Goal: Task Accomplishment & Management: Manage account settings

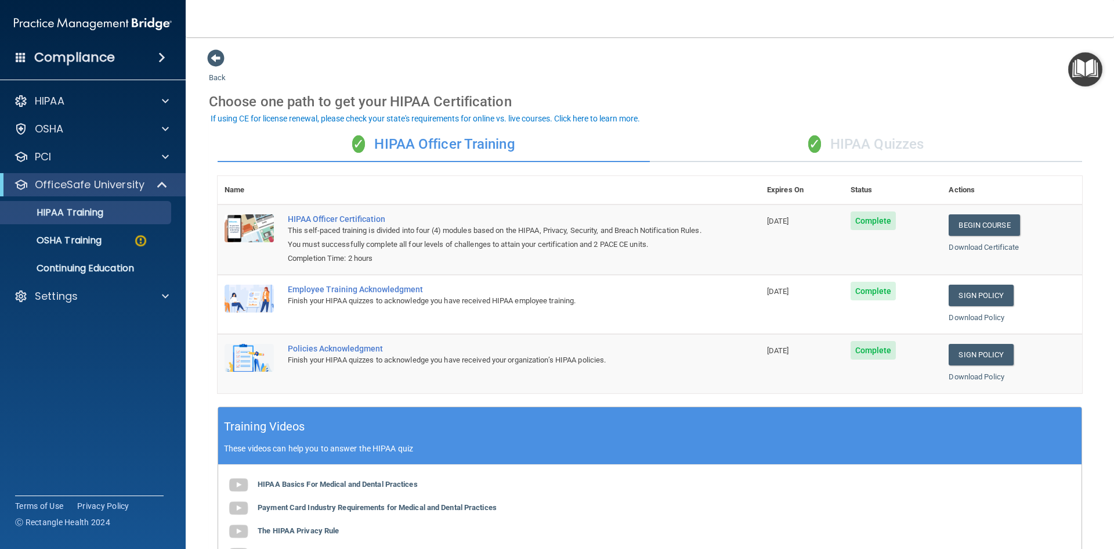
click at [832, 142] on div "✓ HIPAA Quizzes" at bounding box center [866, 144] width 432 height 35
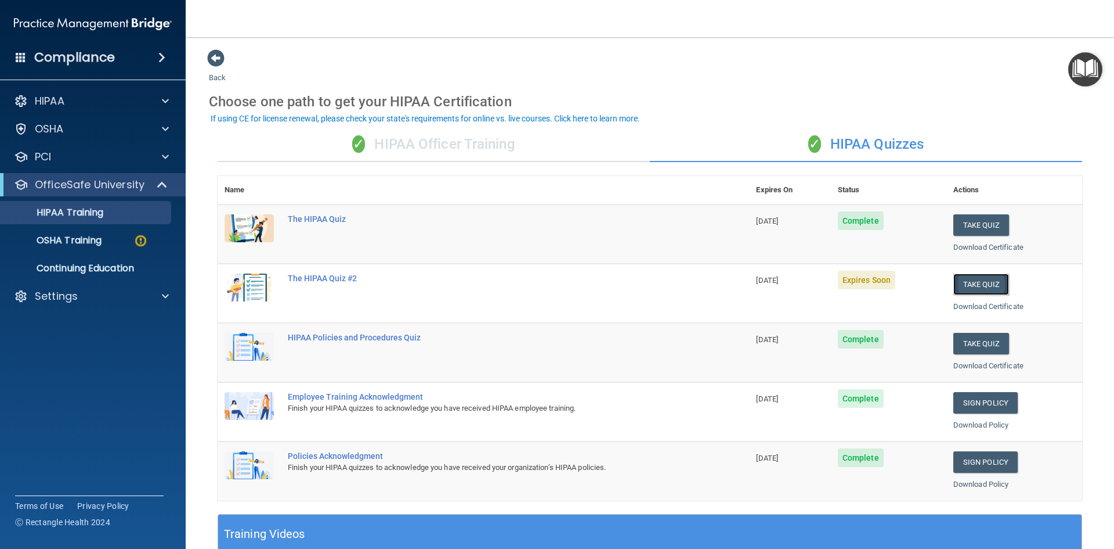
click at [978, 288] on button "Take Quiz" at bounding box center [982, 283] width 56 height 21
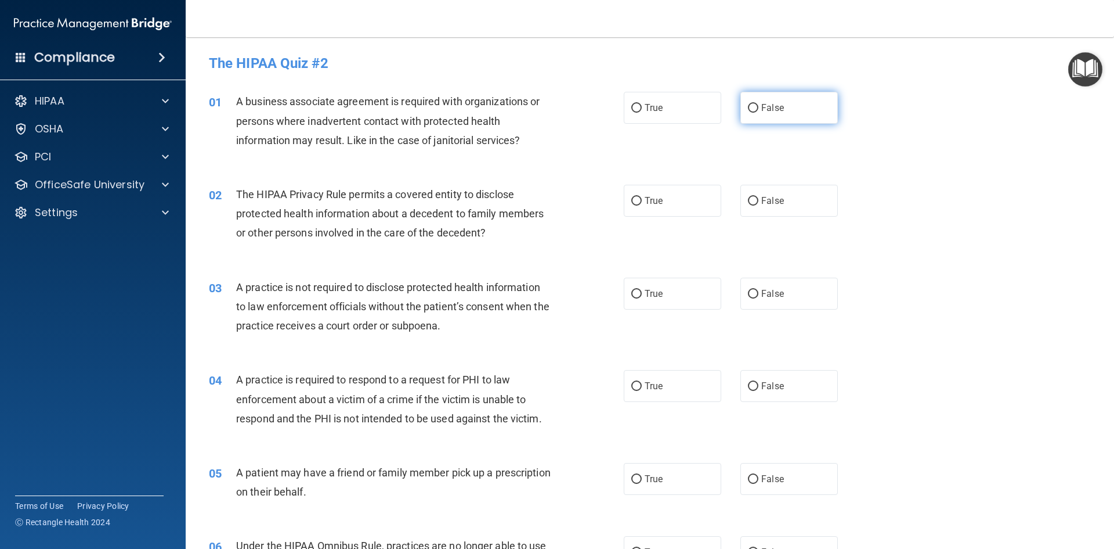
click at [780, 120] on label "False" at bounding box center [790, 108] width 98 height 32
click at [759, 113] on input "False" at bounding box center [753, 108] width 10 height 9
radio input "true"
click at [654, 199] on span "True" at bounding box center [654, 200] width 18 height 11
click at [642, 199] on input "True" at bounding box center [637, 201] width 10 height 9
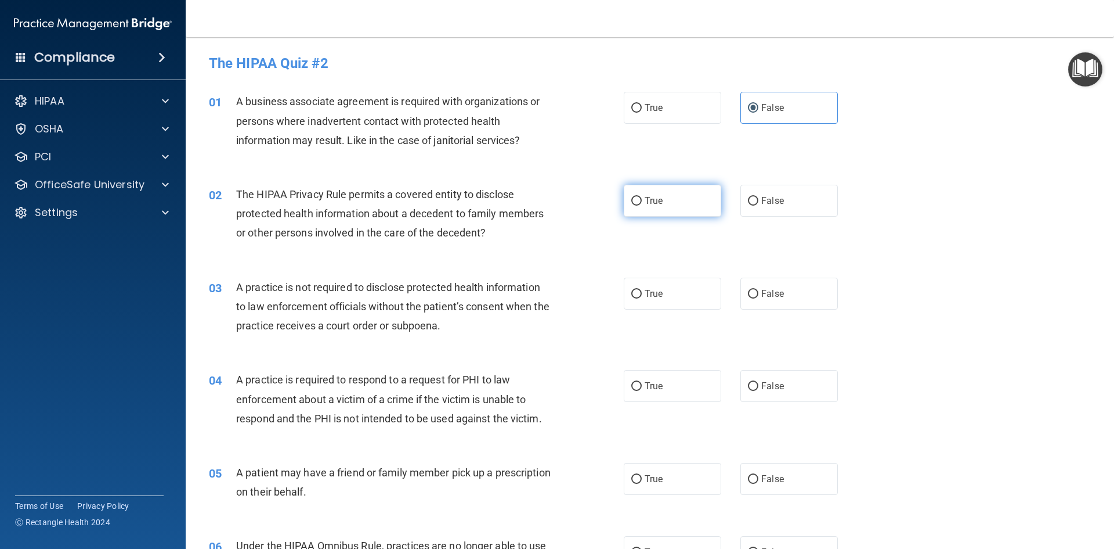
radio input "true"
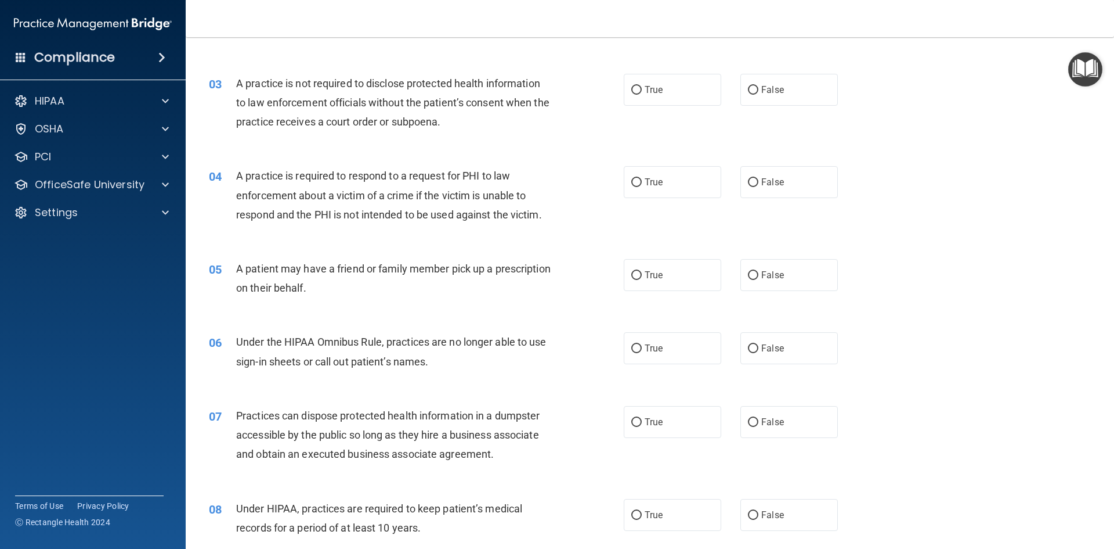
scroll to position [232, 0]
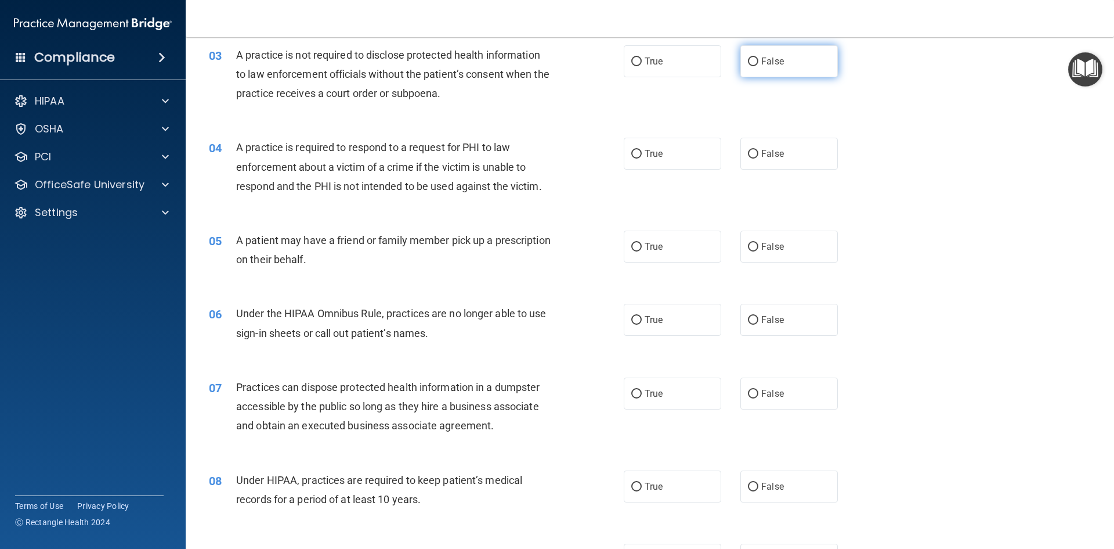
click at [767, 58] on span "False" at bounding box center [773, 61] width 23 height 11
click at [759, 58] on input "False" at bounding box center [753, 61] width 10 height 9
radio input "true"
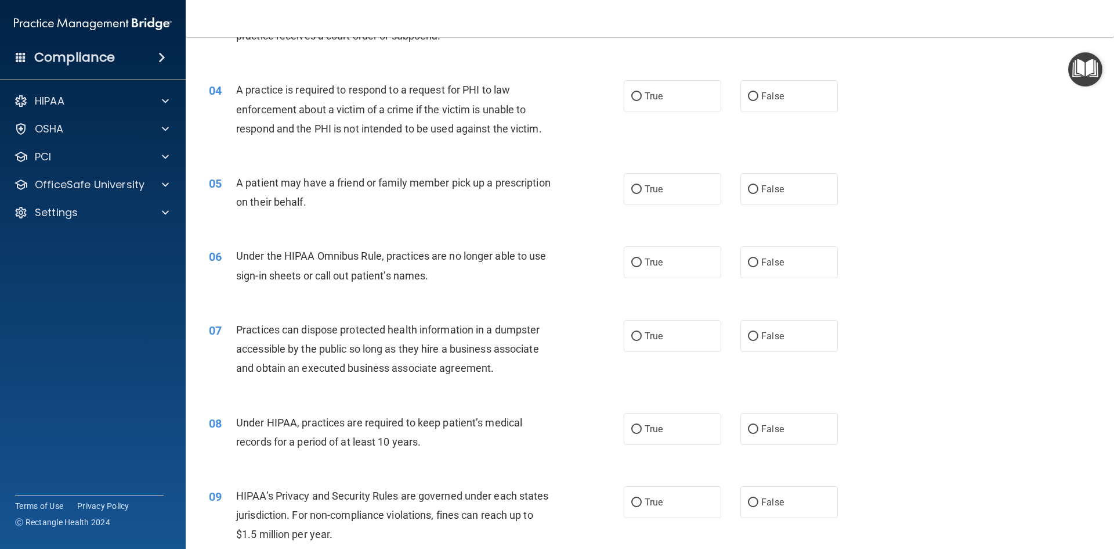
scroll to position [290, 0]
click at [770, 95] on span "False" at bounding box center [773, 95] width 23 height 11
click at [759, 95] on input "False" at bounding box center [753, 96] width 10 height 9
radio input "true"
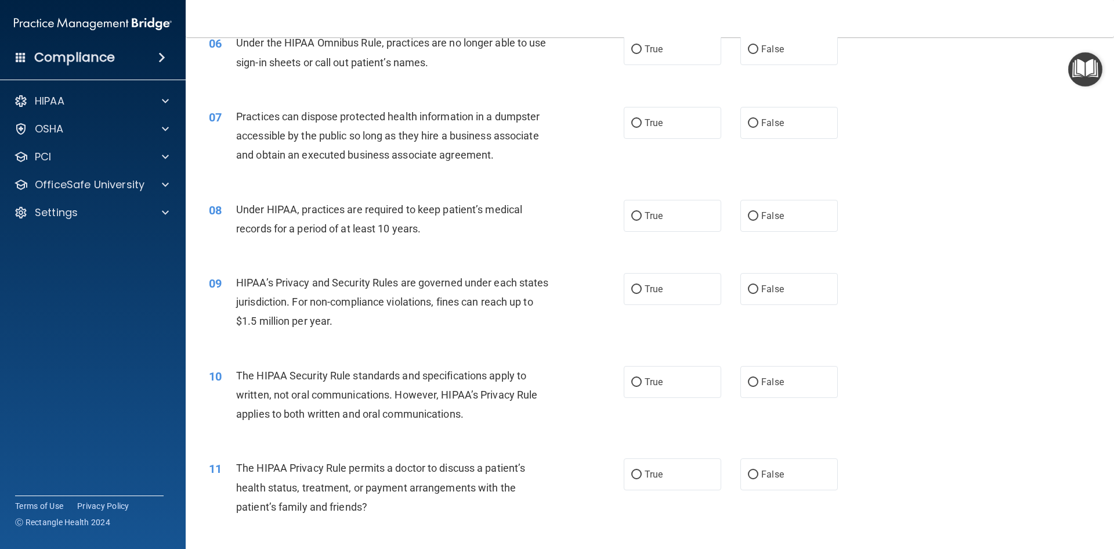
scroll to position [522, 0]
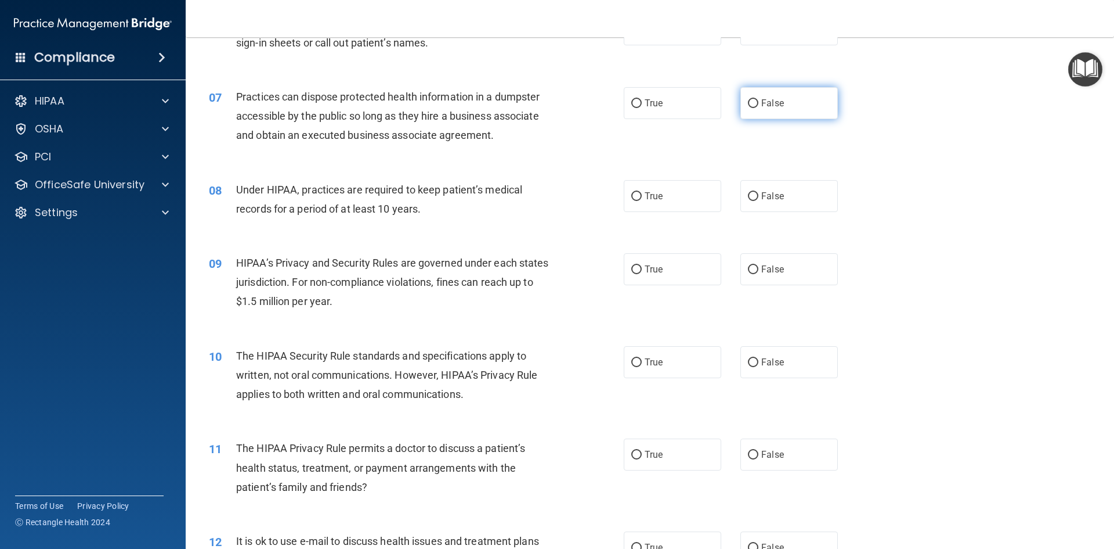
click at [748, 111] on label "False" at bounding box center [790, 103] width 98 height 32
click at [748, 108] on input "False" at bounding box center [753, 103] width 10 height 9
radio input "true"
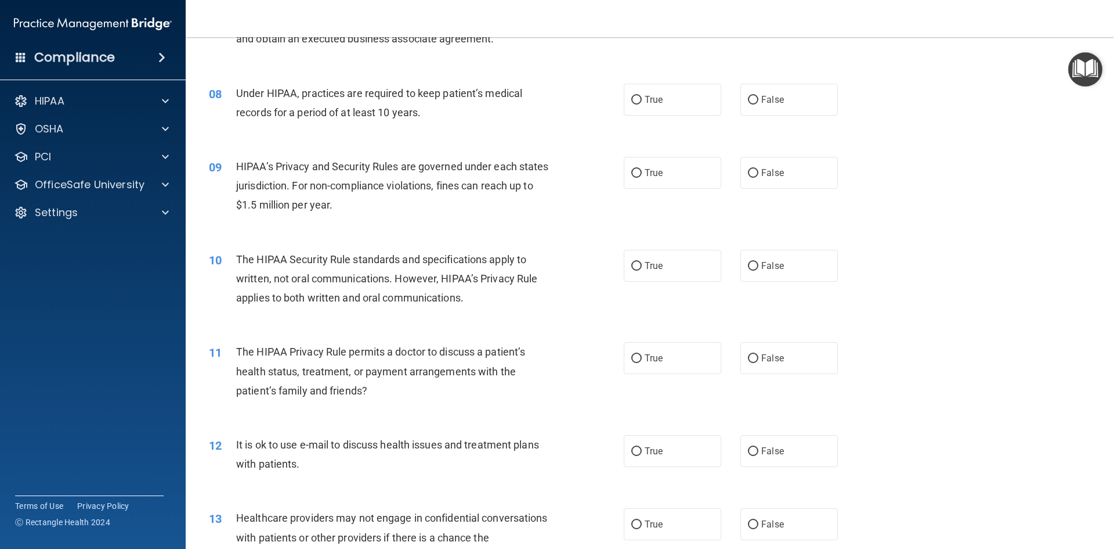
scroll to position [638, 0]
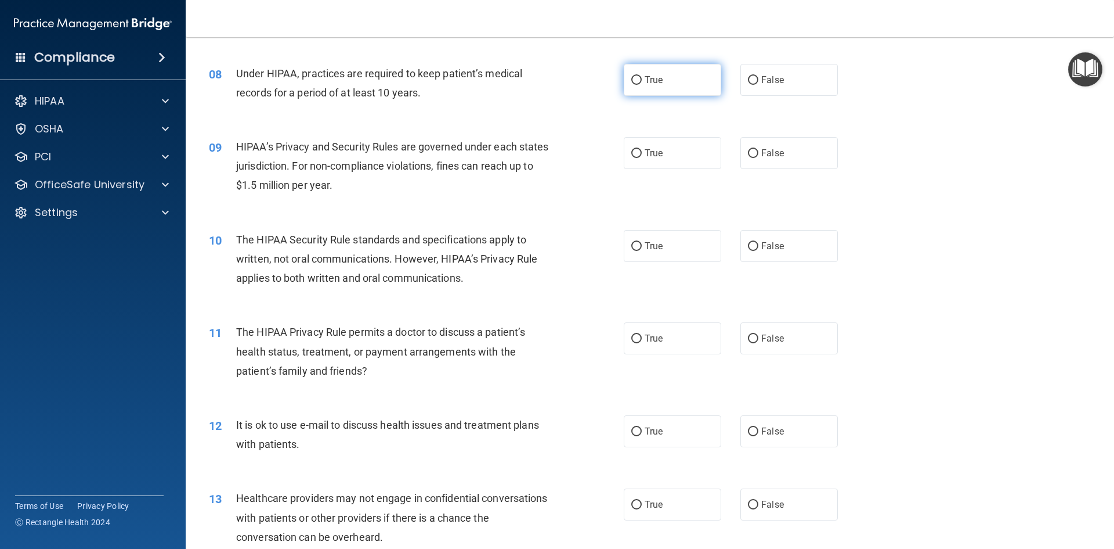
click at [649, 82] on span "True" at bounding box center [654, 79] width 18 height 11
click at [642, 82] on input "True" at bounding box center [637, 80] width 10 height 9
radio input "true"
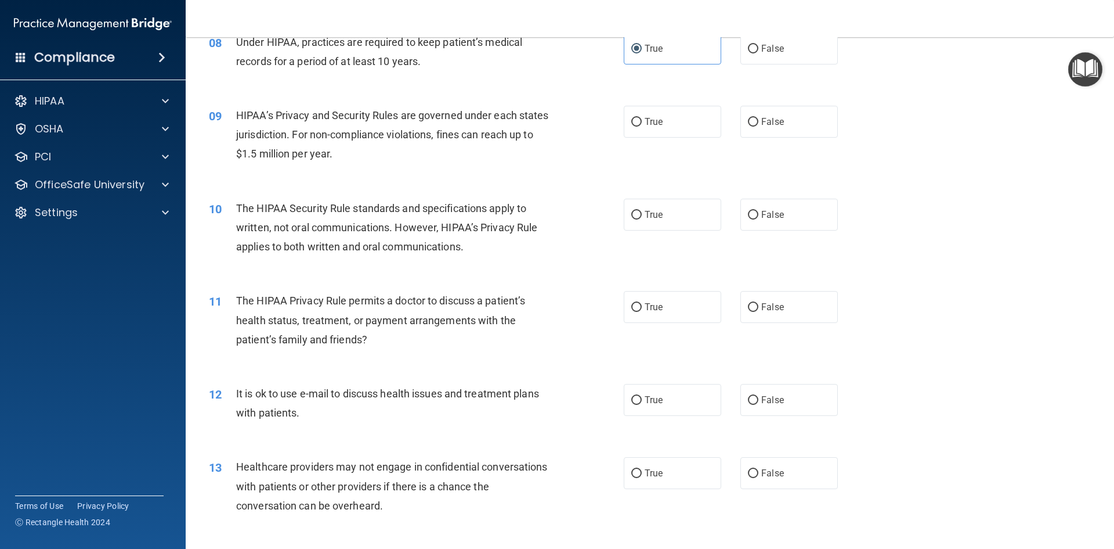
scroll to position [697, 0]
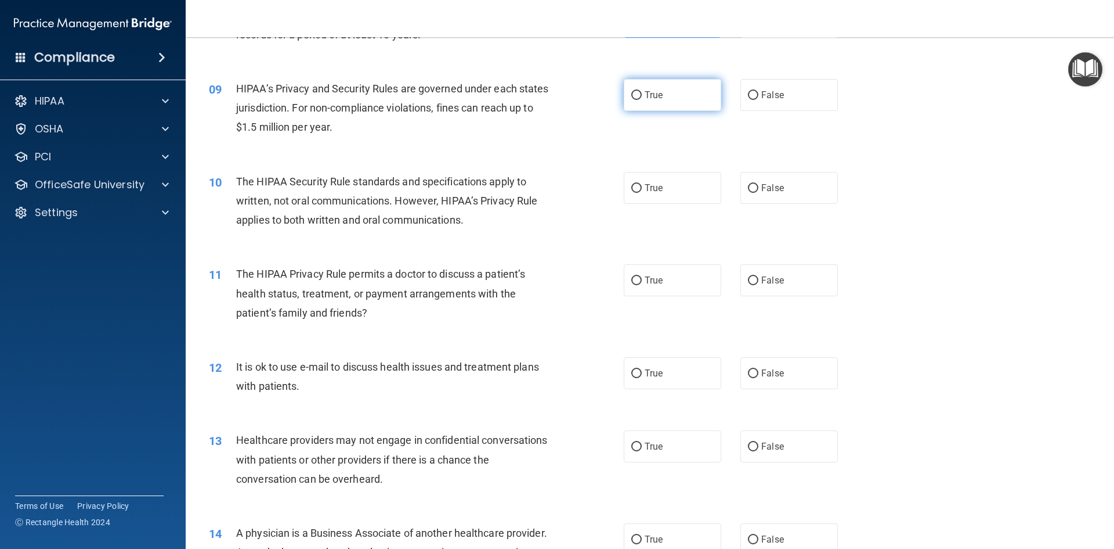
click at [670, 102] on label "True" at bounding box center [673, 95] width 98 height 32
click at [642, 100] on input "True" at bounding box center [637, 95] width 10 height 9
radio input "true"
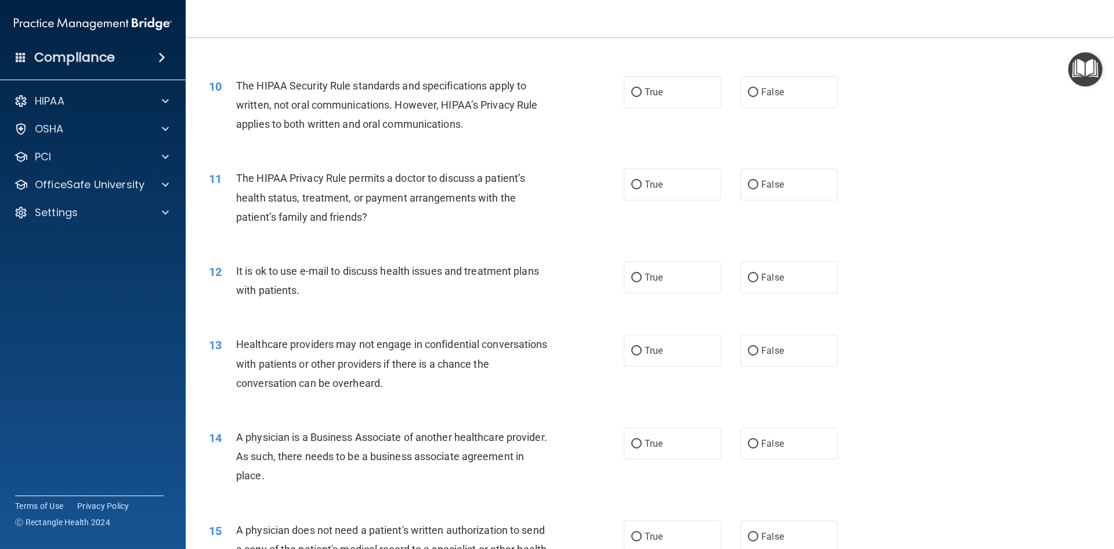
scroll to position [813, 0]
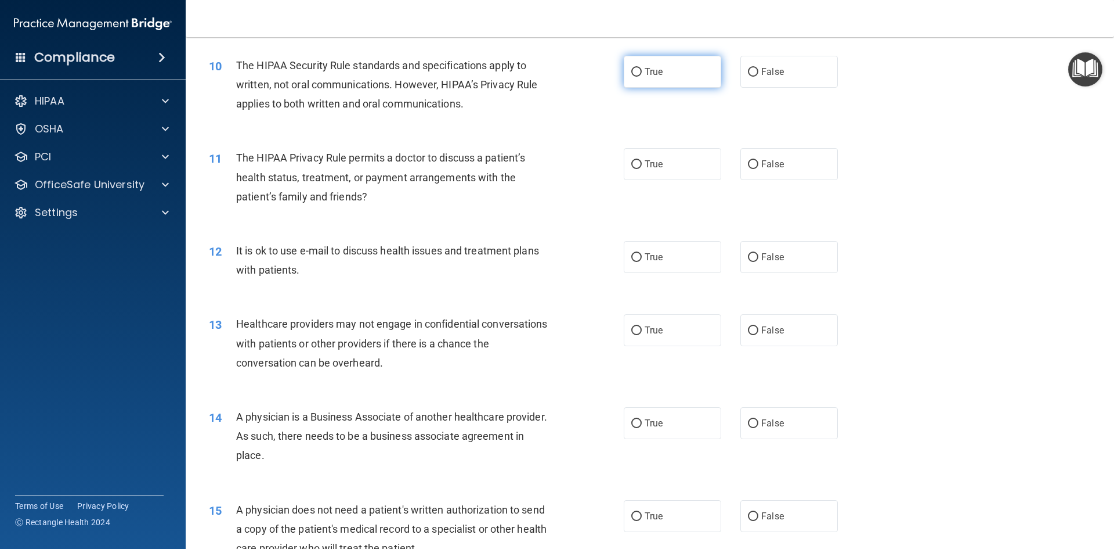
click at [659, 72] on span "True" at bounding box center [654, 71] width 18 height 11
click at [642, 72] on input "True" at bounding box center [637, 72] width 10 height 9
radio input "true"
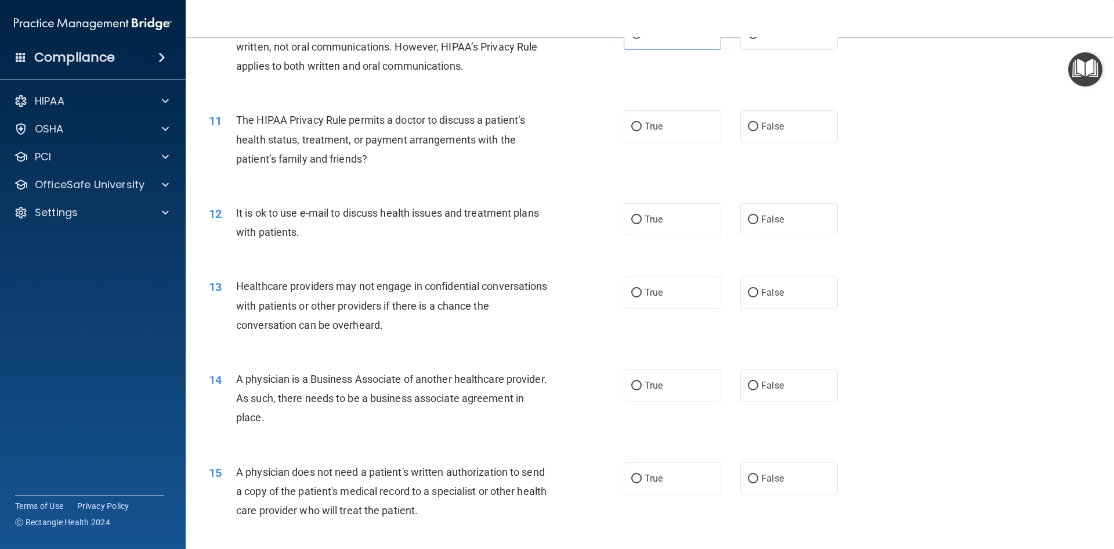
scroll to position [871, 0]
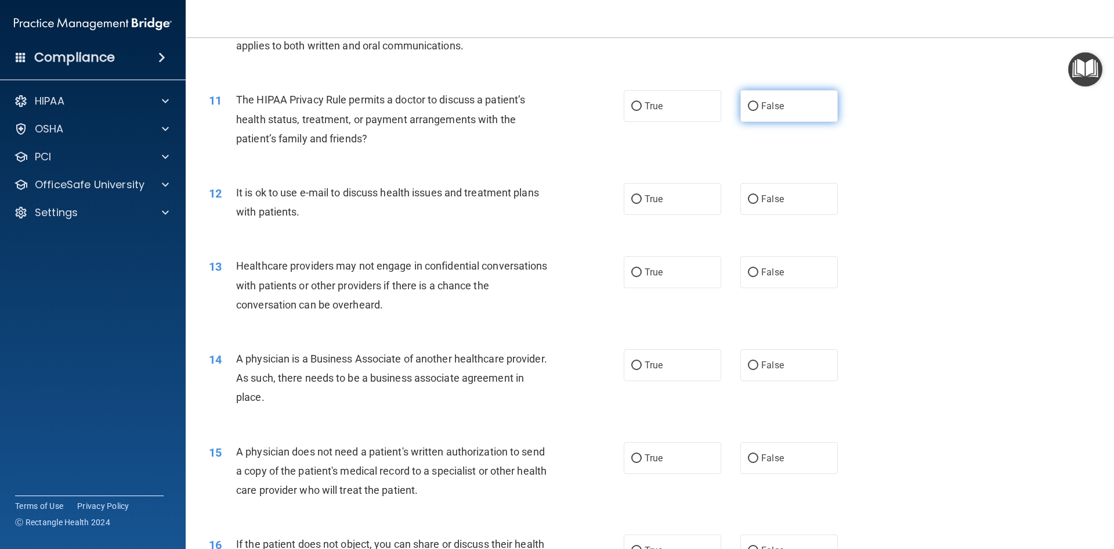
click at [767, 100] on label "False" at bounding box center [790, 106] width 98 height 32
click at [759, 102] on input "False" at bounding box center [753, 106] width 10 height 9
radio input "true"
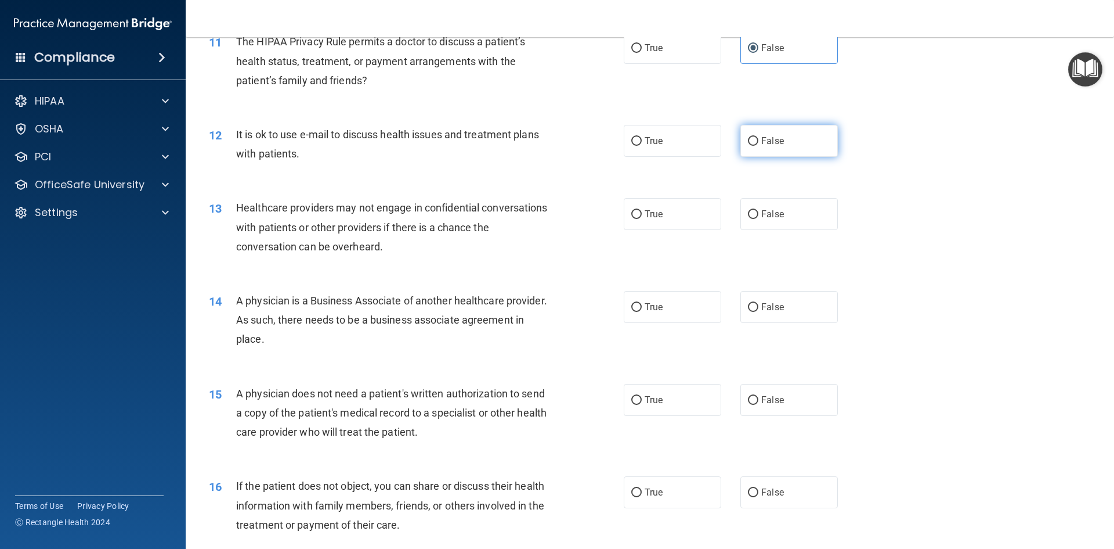
click at [757, 150] on label "False" at bounding box center [790, 141] width 98 height 32
click at [757, 146] on input "False" at bounding box center [753, 141] width 10 height 9
radio input "true"
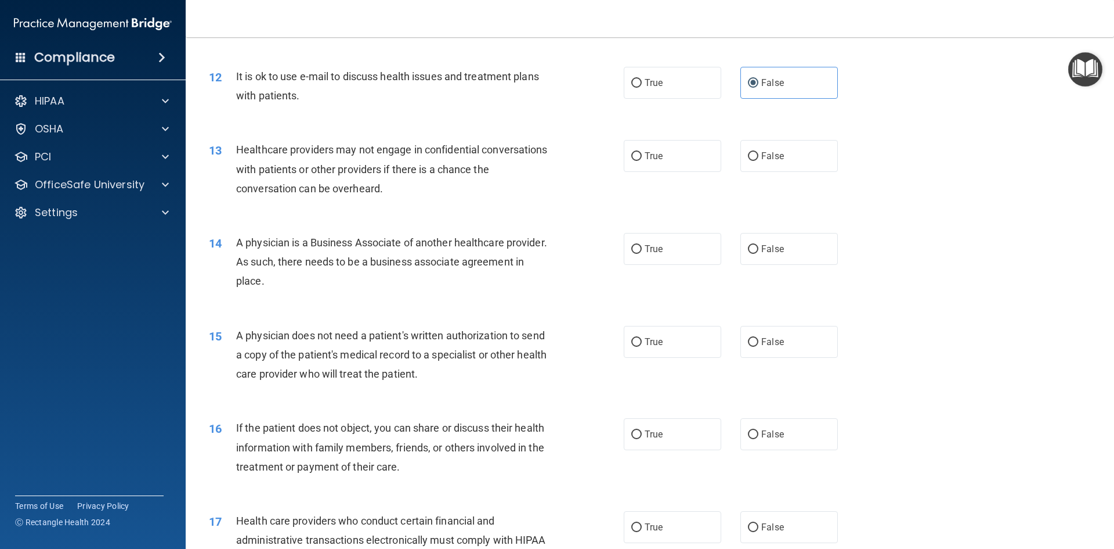
scroll to position [1045, 0]
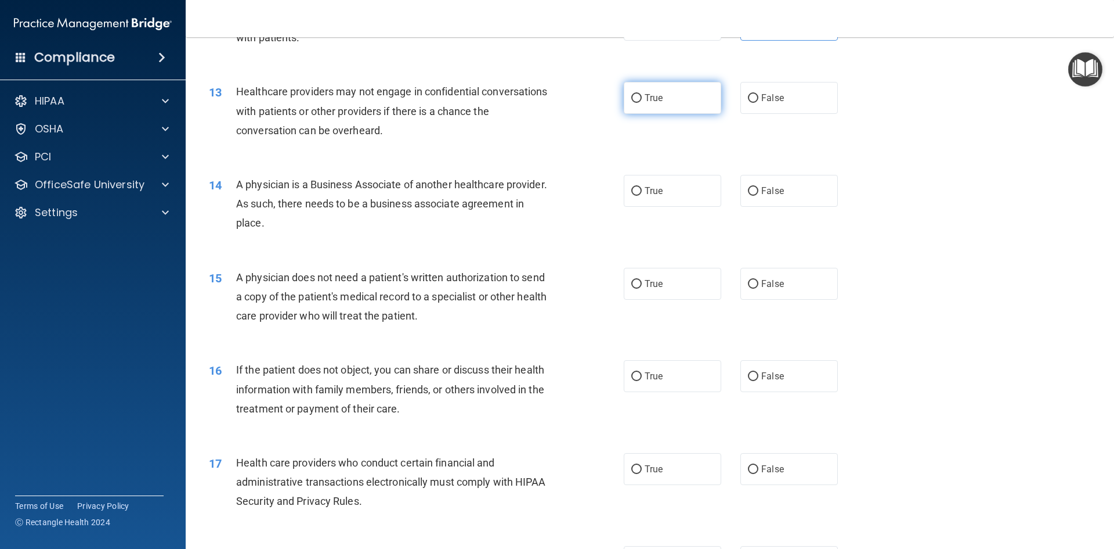
click at [655, 98] on span "True" at bounding box center [654, 97] width 18 height 11
click at [642, 98] on input "True" at bounding box center [637, 98] width 10 height 9
radio input "true"
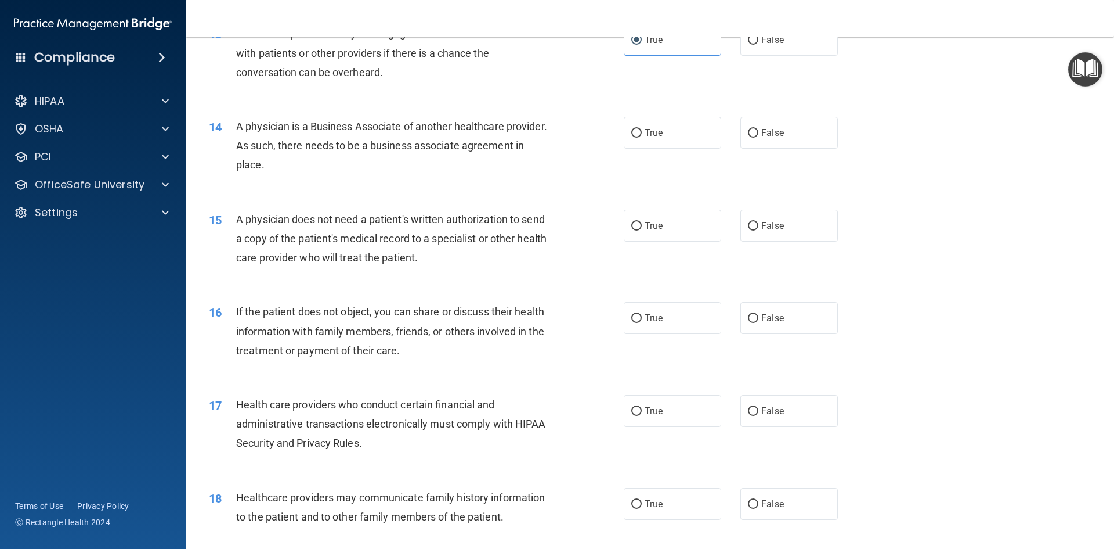
scroll to position [1161, 0]
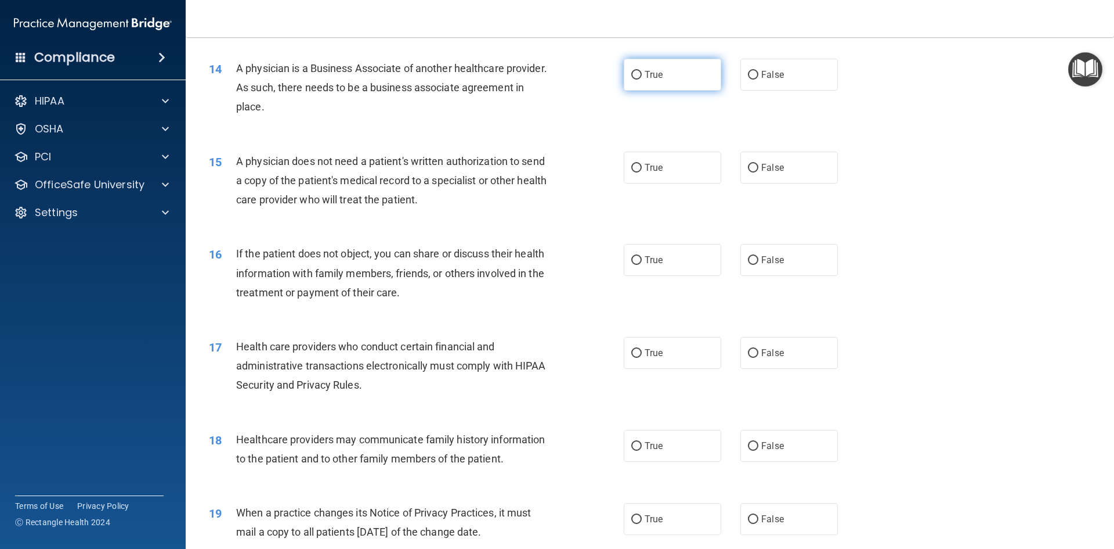
click at [659, 66] on label "True" at bounding box center [673, 75] width 98 height 32
click at [642, 71] on input "True" at bounding box center [637, 75] width 10 height 9
radio input "true"
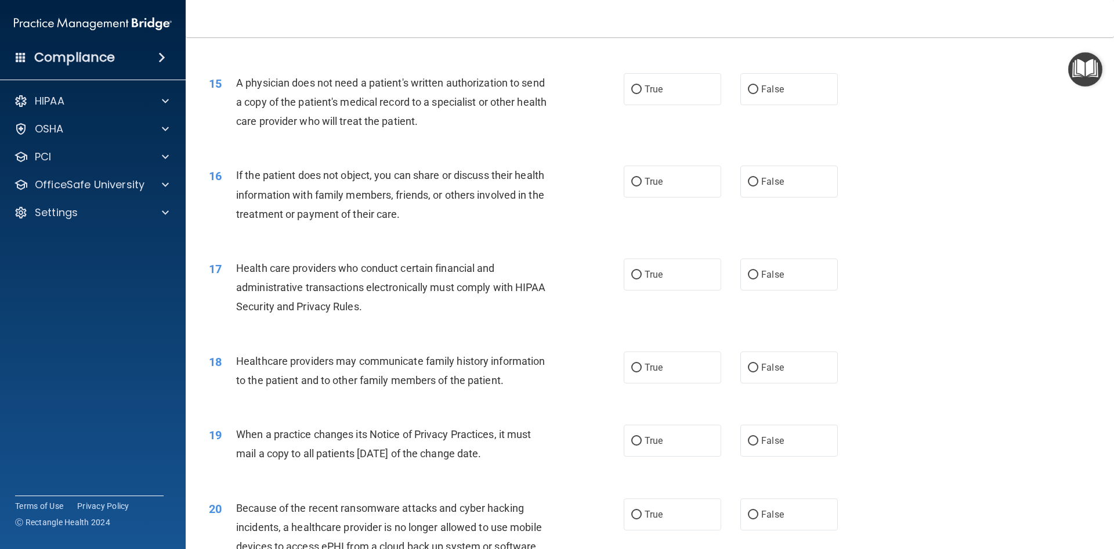
scroll to position [1219, 0]
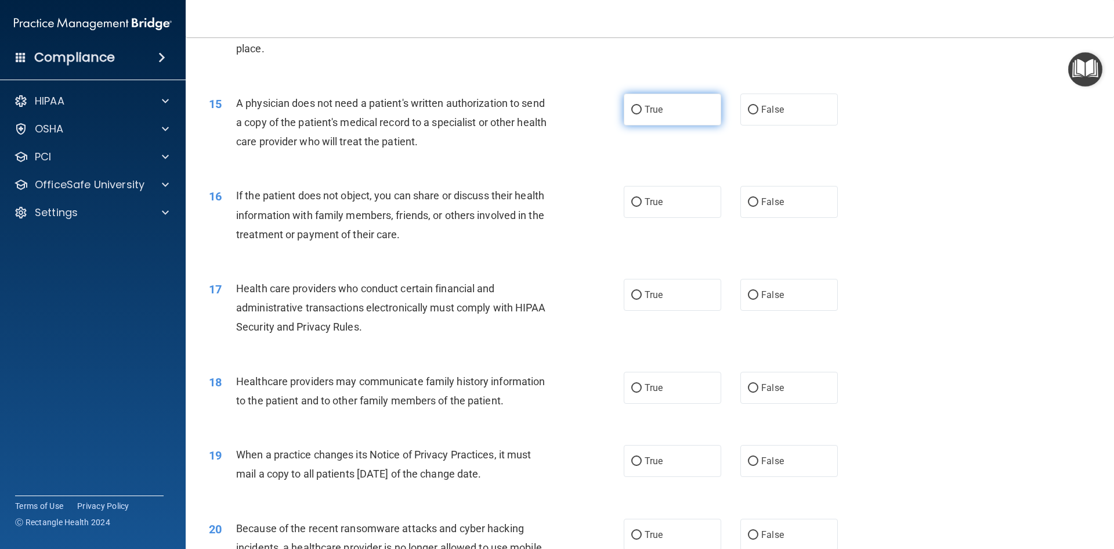
click at [633, 106] on input "True" at bounding box center [637, 110] width 10 height 9
radio input "true"
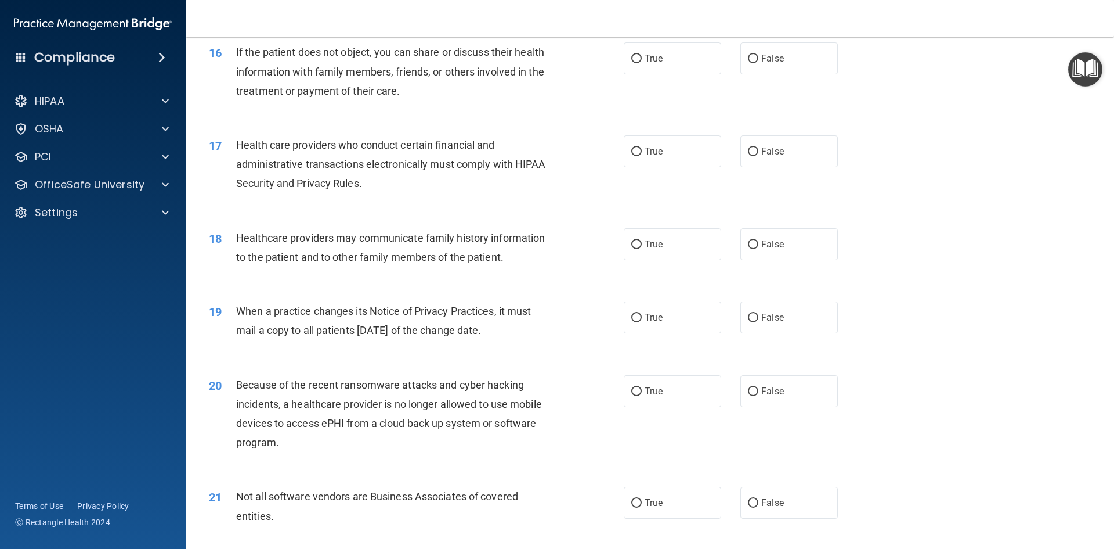
scroll to position [1335, 0]
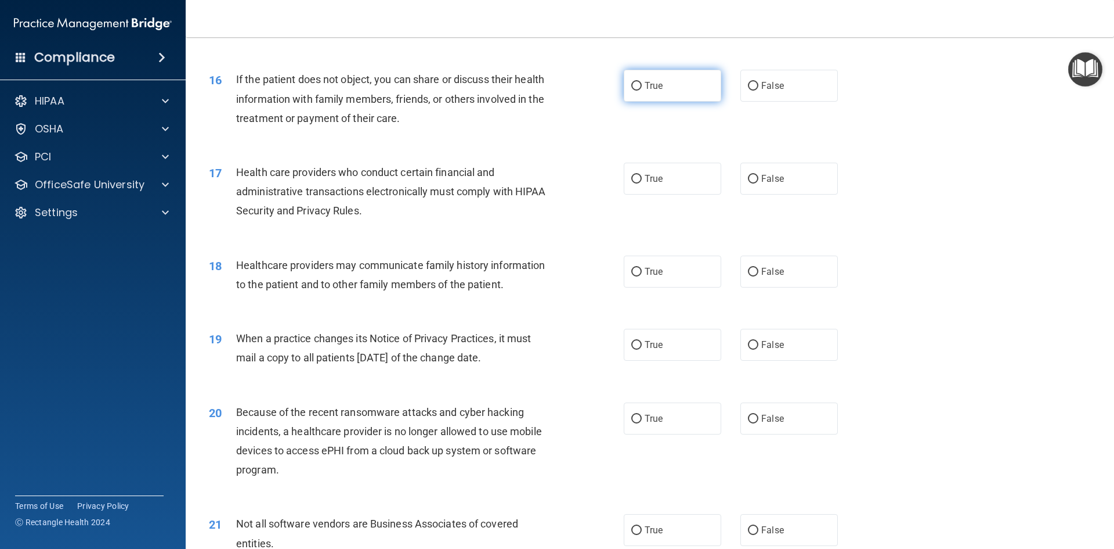
click at [648, 81] on span "True" at bounding box center [654, 85] width 18 height 11
click at [642, 82] on input "True" at bounding box center [637, 86] width 10 height 9
radio input "true"
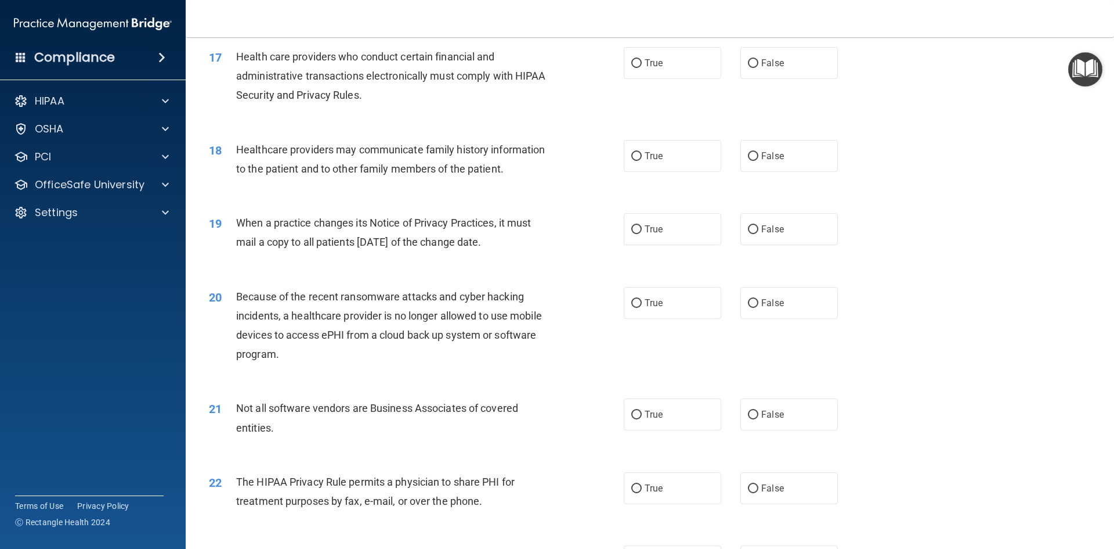
scroll to position [1451, 0]
click at [660, 58] on label "True" at bounding box center [673, 62] width 98 height 32
click at [642, 59] on input "True" at bounding box center [637, 63] width 10 height 9
radio input "true"
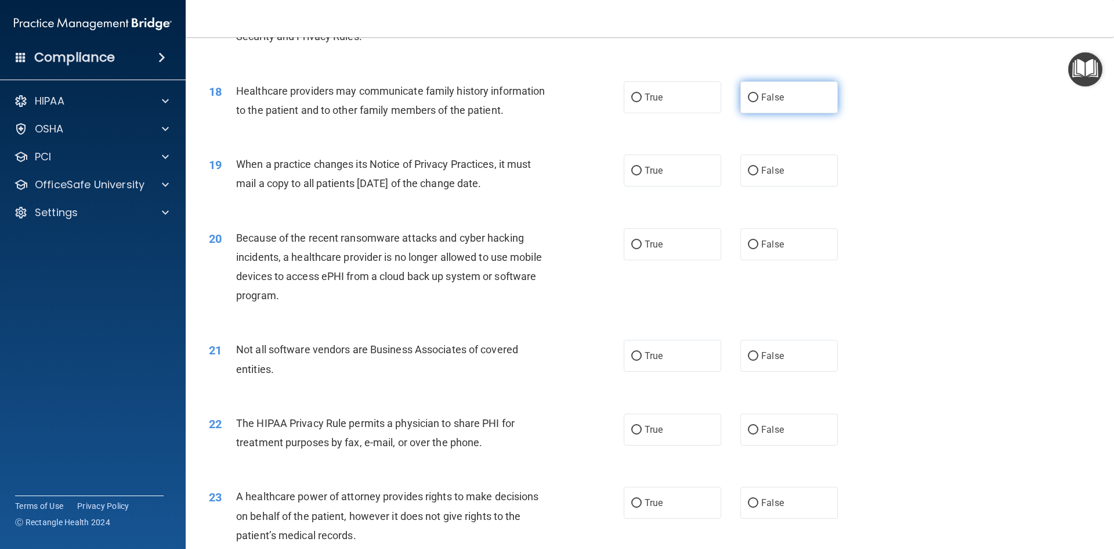
click at [766, 93] on span "False" at bounding box center [773, 97] width 23 height 11
click at [759, 93] on input "False" at bounding box center [753, 97] width 10 height 9
radio input "true"
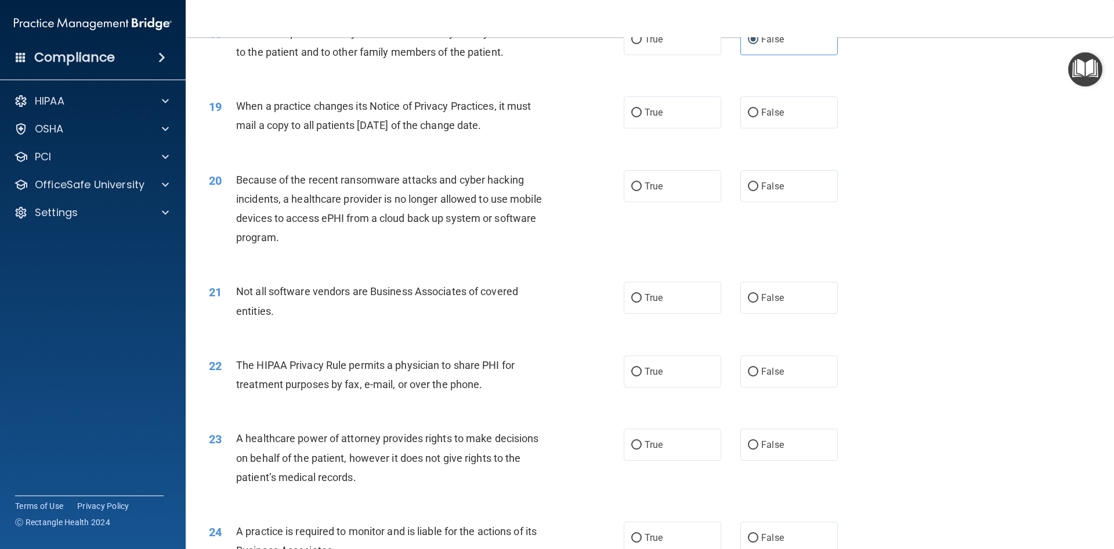
scroll to position [1625, 0]
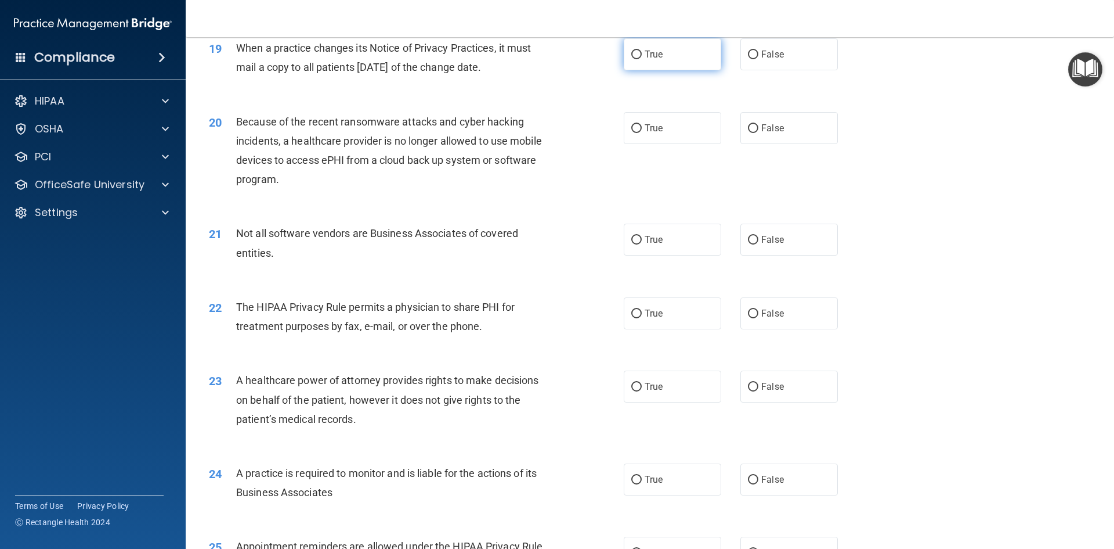
click at [674, 60] on label "True" at bounding box center [673, 54] width 98 height 32
click at [642, 59] on input "True" at bounding box center [637, 54] width 10 height 9
radio input "true"
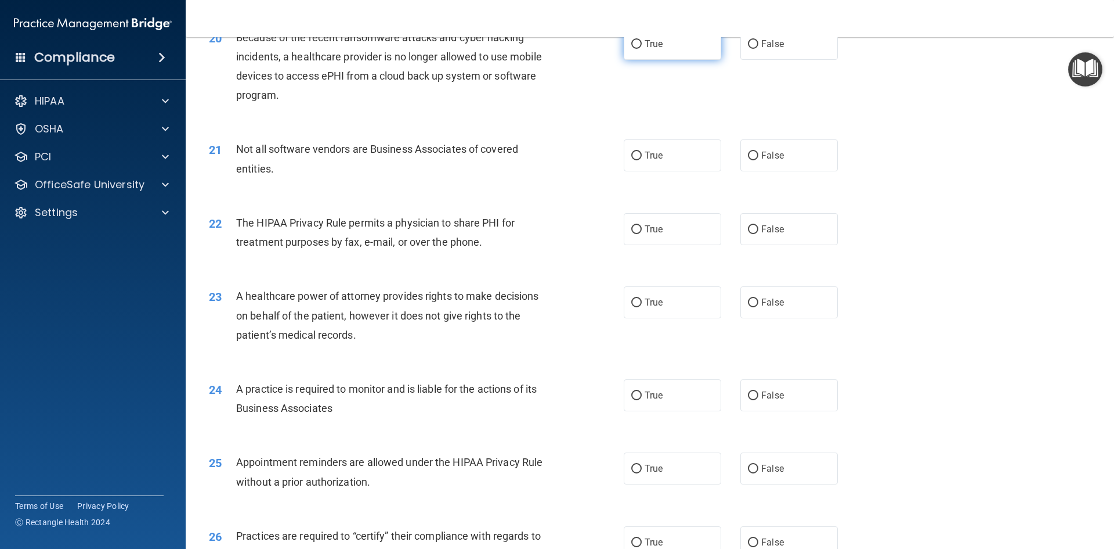
scroll to position [1683, 0]
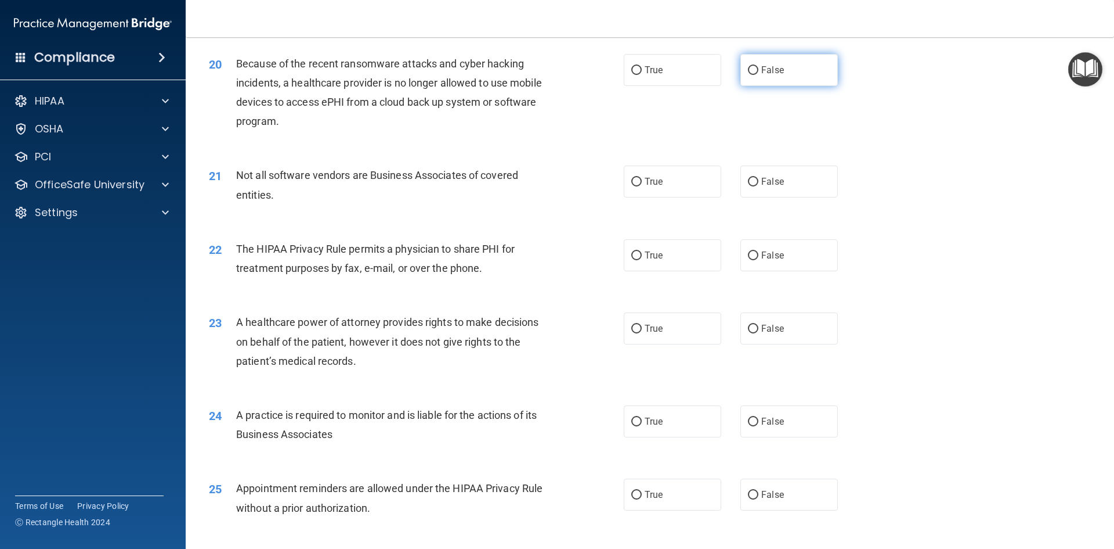
click at [828, 65] on label "False" at bounding box center [790, 70] width 98 height 32
click at [759, 66] on input "False" at bounding box center [753, 70] width 10 height 9
radio input "true"
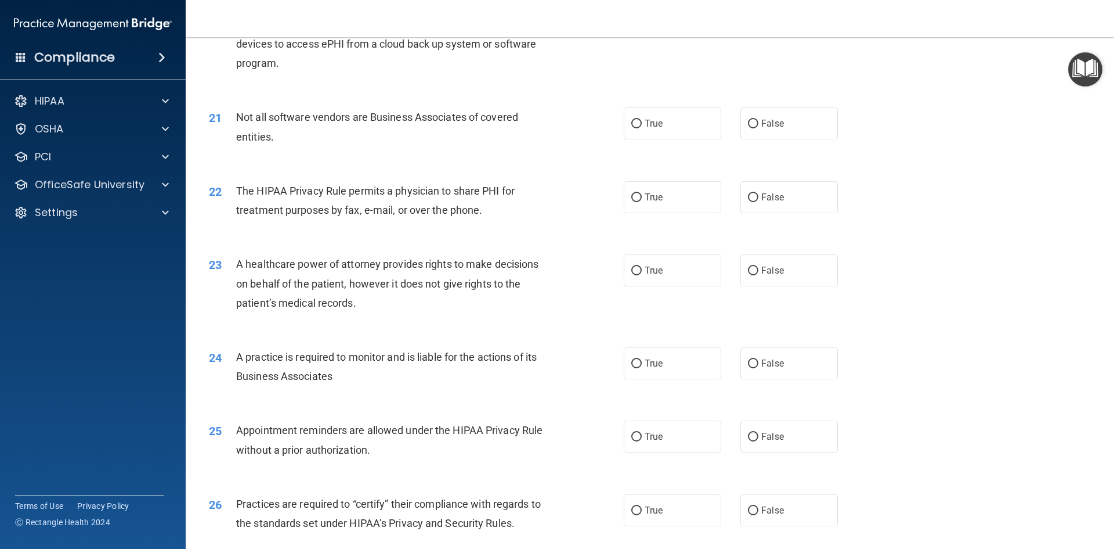
scroll to position [1799, 0]
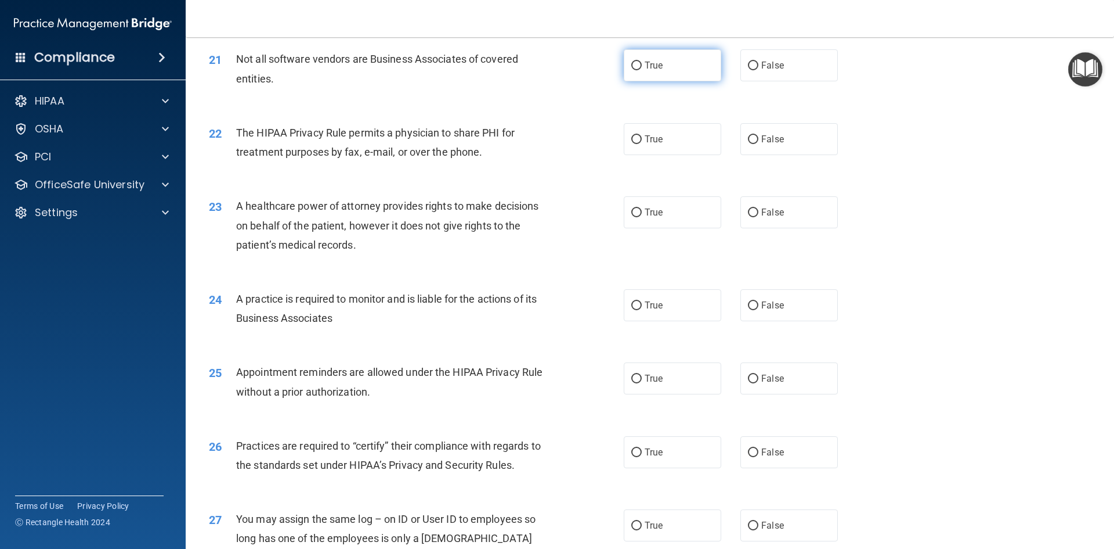
click at [651, 77] on label "True" at bounding box center [673, 65] width 98 height 32
click at [642, 70] on input "True" at bounding box center [637, 66] width 10 height 9
radio input "true"
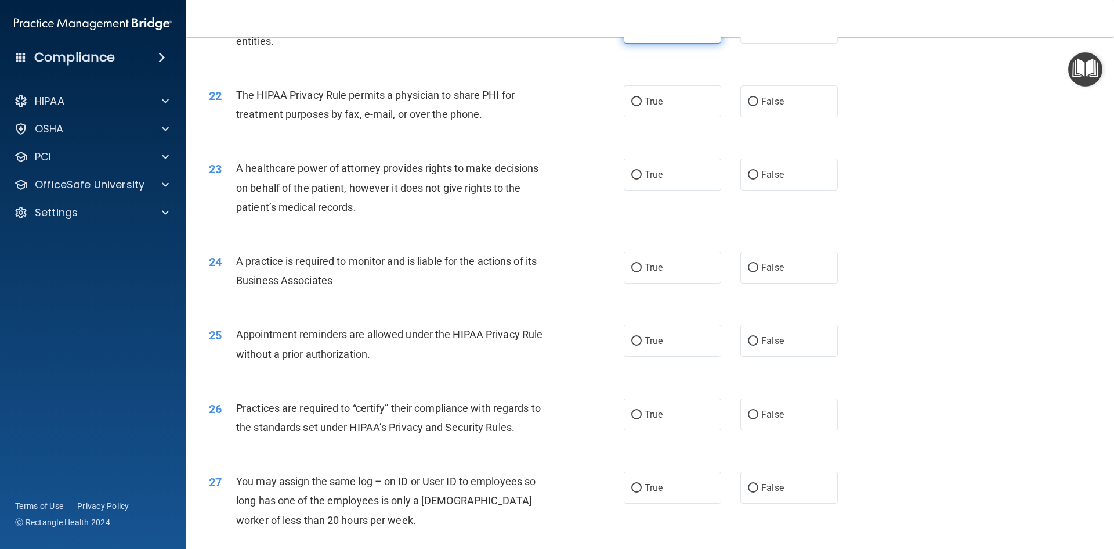
scroll to position [1857, 0]
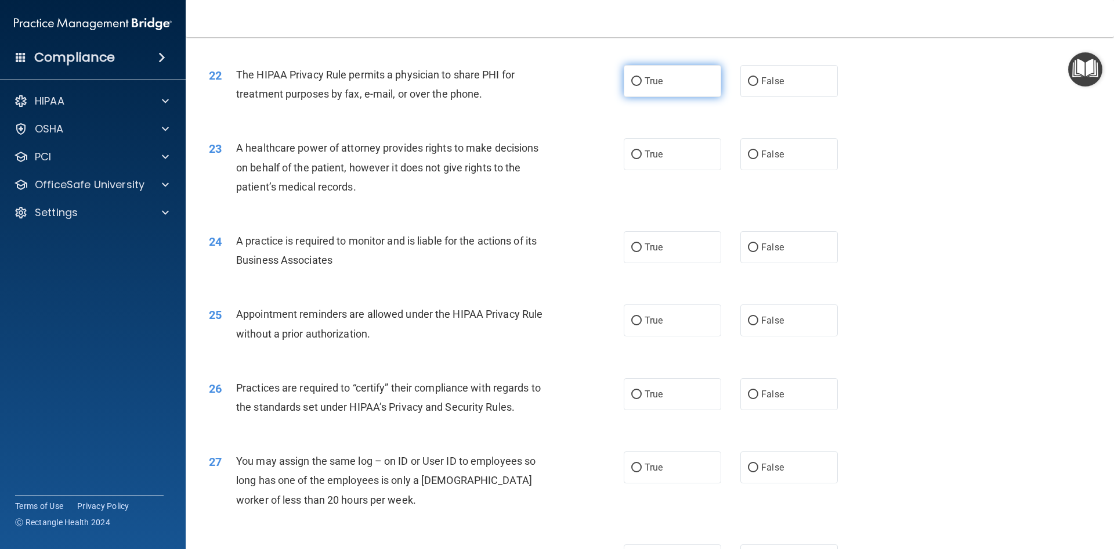
click at [665, 72] on label "True" at bounding box center [673, 81] width 98 height 32
click at [642, 77] on input "True" at bounding box center [637, 81] width 10 height 9
radio input "true"
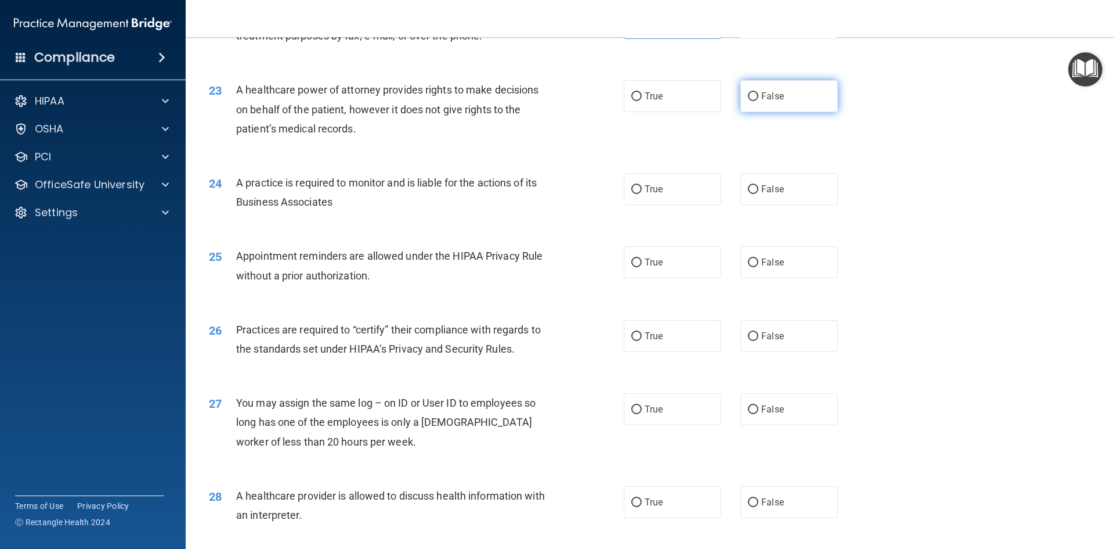
click at [793, 108] on label "False" at bounding box center [790, 96] width 98 height 32
click at [759, 101] on input "False" at bounding box center [753, 96] width 10 height 9
radio input "true"
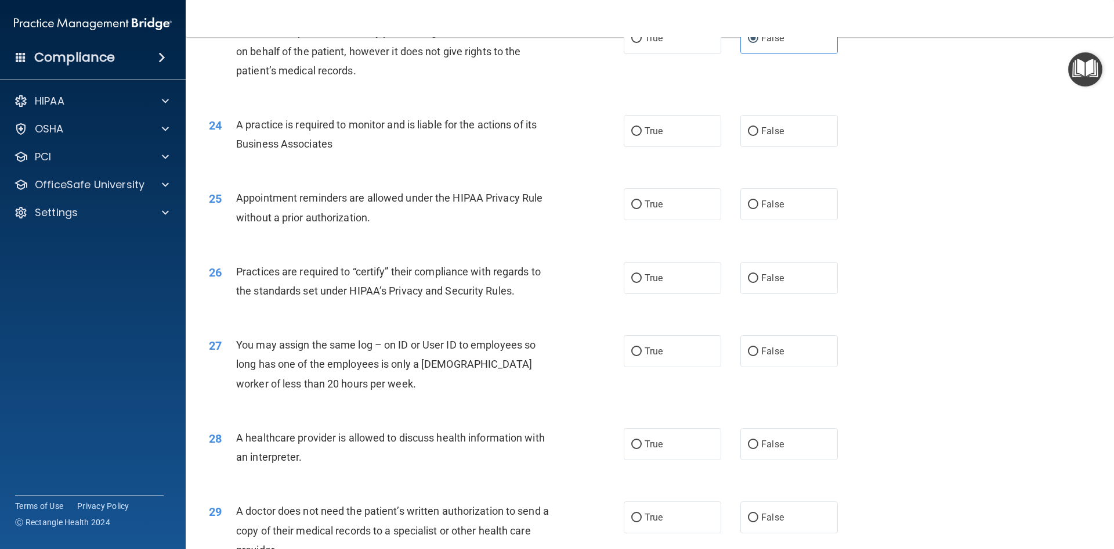
click at [618, 142] on div "24 A practice is required to monitor and is liable for the actions of its Busin…" at bounding box center [417, 137] width 450 height 44
click at [639, 143] on label "True" at bounding box center [673, 131] width 98 height 32
click at [639, 136] on input "True" at bounding box center [637, 131] width 10 height 9
radio input "true"
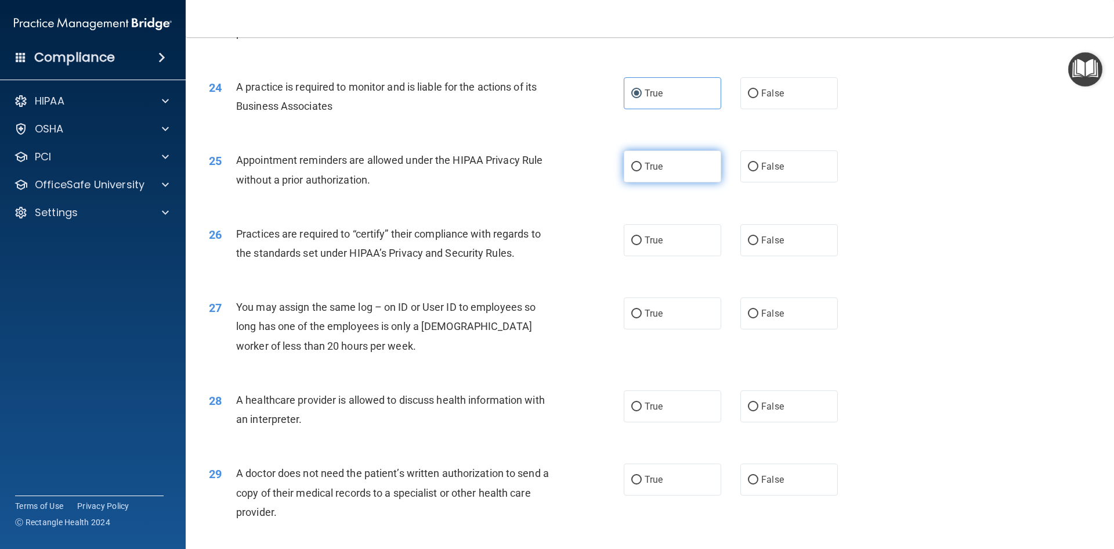
scroll to position [2032, 0]
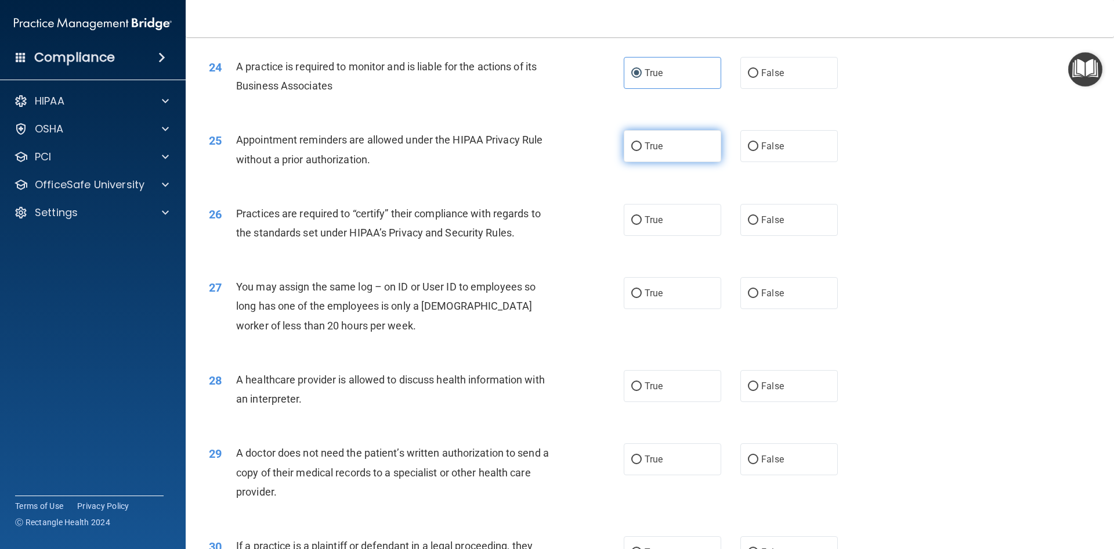
click at [633, 147] on input "True" at bounding box center [637, 146] width 10 height 9
radio input "true"
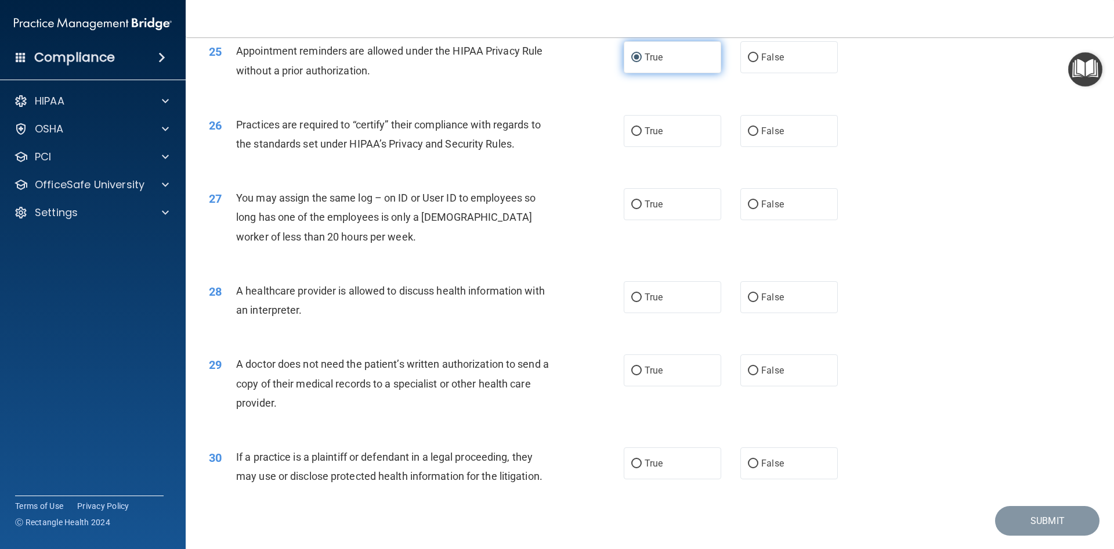
scroll to position [2148, 0]
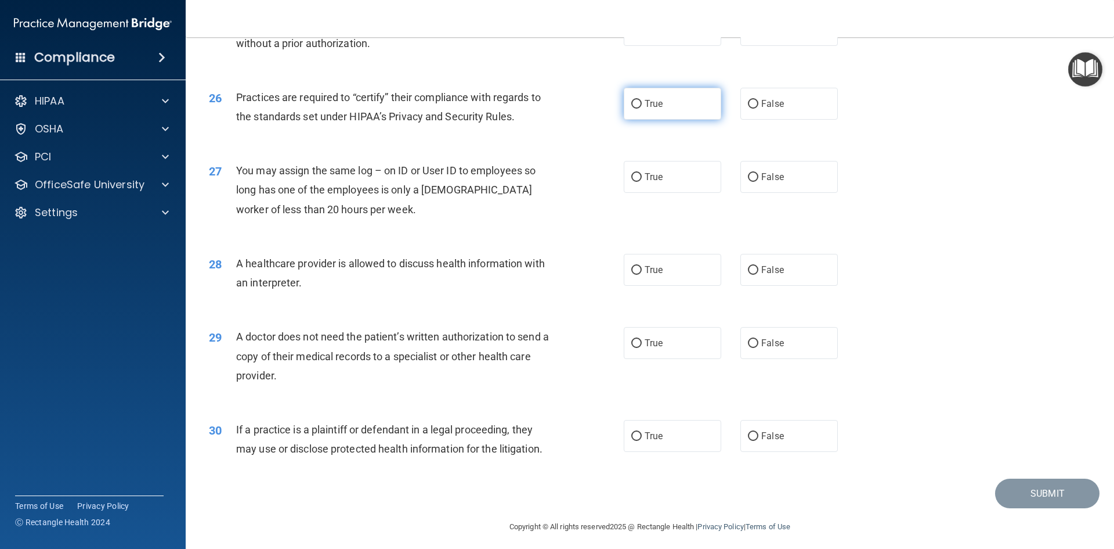
click at [663, 102] on label "True" at bounding box center [673, 104] width 98 height 32
click at [642, 102] on input "True" at bounding box center [637, 104] width 10 height 9
radio input "true"
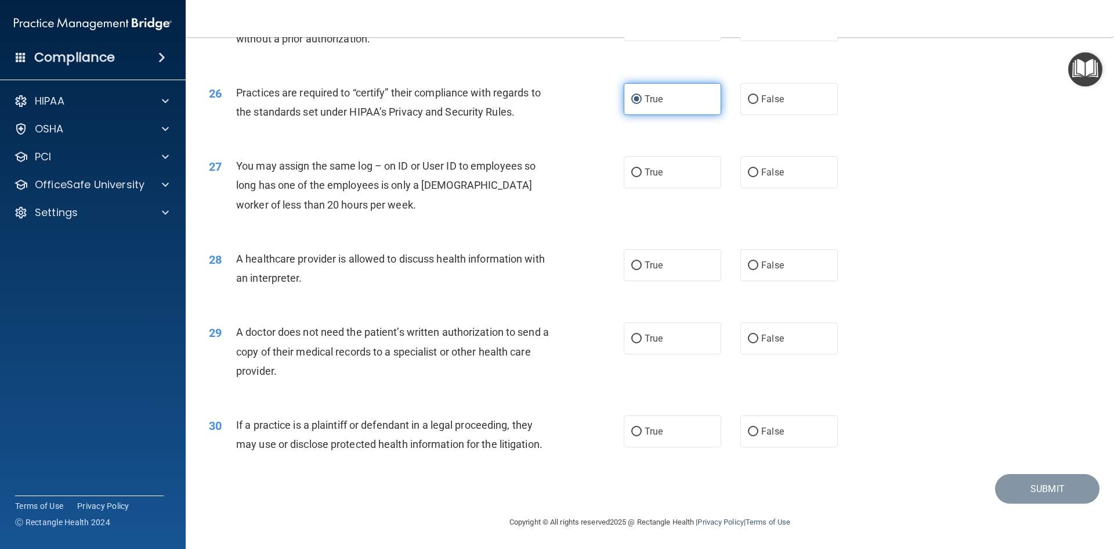
scroll to position [2153, 0]
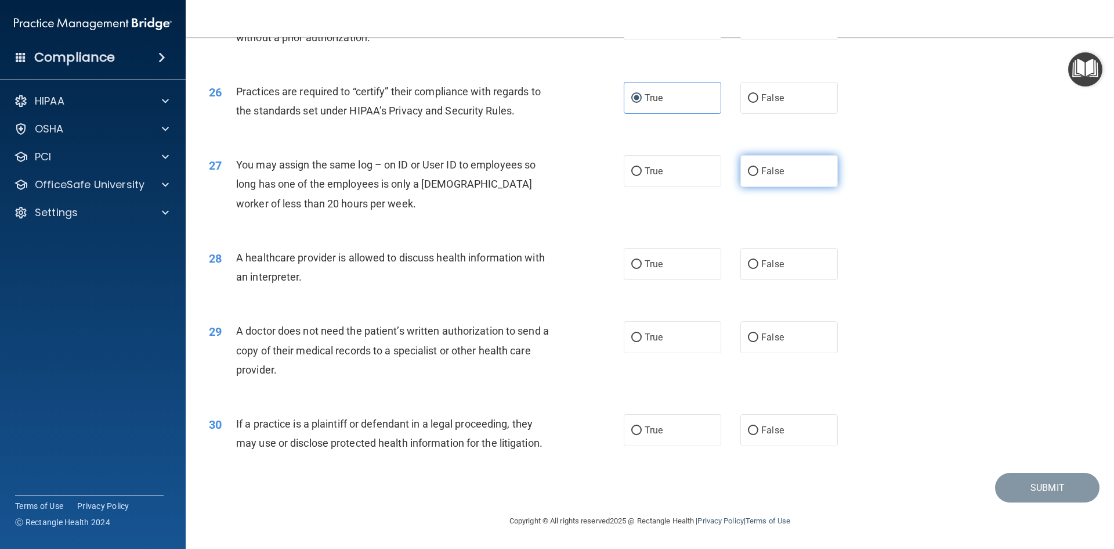
click at [812, 167] on label "False" at bounding box center [790, 171] width 98 height 32
click at [759, 167] on input "False" at bounding box center [753, 171] width 10 height 9
radio input "true"
click at [643, 250] on label "True" at bounding box center [673, 264] width 98 height 32
click at [642, 260] on input "True" at bounding box center [637, 264] width 10 height 9
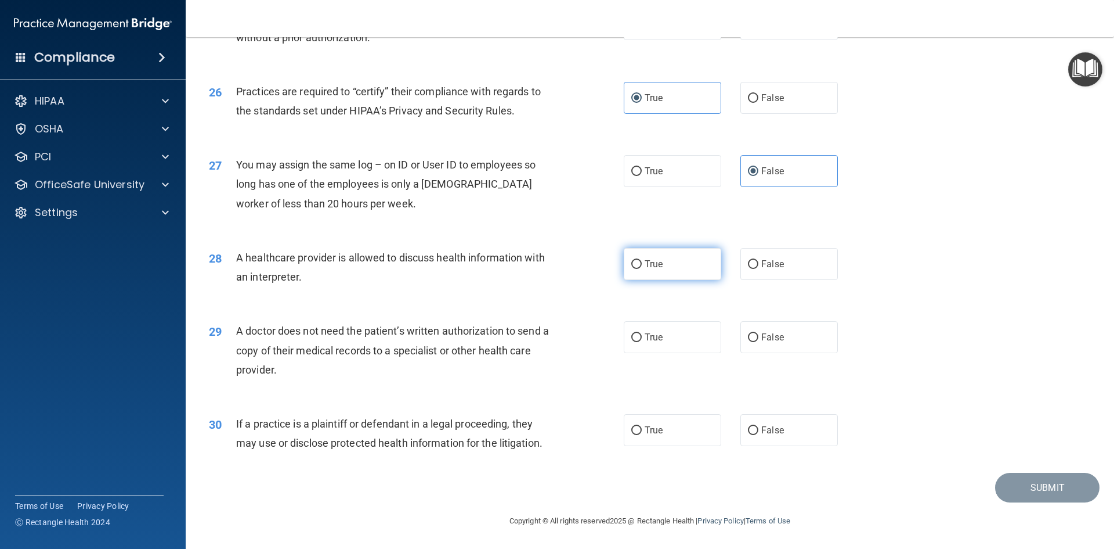
radio input "true"
click at [763, 332] on span "False" at bounding box center [773, 336] width 23 height 11
click at [759, 333] on input "False" at bounding box center [753, 337] width 10 height 9
radio input "true"
click at [763, 417] on label "False" at bounding box center [790, 430] width 98 height 32
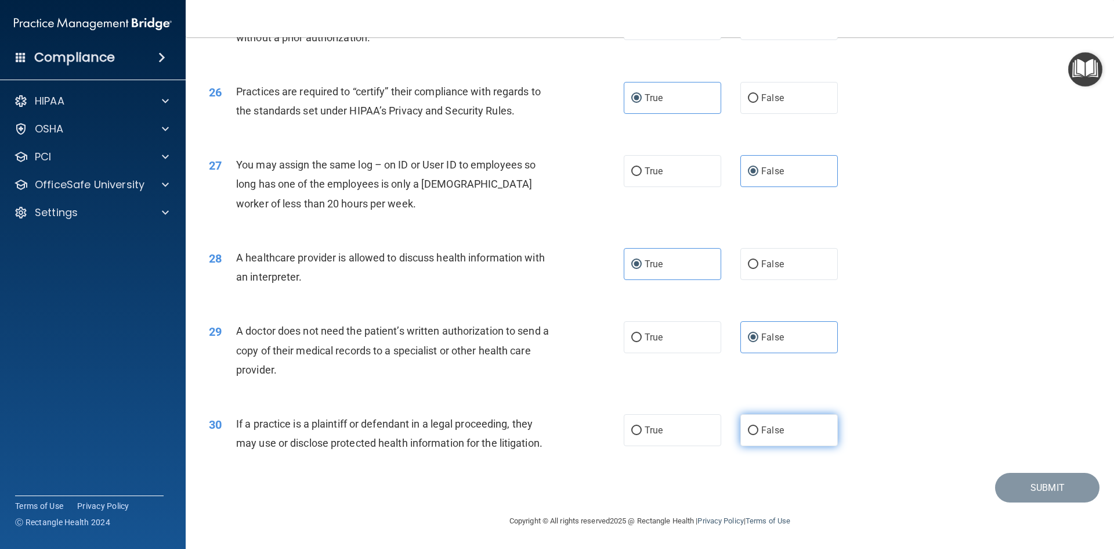
click at [759, 426] on input "False" at bounding box center [753, 430] width 10 height 9
radio input "true"
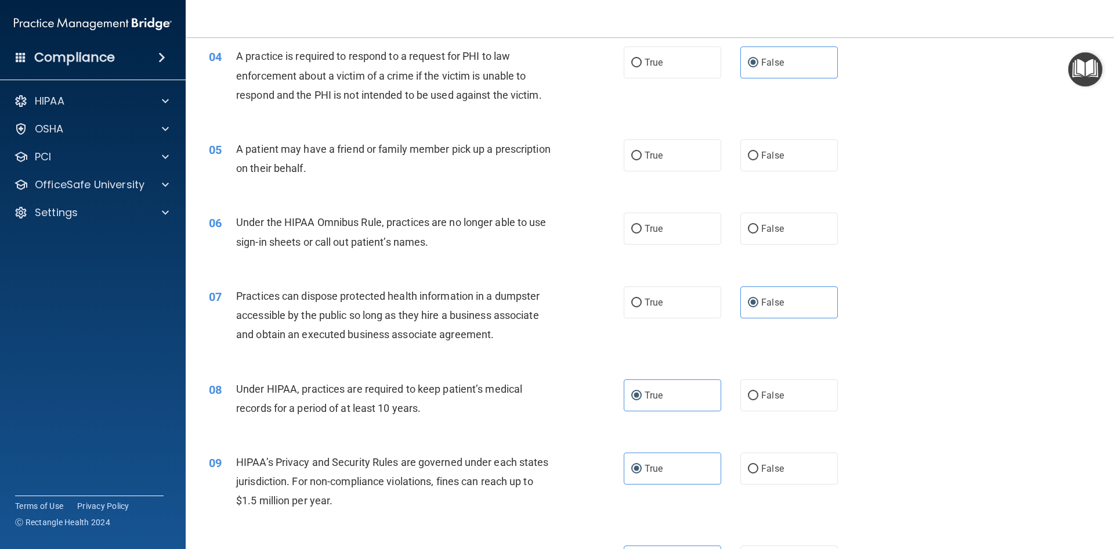
scroll to position [296, 0]
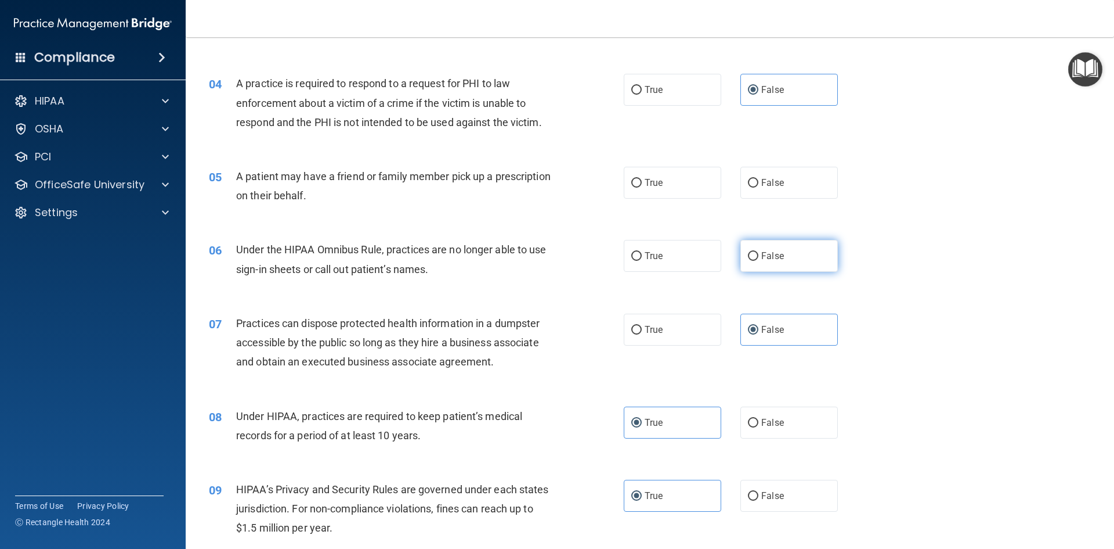
click at [759, 262] on label "False" at bounding box center [790, 256] width 98 height 32
click at [759, 261] on input "False" at bounding box center [753, 256] width 10 height 9
radio input "true"
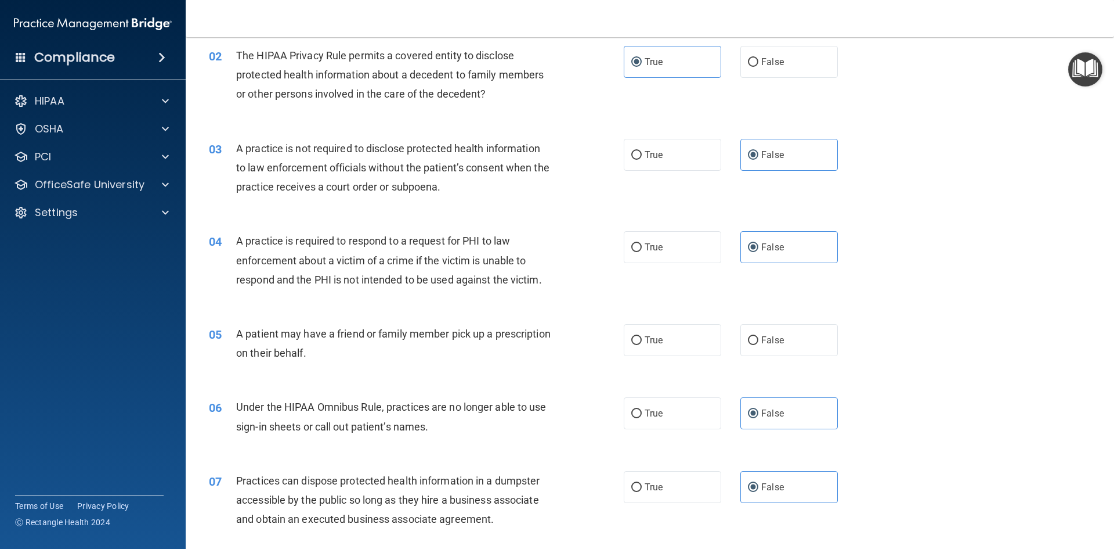
scroll to position [174, 0]
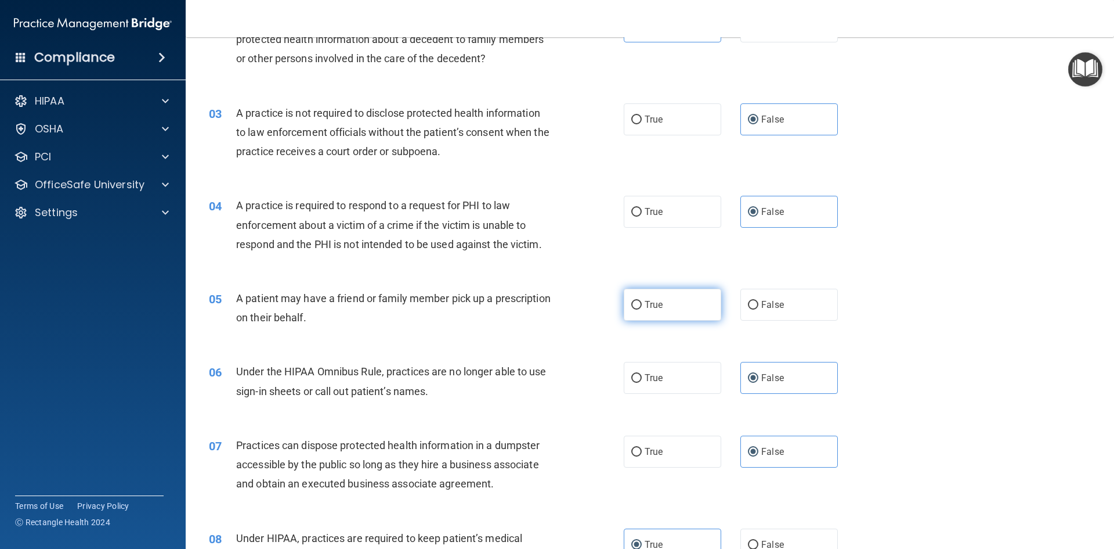
click at [651, 301] on span "True" at bounding box center [654, 304] width 18 height 11
click at [642, 301] on input "True" at bounding box center [637, 305] width 10 height 9
radio input "true"
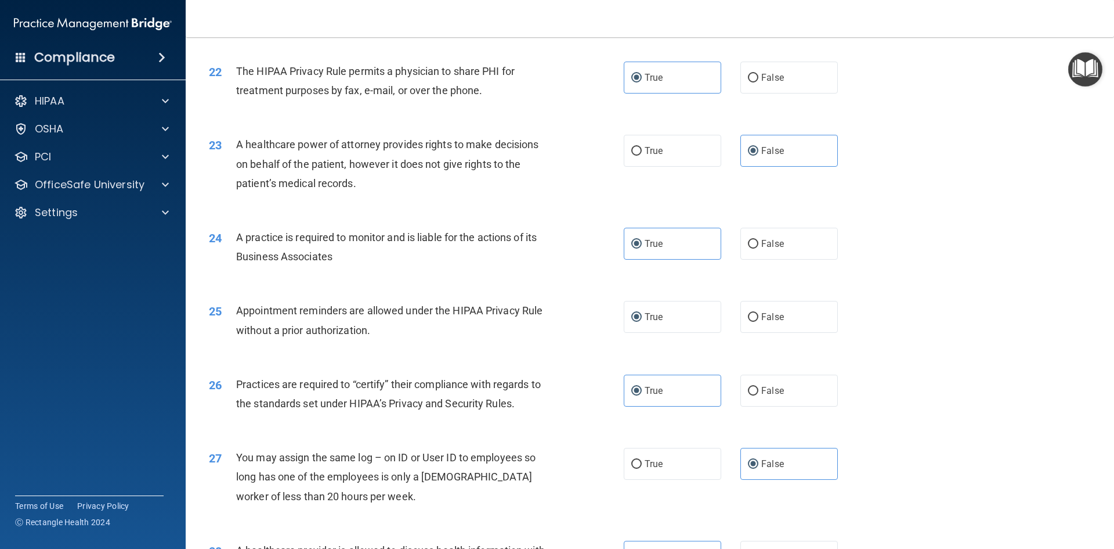
scroll to position [2153, 0]
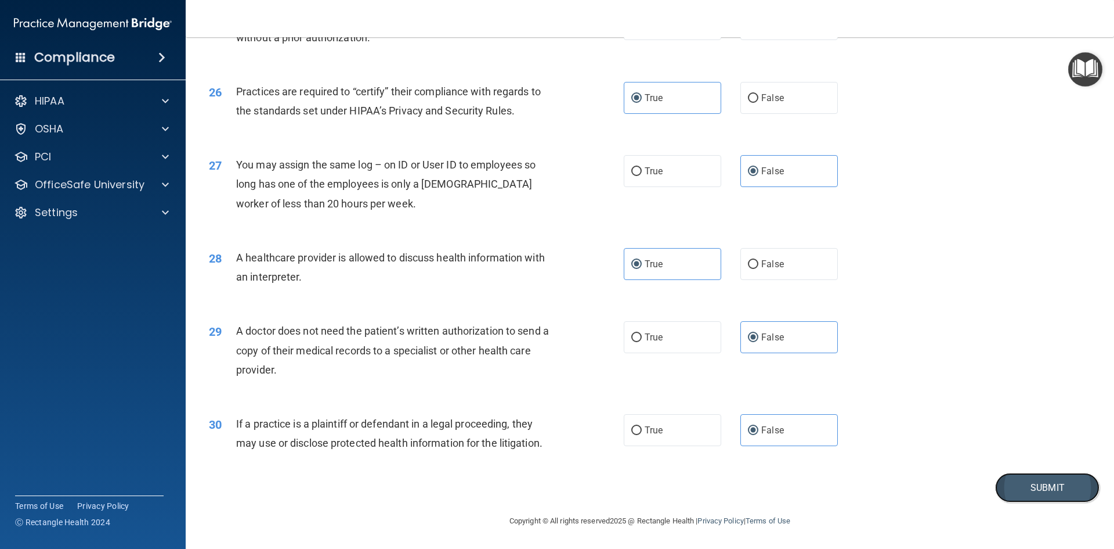
click at [1047, 482] on button "Submit" at bounding box center [1047, 487] width 104 height 30
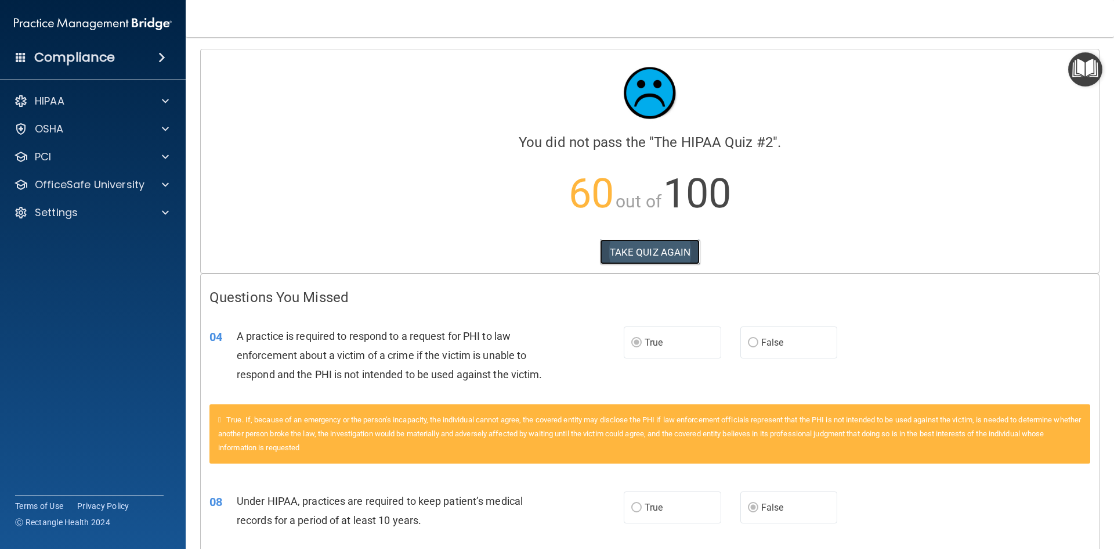
click at [643, 243] on button "TAKE QUIZ AGAIN" at bounding box center [650, 252] width 100 height 26
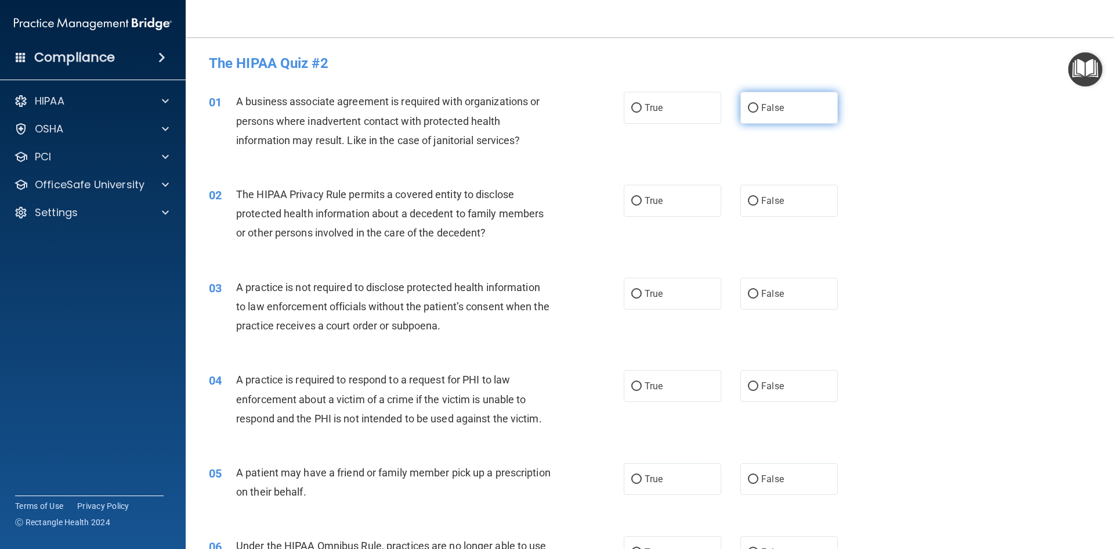
click at [757, 102] on label "False" at bounding box center [790, 108] width 98 height 32
click at [757, 104] on input "False" at bounding box center [753, 108] width 10 height 9
radio input "true"
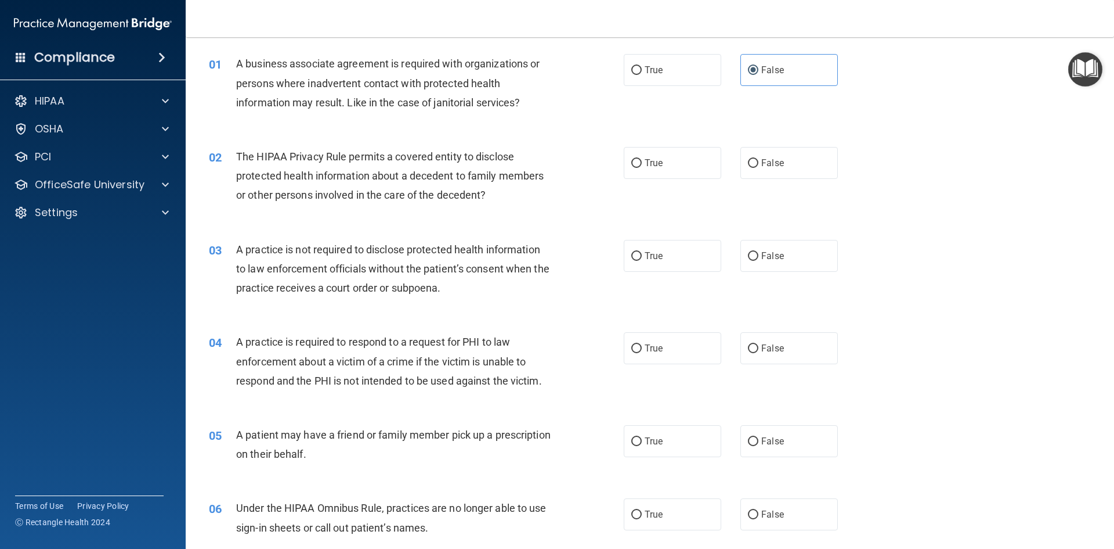
scroll to position [58, 0]
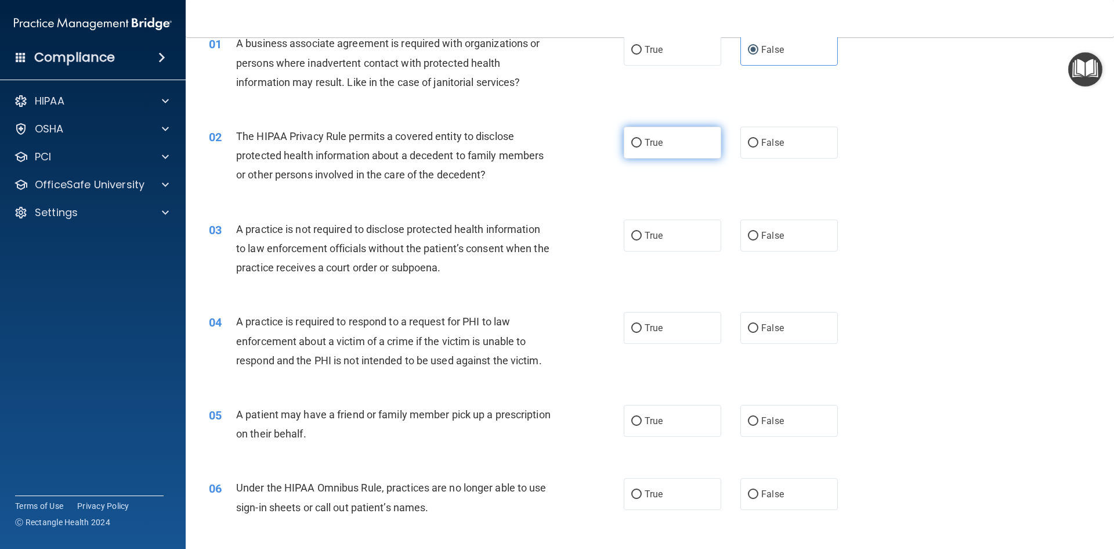
click at [661, 143] on label "True" at bounding box center [673, 143] width 98 height 32
click at [642, 143] on input "True" at bounding box center [637, 143] width 10 height 9
radio input "true"
click at [773, 223] on label "False" at bounding box center [790, 235] width 98 height 32
click at [759, 232] on input "False" at bounding box center [753, 236] width 10 height 9
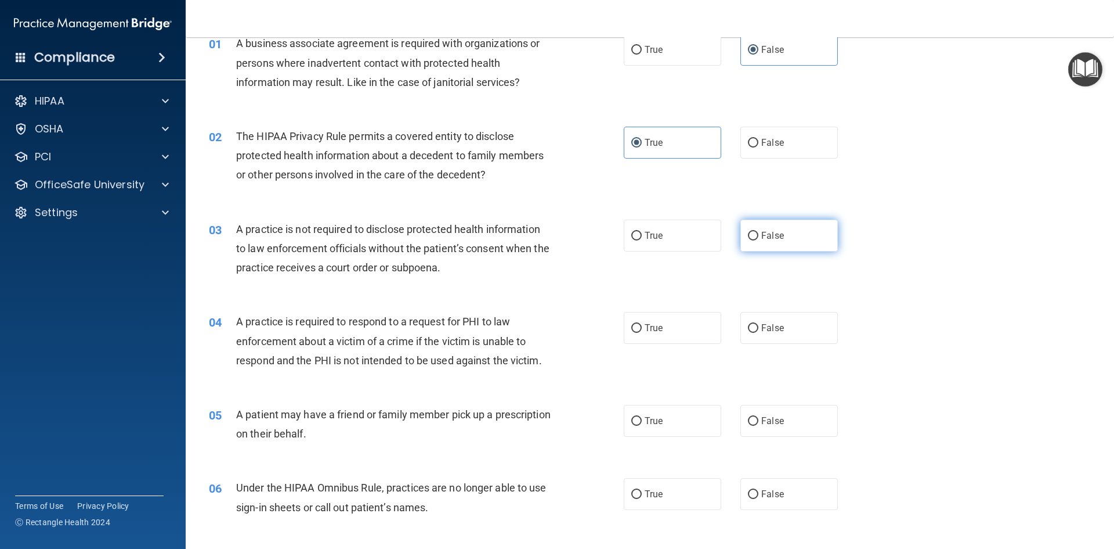
radio input "true"
click at [650, 337] on label "True" at bounding box center [673, 328] width 98 height 32
click at [642, 333] on input "True" at bounding box center [637, 328] width 10 height 9
radio input "true"
click at [649, 427] on label "True" at bounding box center [673, 421] width 98 height 32
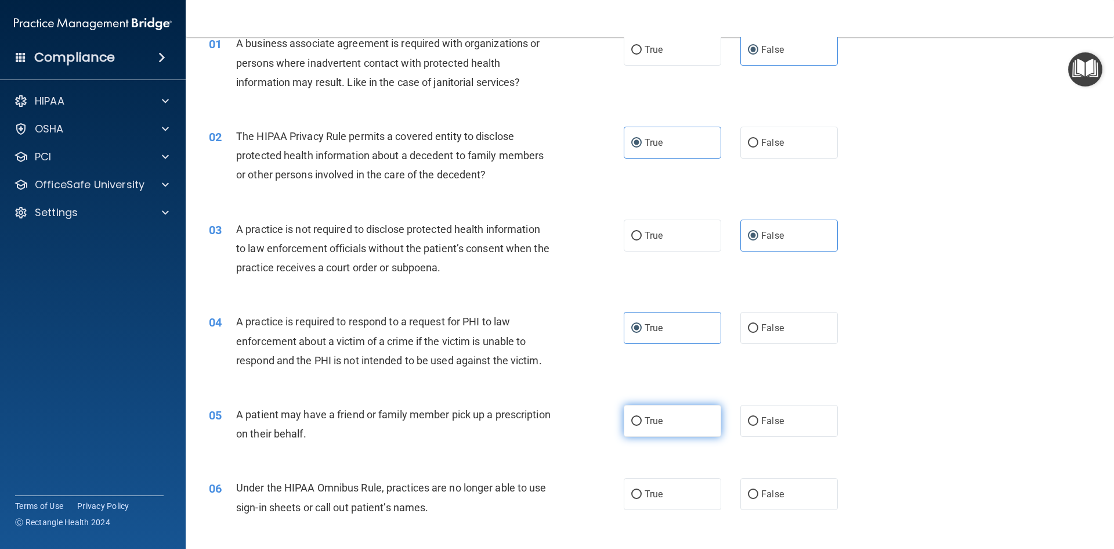
click at [642, 425] on input "True" at bounding box center [637, 421] width 10 height 9
radio input "true"
click at [767, 496] on span "False" at bounding box center [773, 493] width 23 height 11
click at [759, 496] on input "False" at bounding box center [753, 494] width 10 height 9
radio input "true"
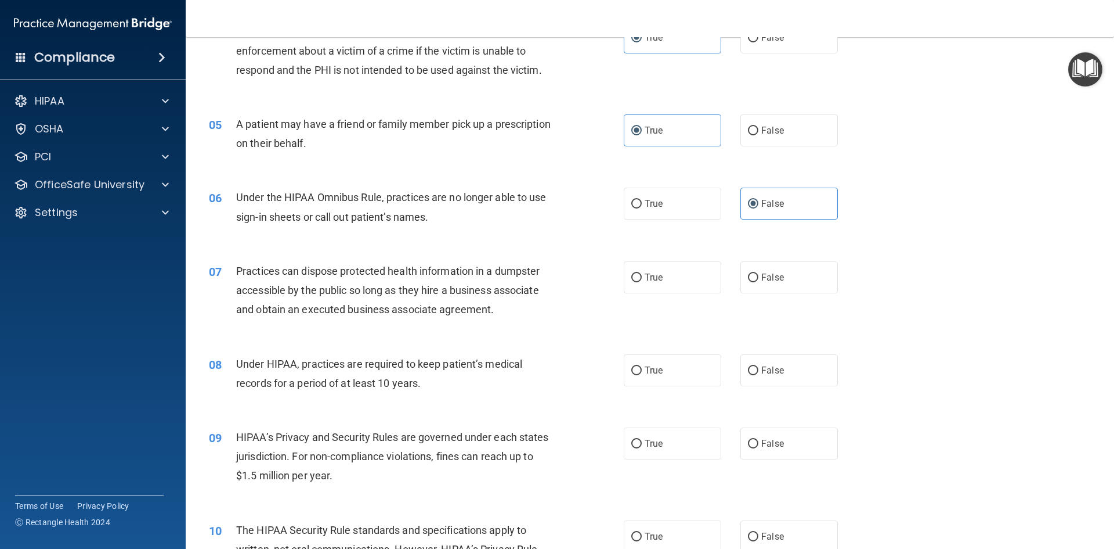
scroll to position [406, 0]
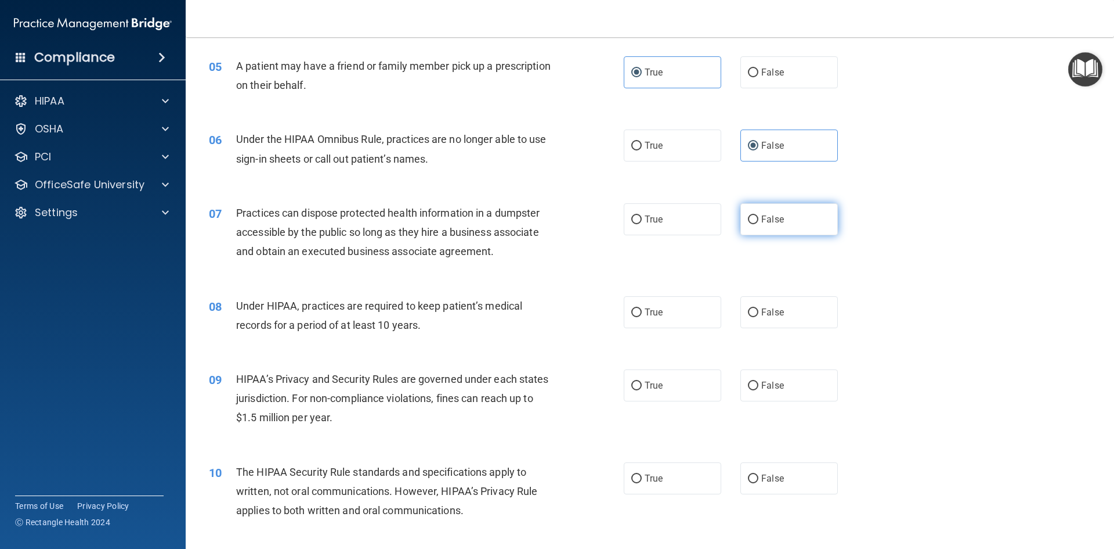
click at [755, 215] on label "False" at bounding box center [790, 219] width 98 height 32
click at [755, 215] on input "False" at bounding box center [753, 219] width 10 height 9
radio input "true"
click at [749, 314] on input "False" at bounding box center [753, 312] width 10 height 9
radio input "true"
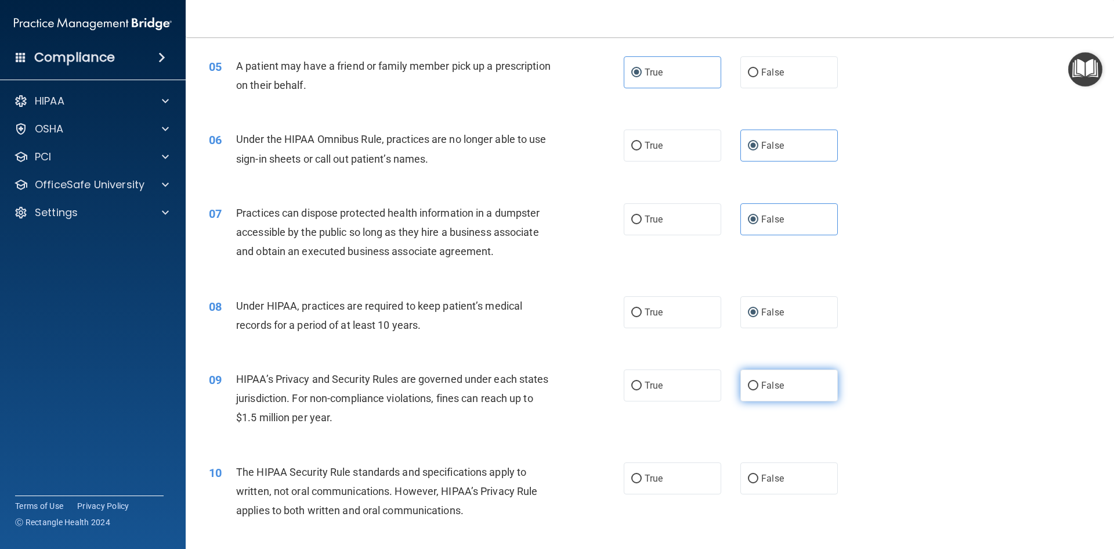
click at [753, 384] on input "False" at bounding box center [753, 385] width 10 height 9
radio input "true"
click at [652, 470] on label "True" at bounding box center [673, 478] width 98 height 32
click at [642, 474] on input "True" at bounding box center [637, 478] width 10 height 9
radio input "true"
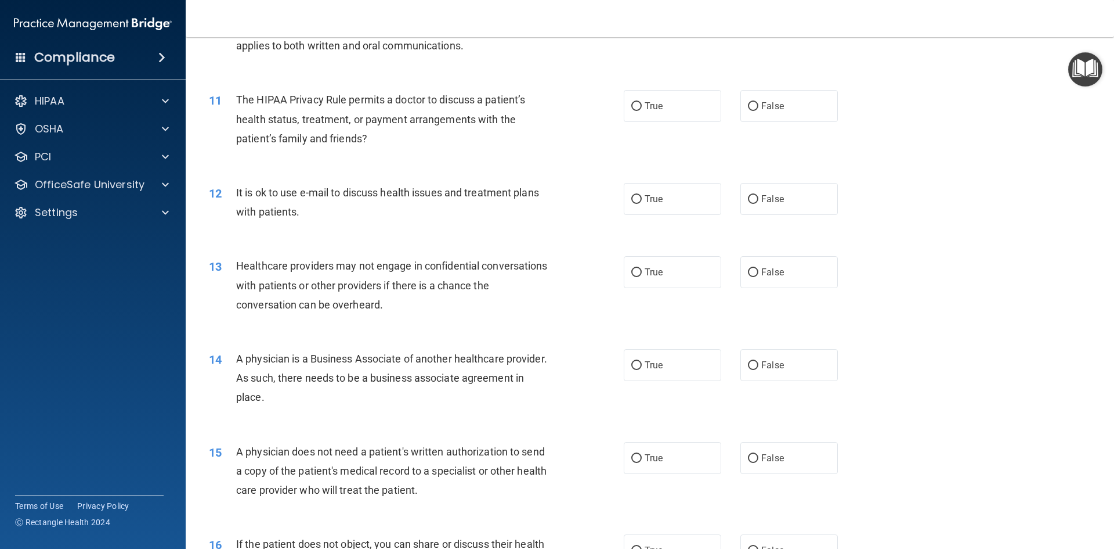
scroll to position [929, 0]
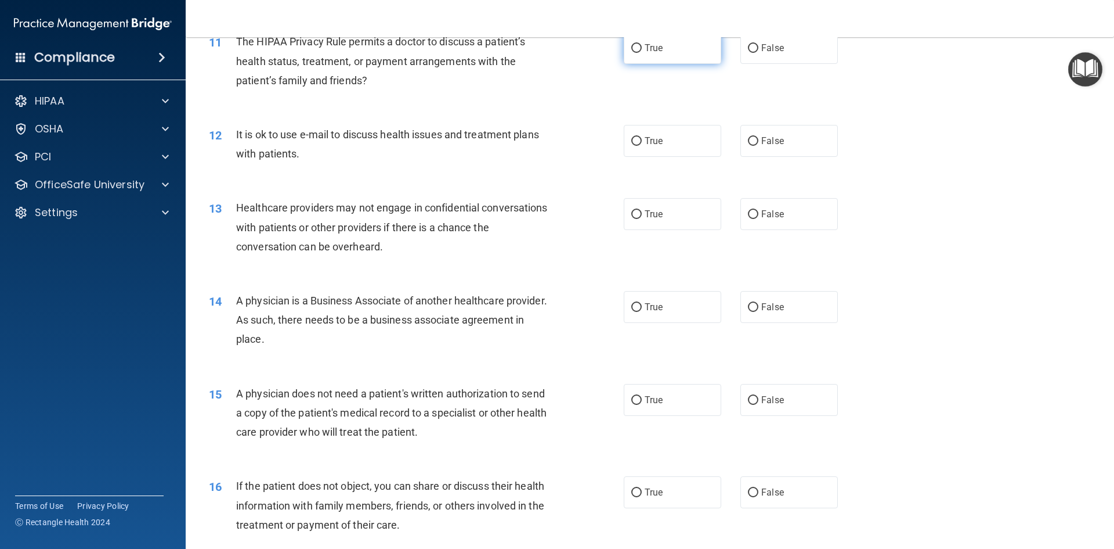
click at [632, 60] on label "True" at bounding box center [673, 48] width 98 height 32
click at [632, 53] on input "True" at bounding box center [637, 48] width 10 height 9
radio input "true"
click at [645, 139] on span "True" at bounding box center [654, 140] width 18 height 11
click at [642, 139] on input "True" at bounding box center [637, 141] width 10 height 9
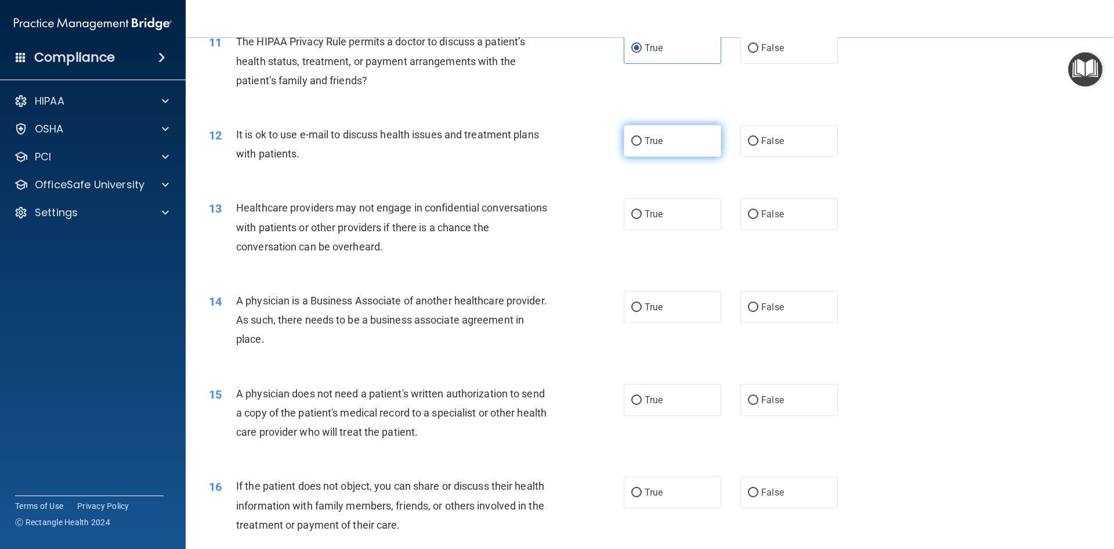
radio input "true"
click at [767, 228] on label "False" at bounding box center [790, 214] width 98 height 32
click at [759, 219] on input "False" at bounding box center [753, 214] width 10 height 9
radio input "true"
click at [773, 306] on span "False" at bounding box center [773, 306] width 23 height 11
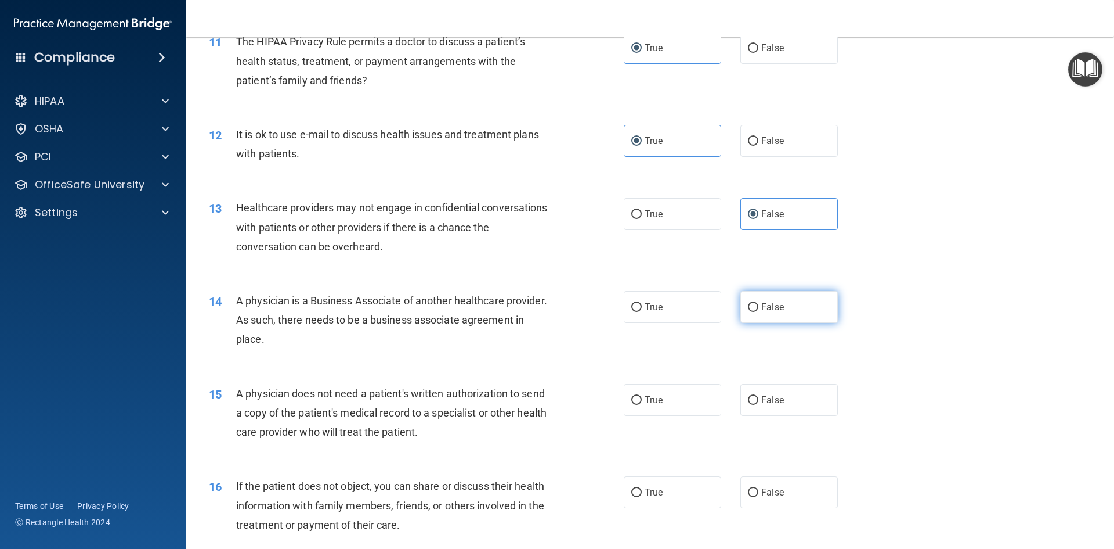
click at [759, 306] on input "False" at bounding box center [753, 307] width 10 height 9
radio input "true"
click at [665, 395] on label "True" at bounding box center [673, 400] width 98 height 32
click at [642, 396] on input "True" at bounding box center [637, 400] width 10 height 9
radio input "true"
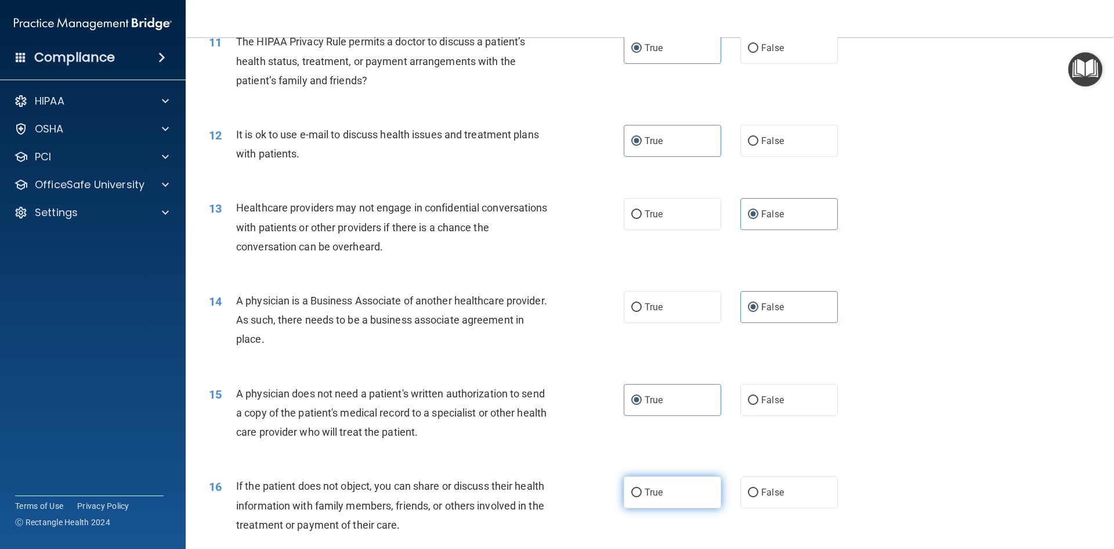
click at [643, 486] on label "True" at bounding box center [673, 492] width 98 height 32
click at [642, 488] on input "True" at bounding box center [637, 492] width 10 height 9
radio input "true"
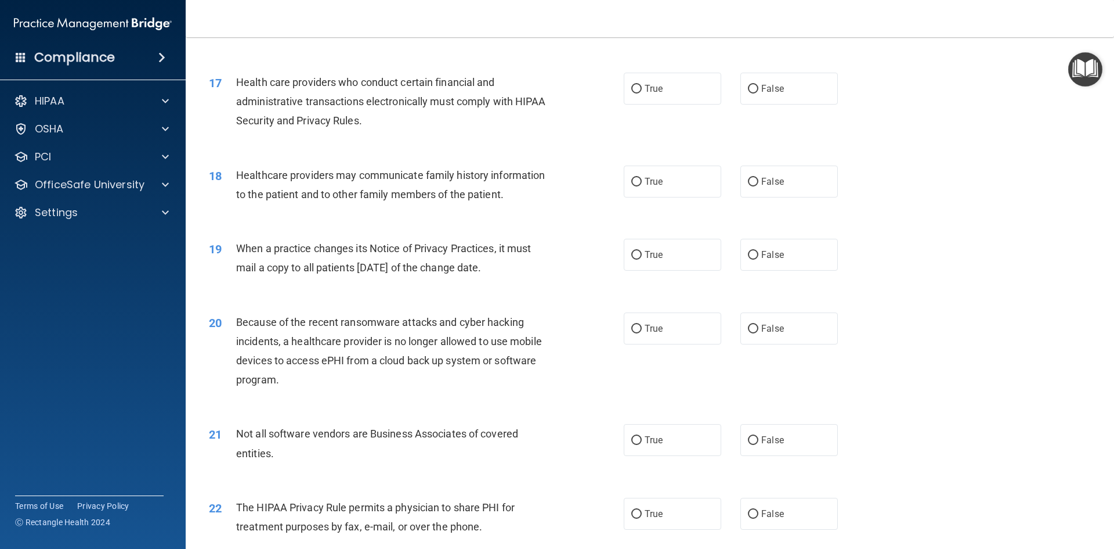
scroll to position [1451, 0]
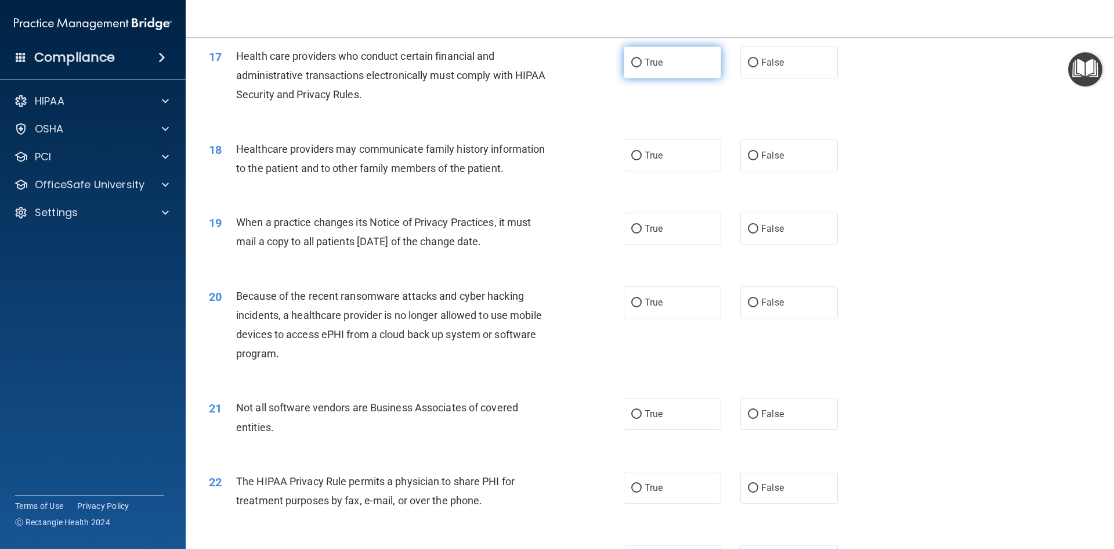
click at [661, 63] on label "True" at bounding box center [673, 62] width 98 height 32
click at [642, 63] on input "True" at bounding box center [637, 63] width 10 height 9
radio input "true"
click at [748, 153] on input "False" at bounding box center [753, 155] width 10 height 9
radio input "true"
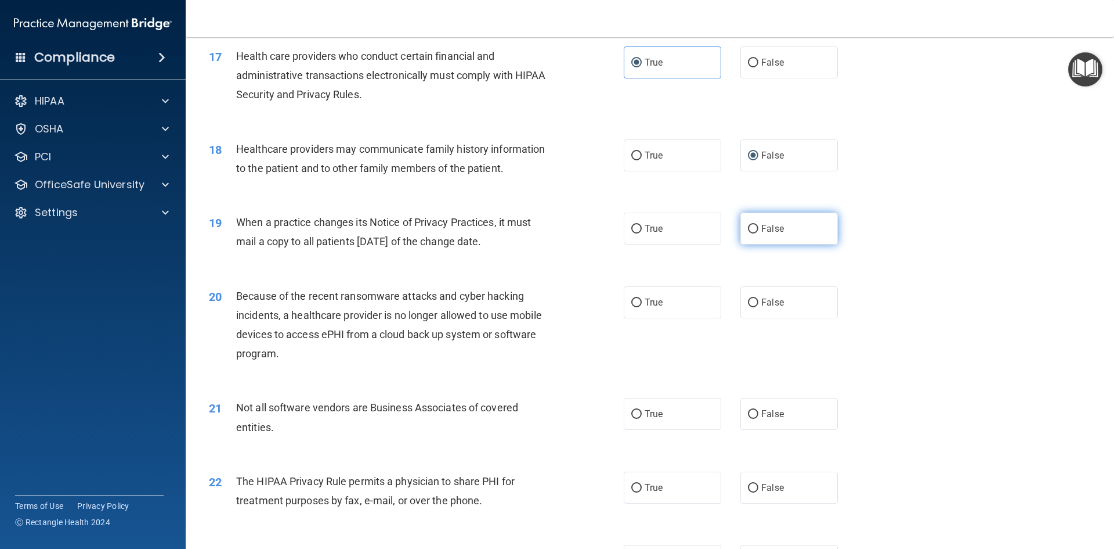
click at [764, 228] on span "False" at bounding box center [773, 228] width 23 height 11
click at [759, 228] on input "False" at bounding box center [753, 229] width 10 height 9
radio input "true"
click at [760, 295] on label "False" at bounding box center [790, 302] width 98 height 32
click at [759, 298] on input "False" at bounding box center [753, 302] width 10 height 9
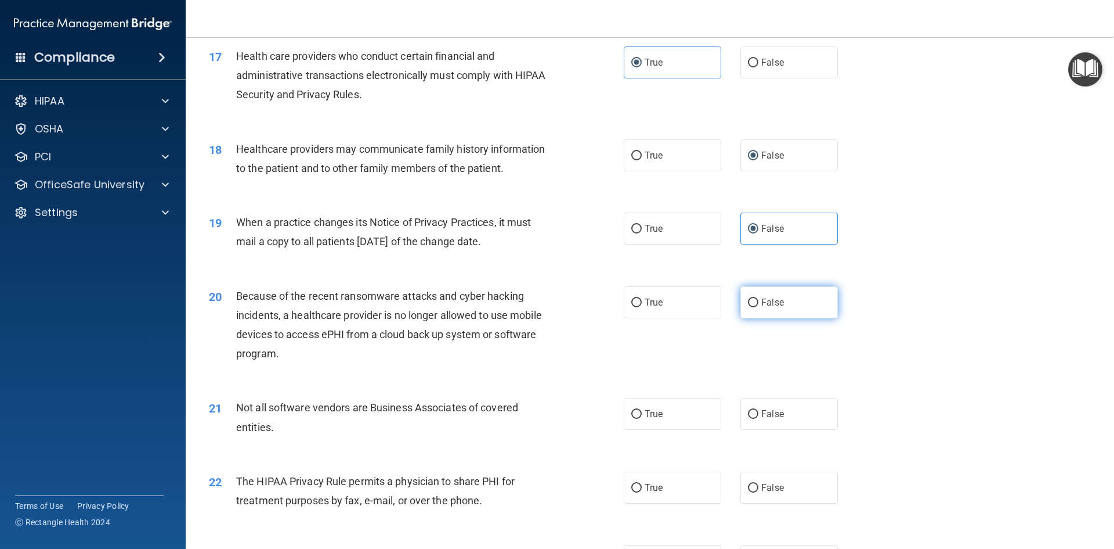
radio input "true"
click at [666, 410] on label "True" at bounding box center [673, 414] width 98 height 32
click at [642, 410] on input "True" at bounding box center [637, 414] width 10 height 9
radio input "true"
click at [640, 485] on label "True" at bounding box center [673, 487] width 98 height 32
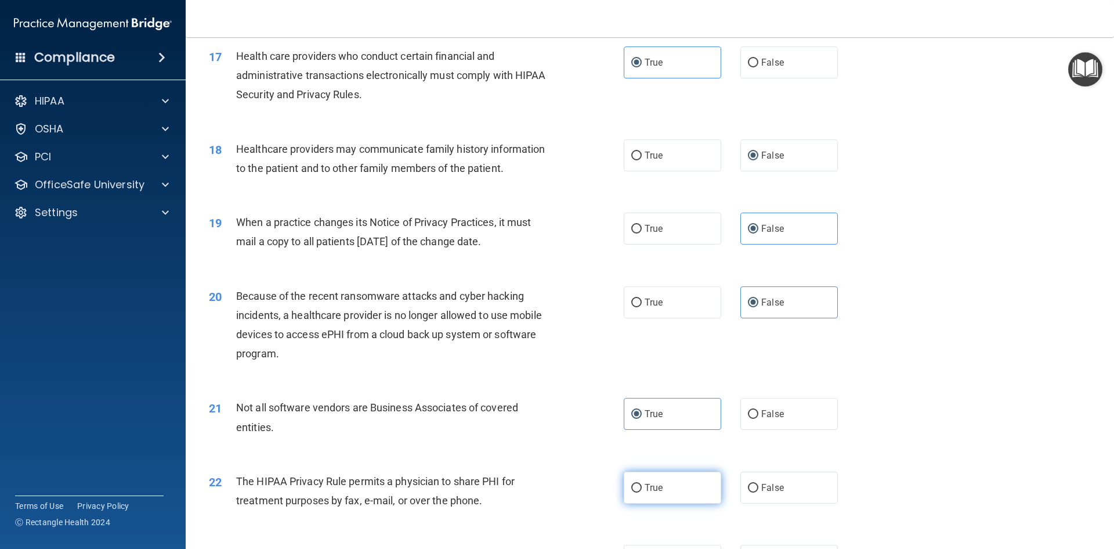
click at [640, 485] on input "True" at bounding box center [637, 488] width 10 height 9
radio input "true"
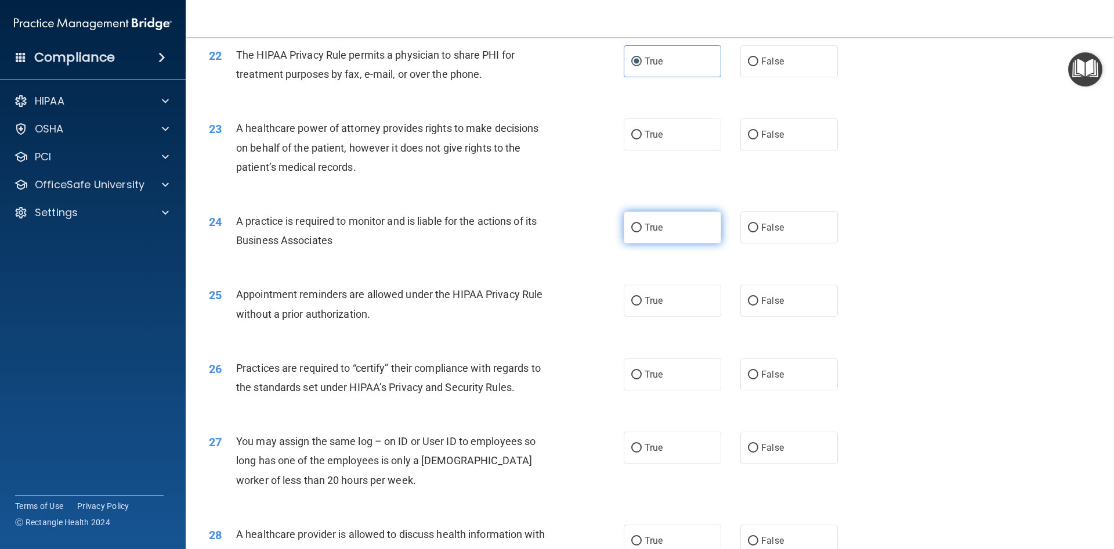
scroll to position [1915, 0]
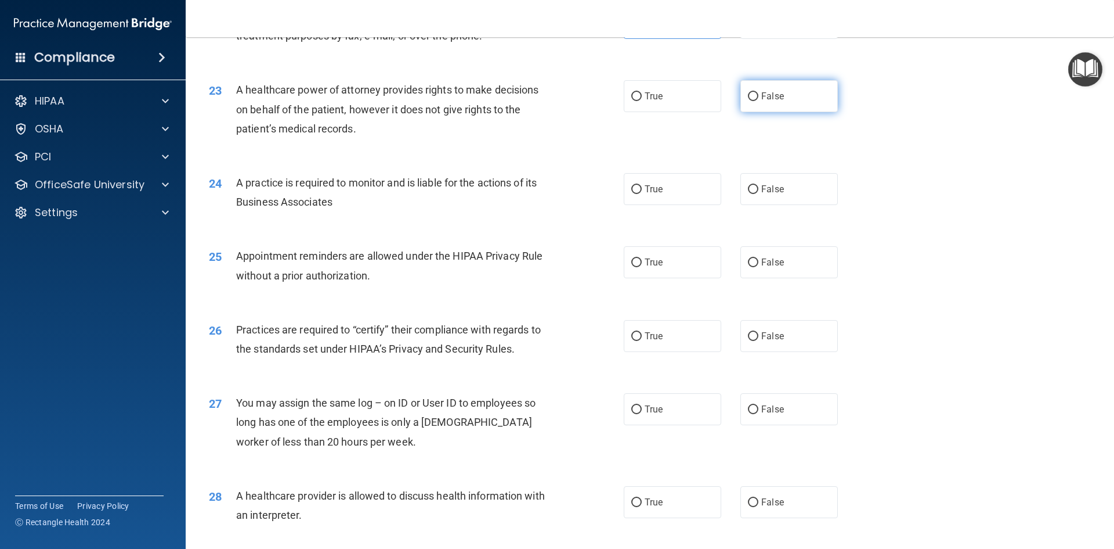
click at [828, 104] on label "False" at bounding box center [790, 96] width 98 height 32
click at [759, 101] on input "False" at bounding box center [753, 96] width 10 height 9
radio input "true"
click at [781, 182] on label "False" at bounding box center [790, 189] width 98 height 32
click at [759, 185] on input "False" at bounding box center [753, 189] width 10 height 9
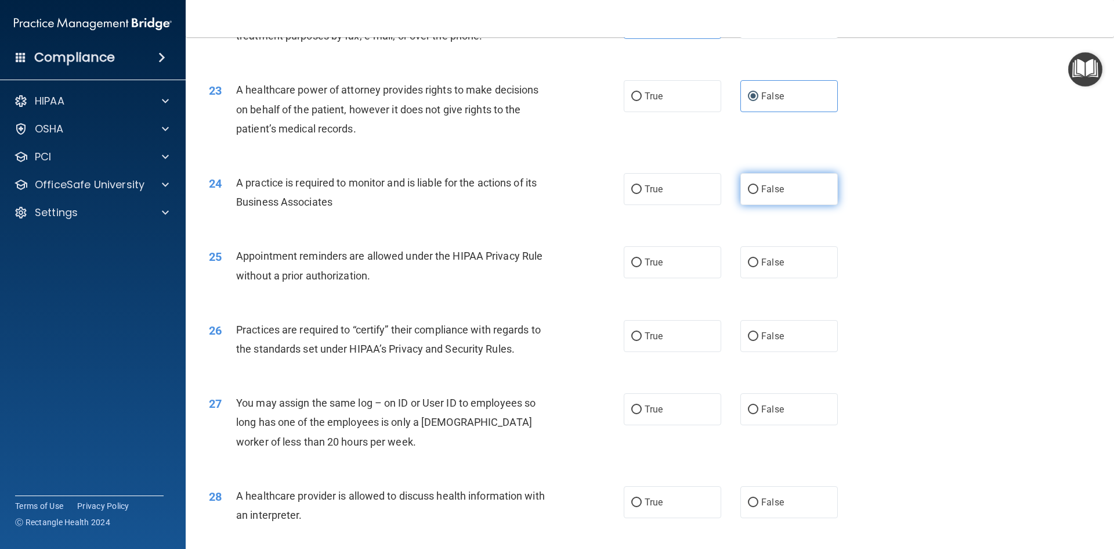
radio input "true"
click at [673, 265] on label "True" at bounding box center [673, 262] width 98 height 32
click at [642, 265] on input "True" at bounding box center [637, 262] width 10 height 9
radio input "true"
click at [791, 330] on label "False" at bounding box center [790, 336] width 98 height 32
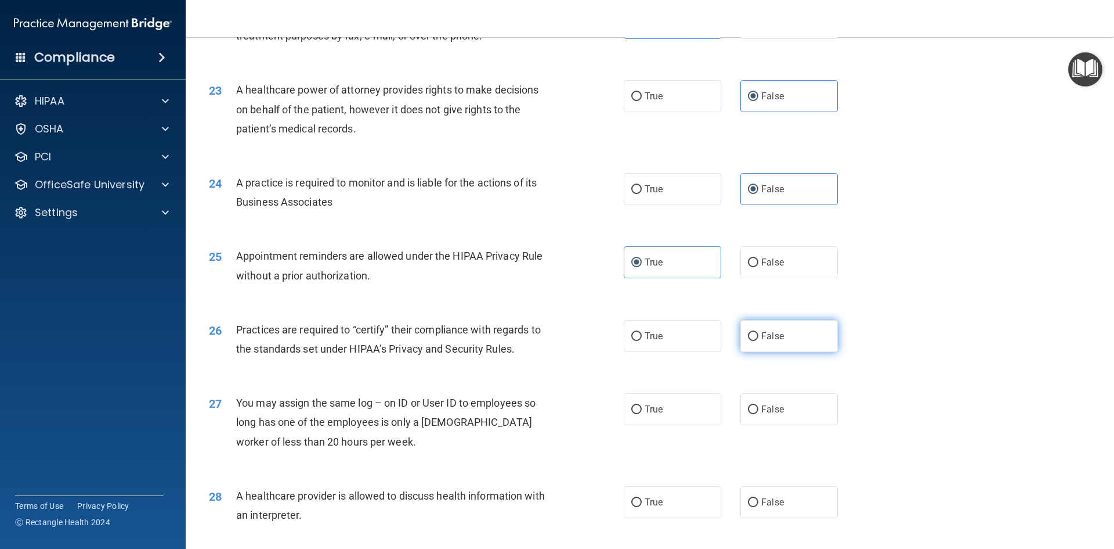
click at [759, 332] on input "False" at bounding box center [753, 336] width 10 height 9
radio input "true"
click at [749, 406] on input "False" at bounding box center [753, 409] width 10 height 9
radio input "true"
click at [667, 489] on label "True" at bounding box center [673, 502] width 98 height 32
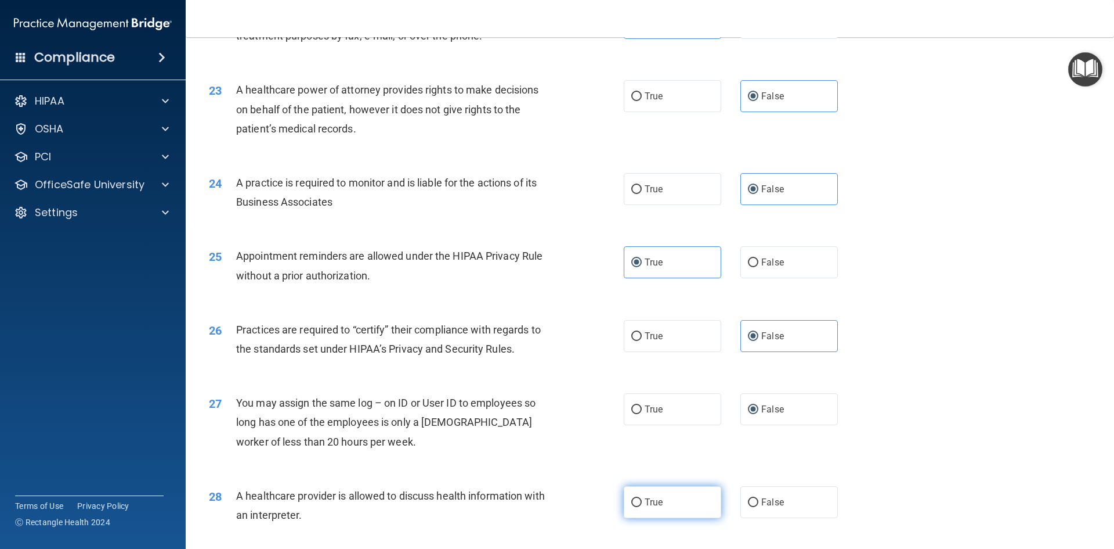
click at [642, 498] on input "True" at bounding box center [637, 502] width 10 height 9
radio input "true"
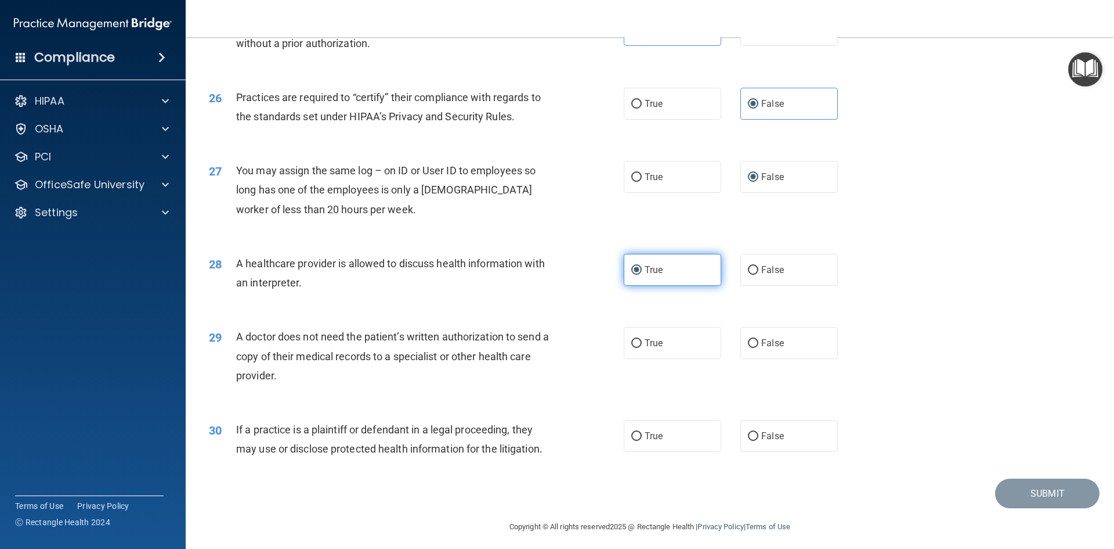
scroll to position [2153, 0]
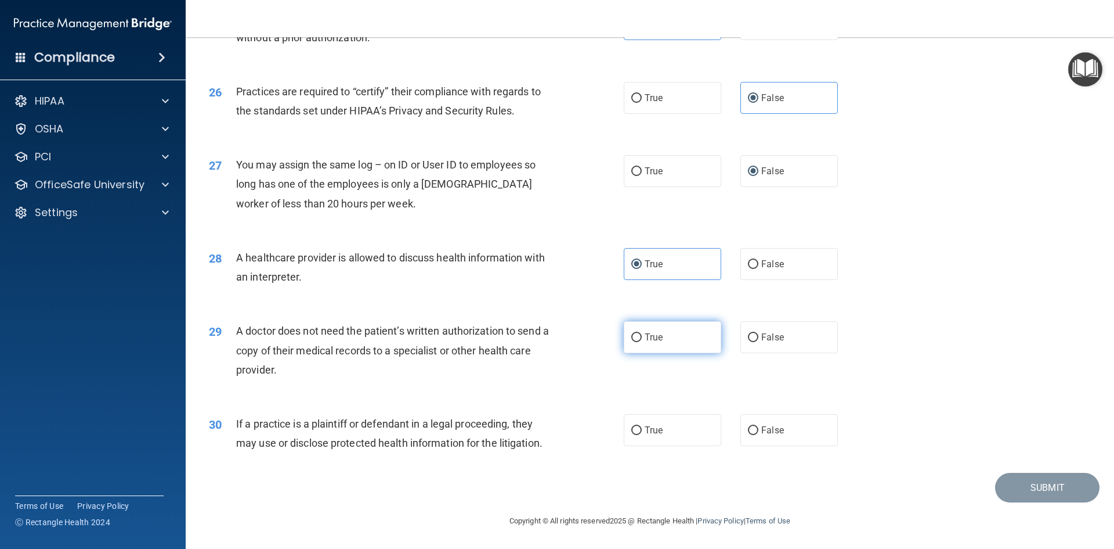
click at [673, 346] on label "True" at bounding box center [673, 337] width 98 height 32
click at [642, 342] on input "True" at bounding box center [637, 337] width 10 height 9
radio input "true"
click at [662, 430] on label "True" at bounding box center [673, 430] width 98 height 32
click at [642, 430] on input "True" at bounding box center [637, 430] width 10 height 9
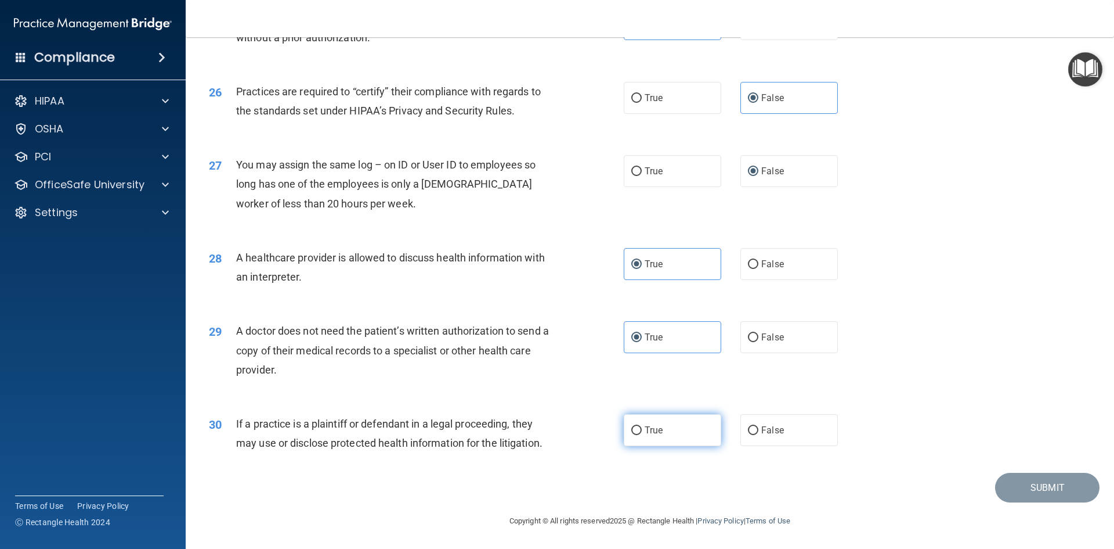
radio input "true"
click at [1056, 488] on button "Submit" at bounding box center [1047, 487] width 104 height 30
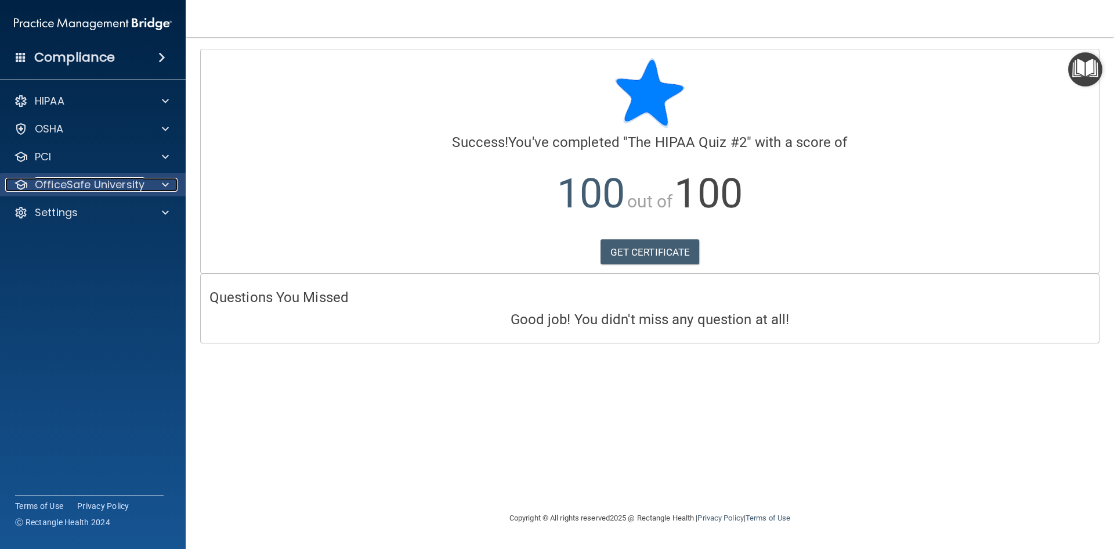
click at [104, 187] on p "OfficeSafe University" at bounding box center [90, 185] width 110 height 14
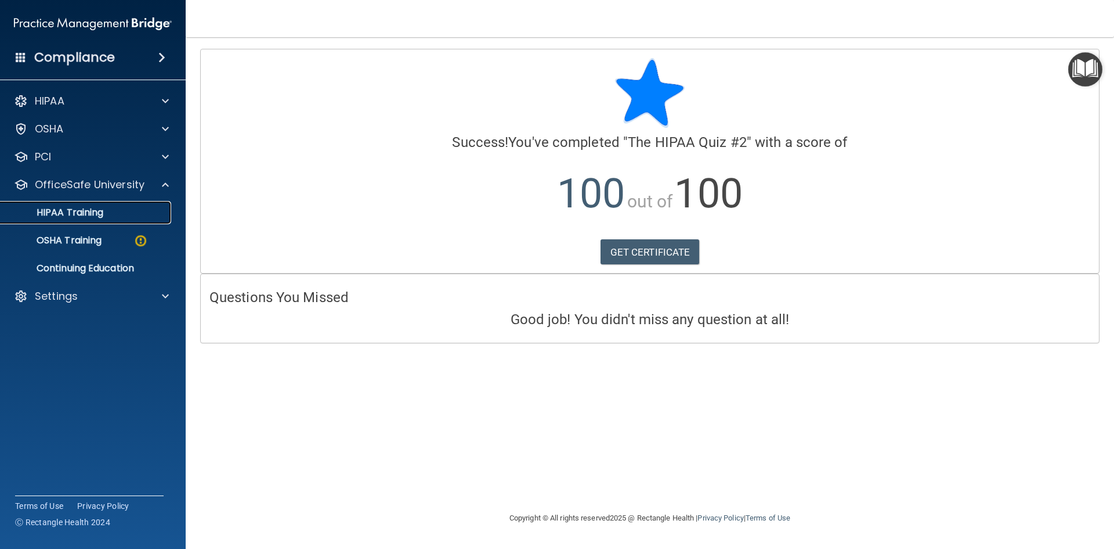
click at [102, 216] on p "HIPAA Training" at bounding box center [56, 213] width 96 height 12
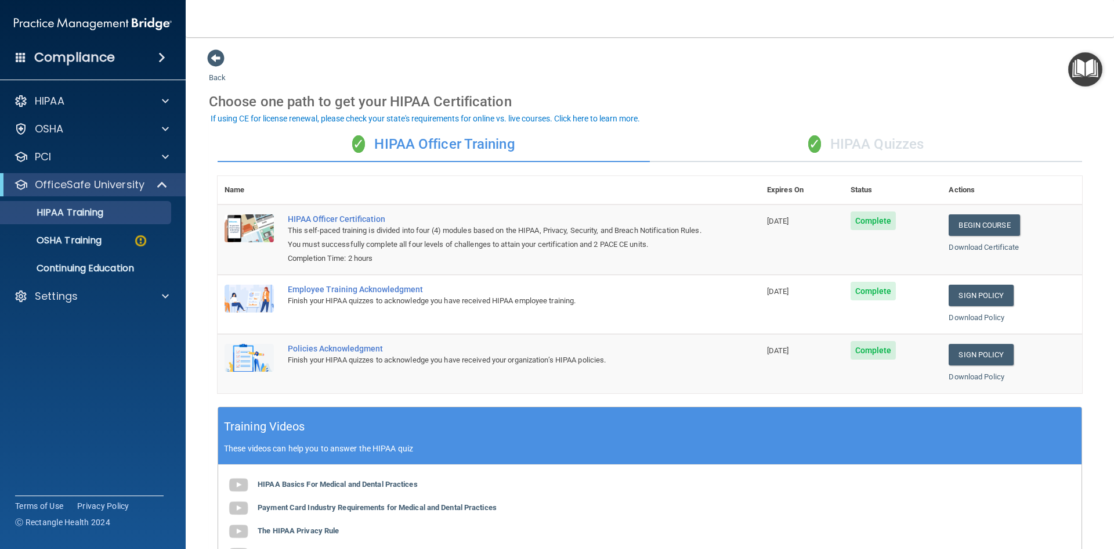
click at [879, 142] on div "✓ HIPAA Quizzes" at bounding box center [866, 144] width 432 height 35
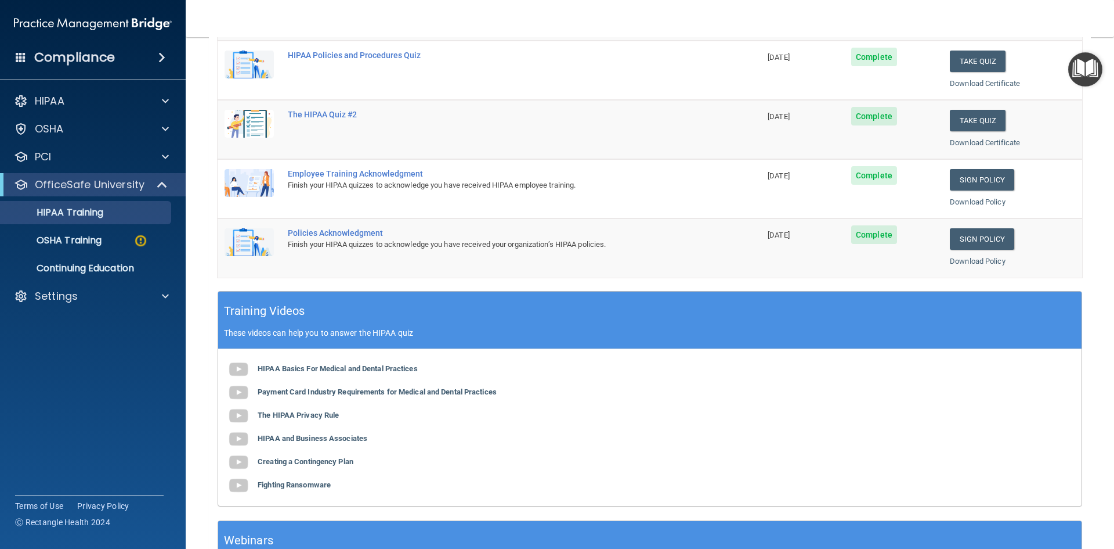
scroll to position [326, 0]
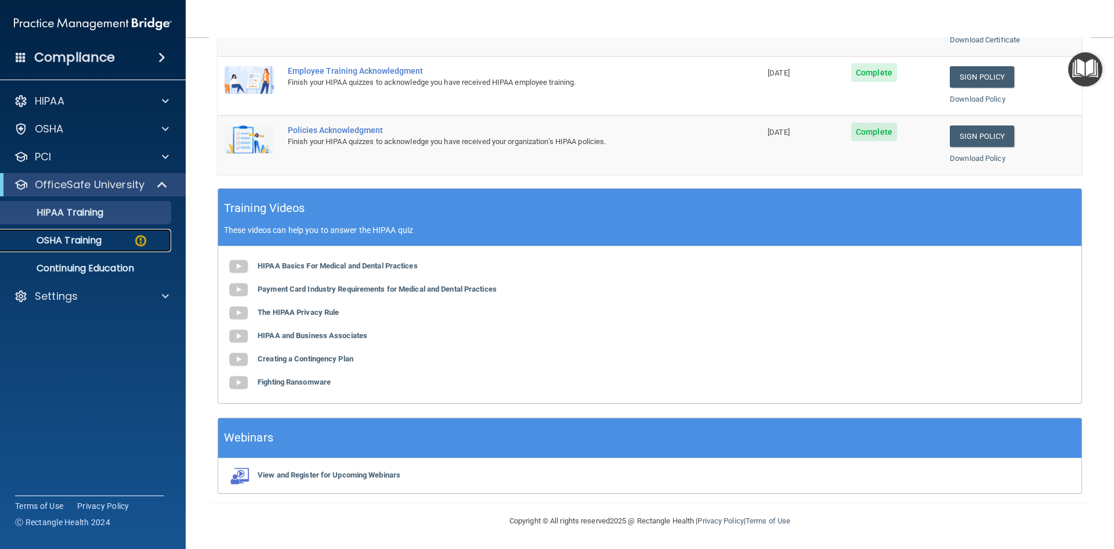
click at [66, 240] on p "OSHA Training" at bounding box center [55, 241] width 94 height 12
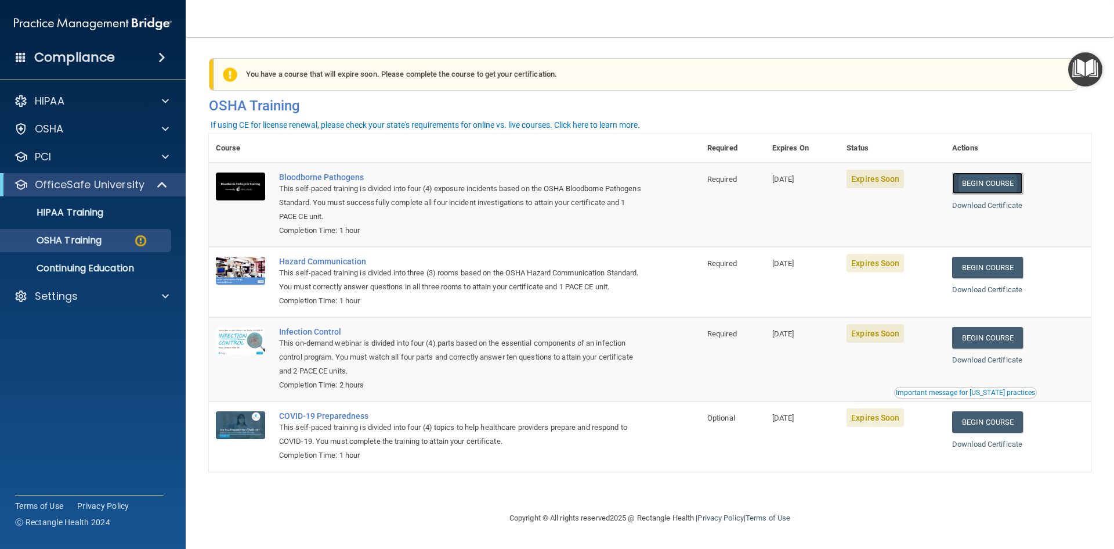
click at [1004, 183] on link "Begin Course" at bounding box center [988, 182] width 71 height 21
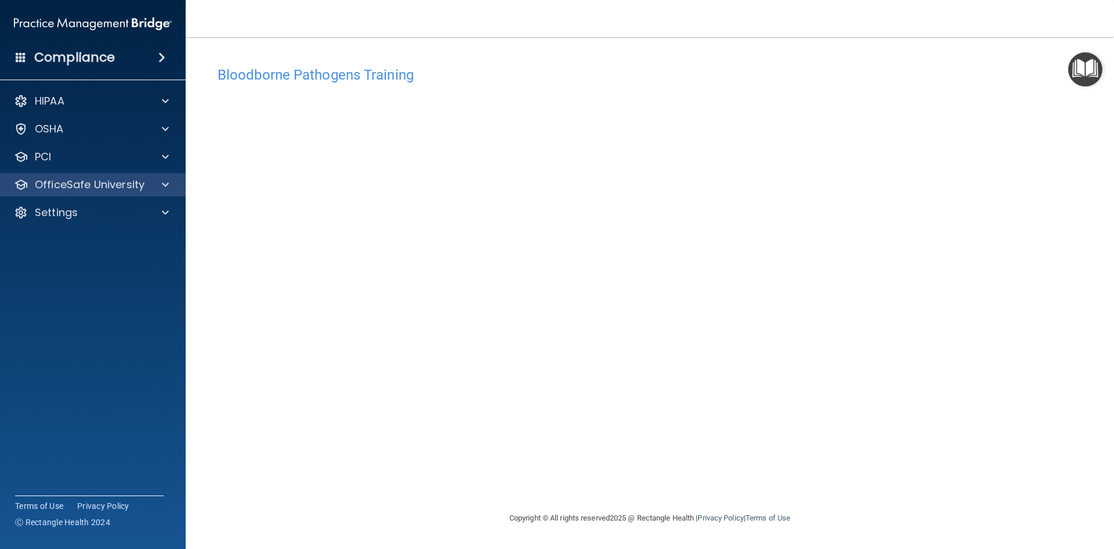
click at [69, 176] on div "OfficeSafe University" at bounding box center [93, 184] width 186 height 23
click at [170, 186] on div at bounding box center [163, 185] width 29 height 14
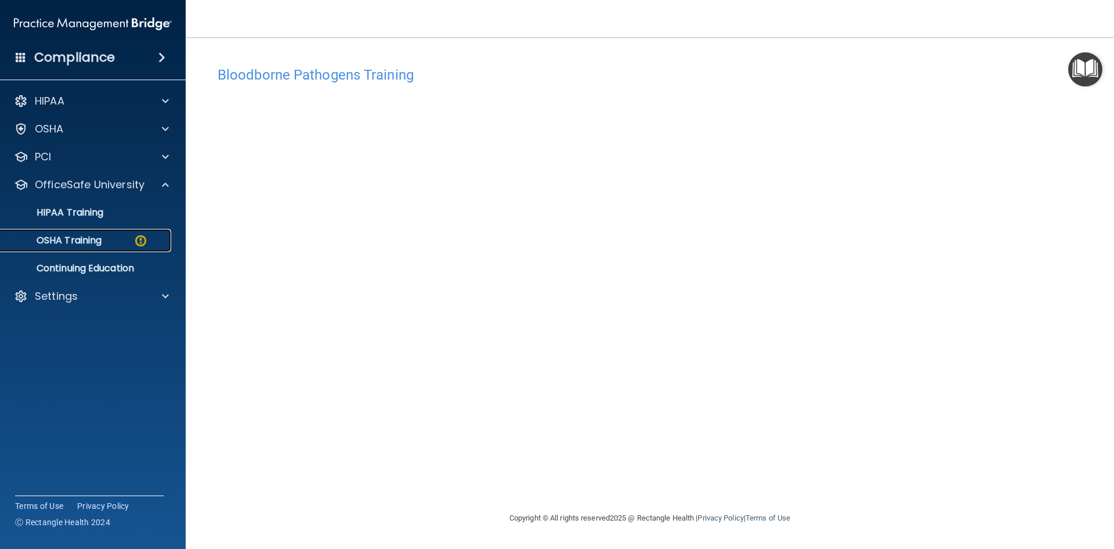
click at [129, 240] on div "OSHA Training" at bounding box center [87, 241] width 158 height 12
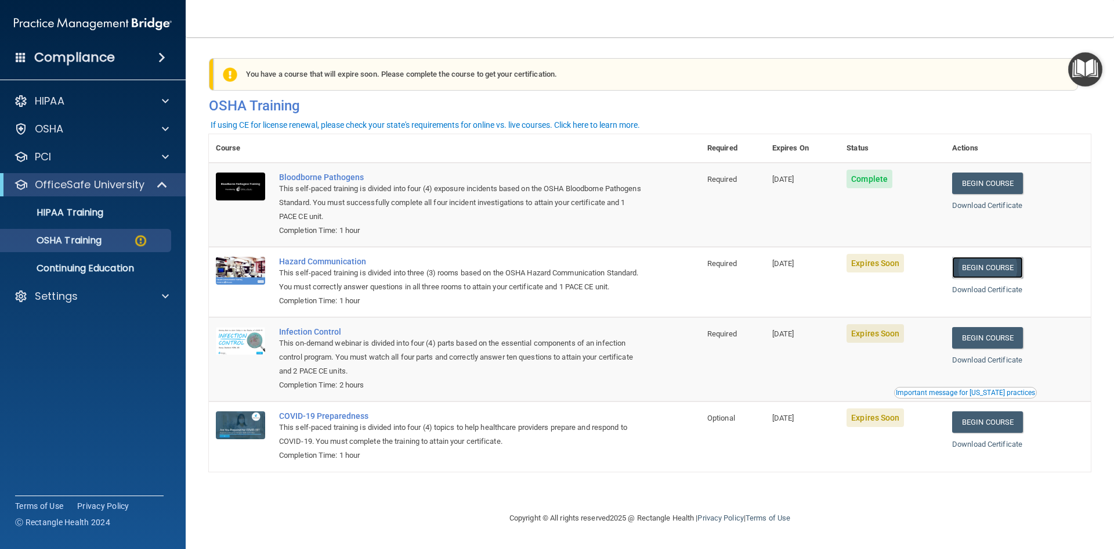
click at [989, 269] on link "Begin Course" at bounding box center [988, 267] width 71 height 21
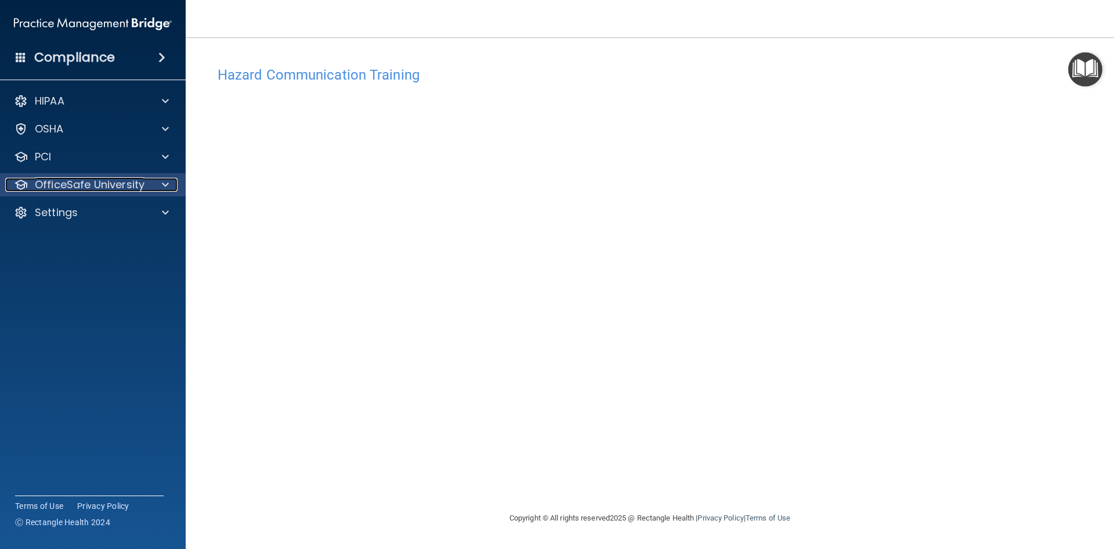
click at [95, 190] on p "OfficeSafe University" at bounding box center [90, 185] width 110 height 14
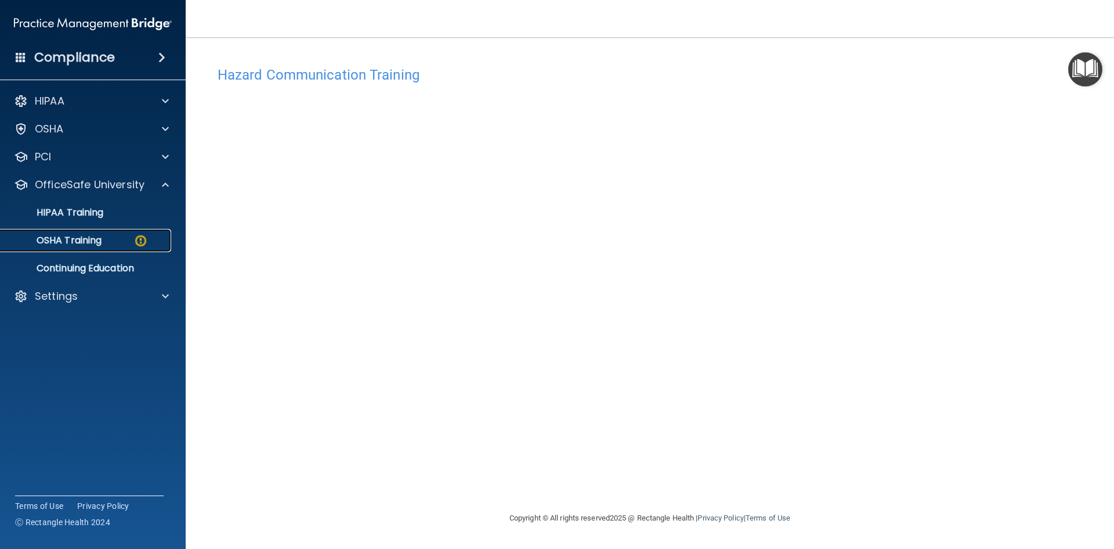
click at [106, 251] on link "OSHA Training" at bounding box center [79, 240] width 183 height 23
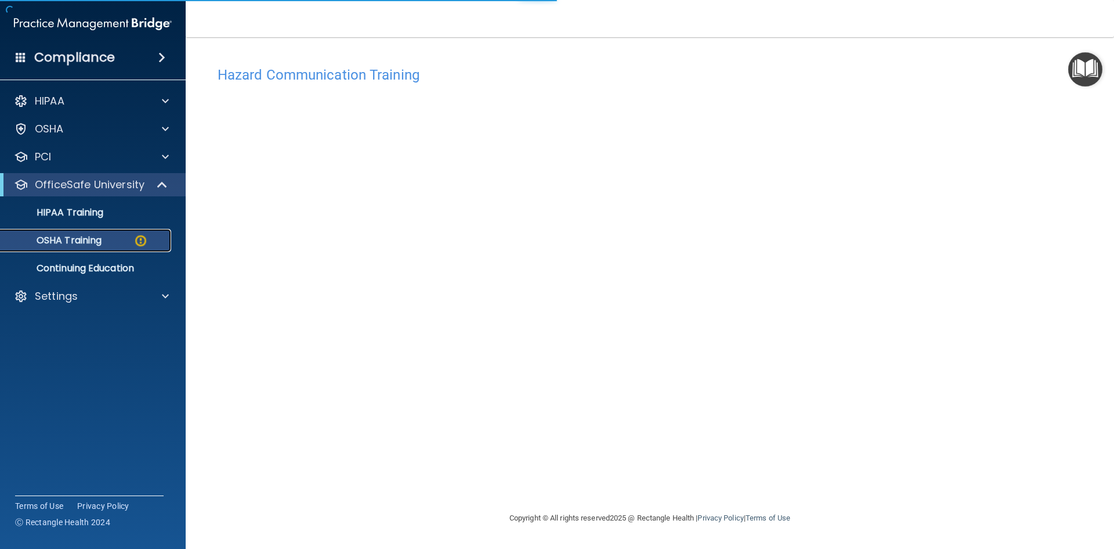
click at [106, 249] on link "OSHA Training" at bounding box center [79, 240] width 183 height 23
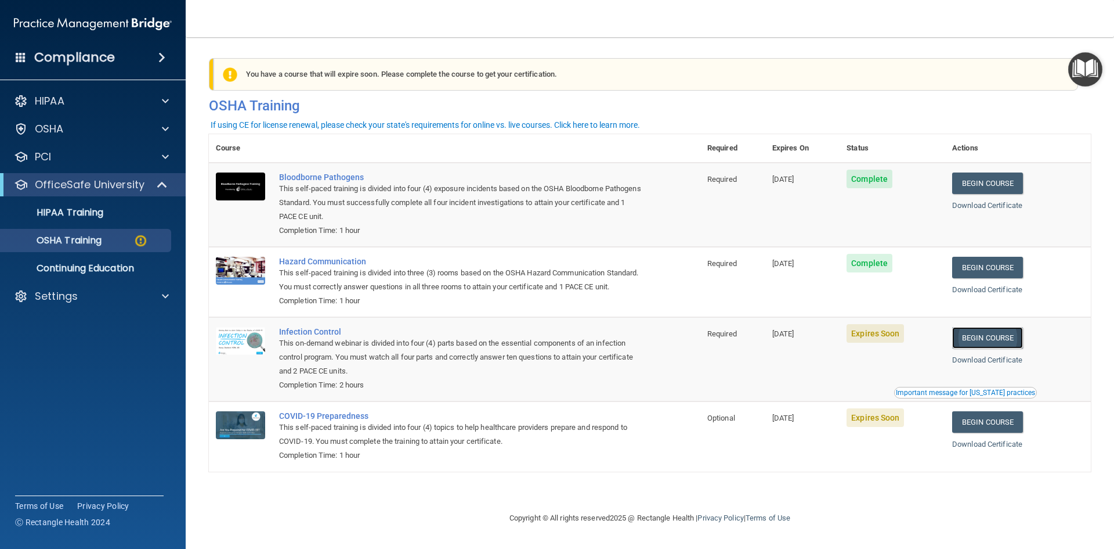
click at [987, 348] on link "Begin Course" at bounding box center [988, 337] width 71 height 21
click at [86, 247] on link "OSHA Training" at bounding box center [79, 240] width 183 height 23
click at [87, 215] on p "HIPAA Training" at bounding box center [56, 213] width 96 height 12
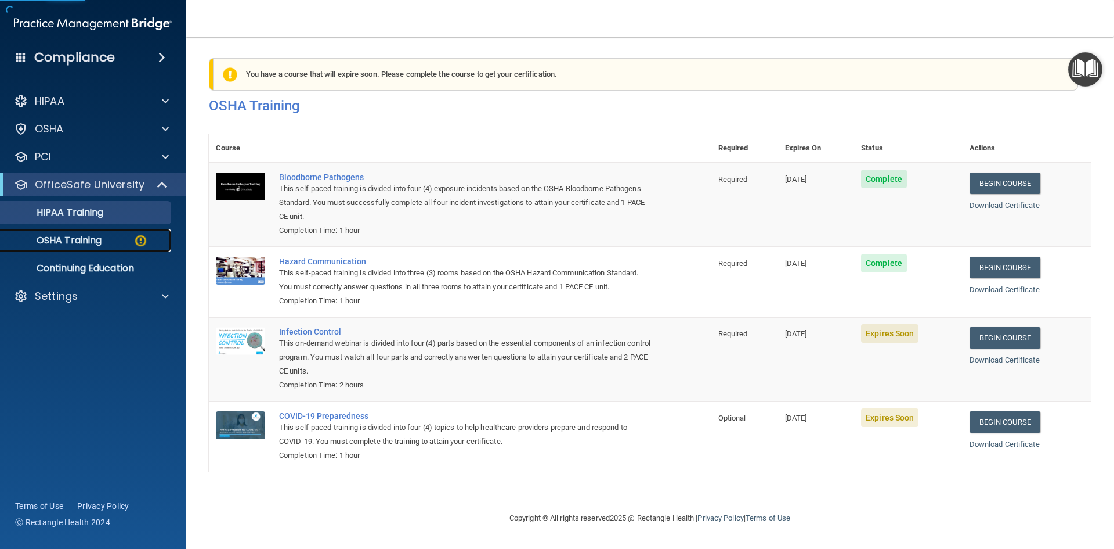
click at [81, 237] on p "OSHA Training" at bounding box center [55, 241] width 94 height 12
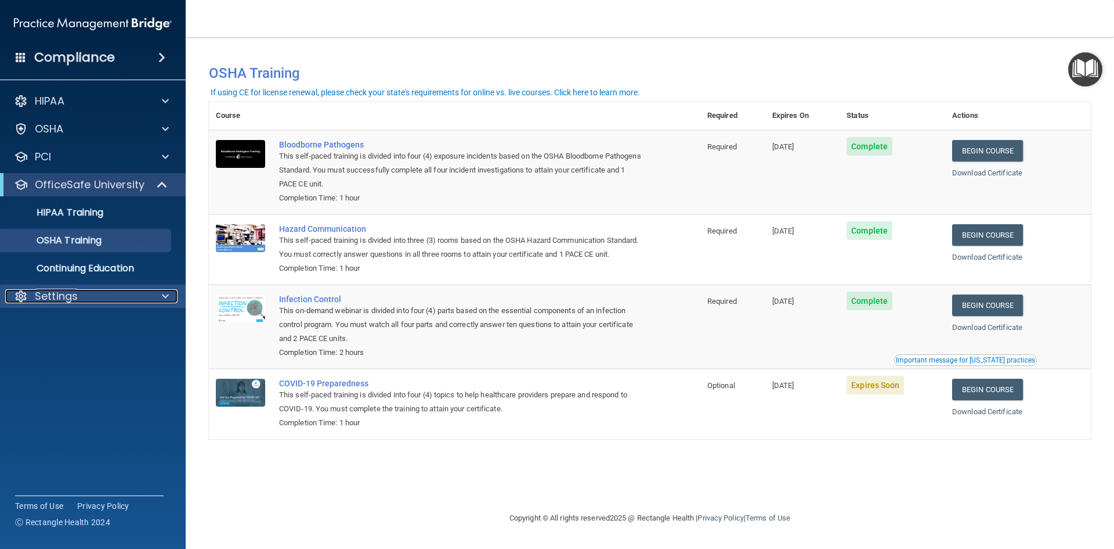
click at [54, 293] on p "Settings" at bounding box center [56, 296] width 43 height 14
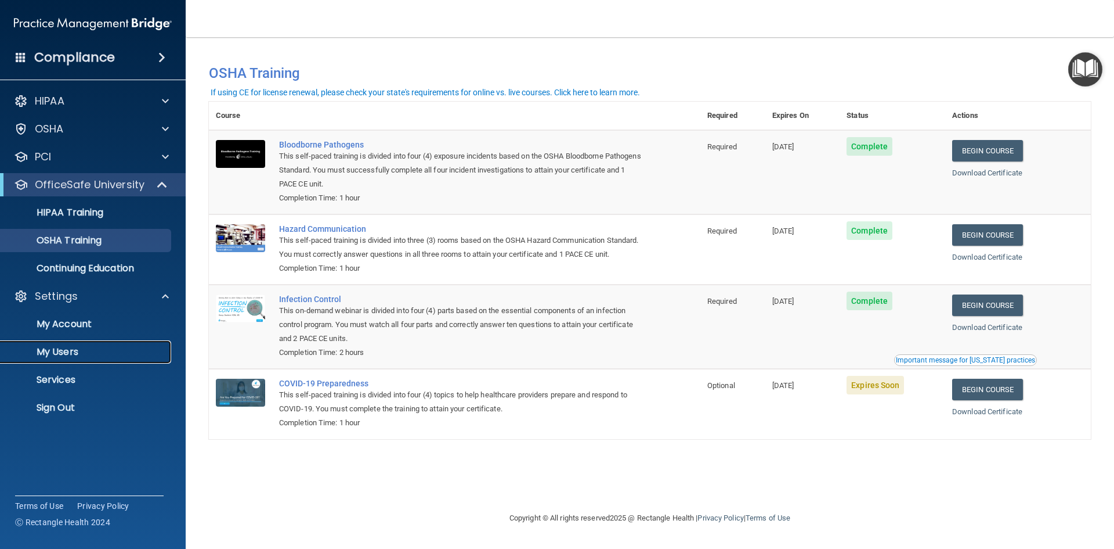
click at [59, 347] on p "My Users" at bounding box center [87, 352] width 158 height 12
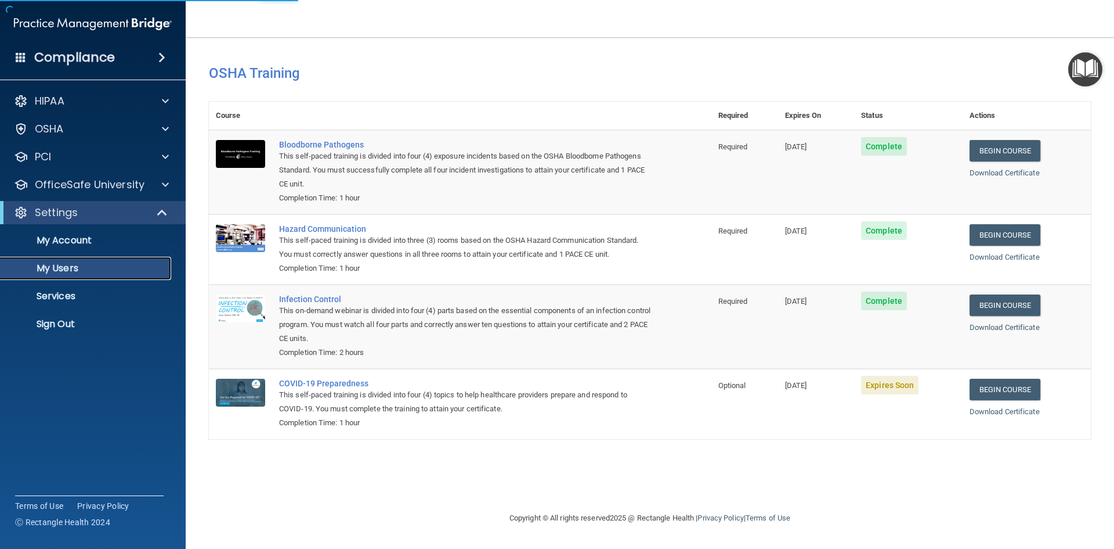
select select "20"
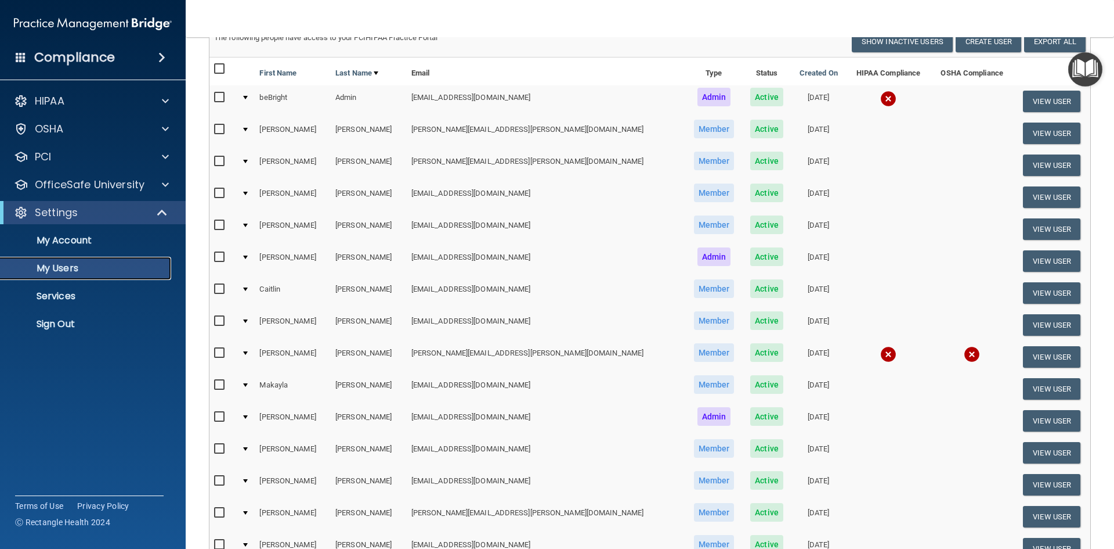
scroll to position [58, 0]
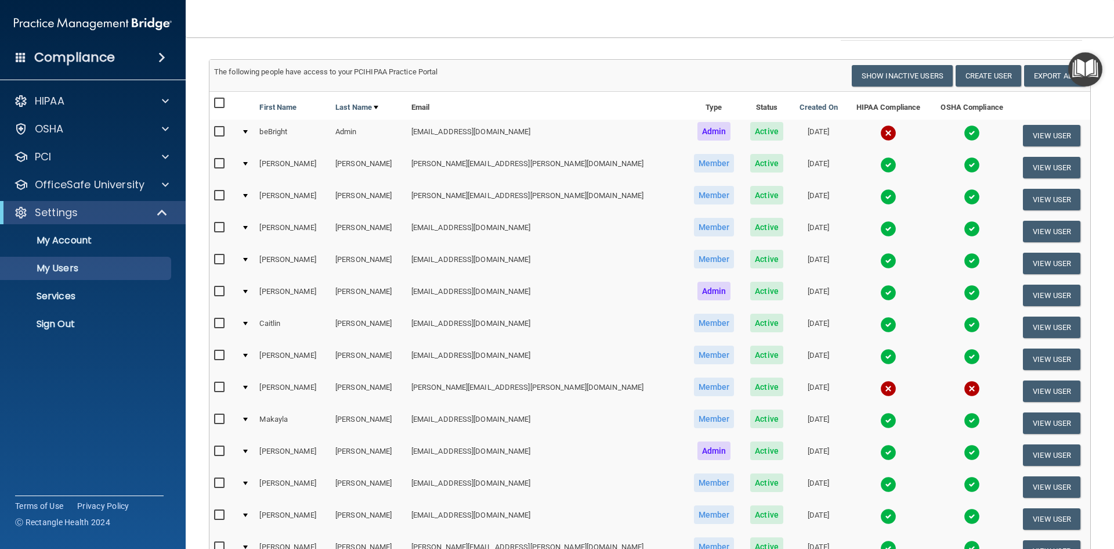
click at [881, 166] on img at bounding box center [889, 165] width 16 height 16
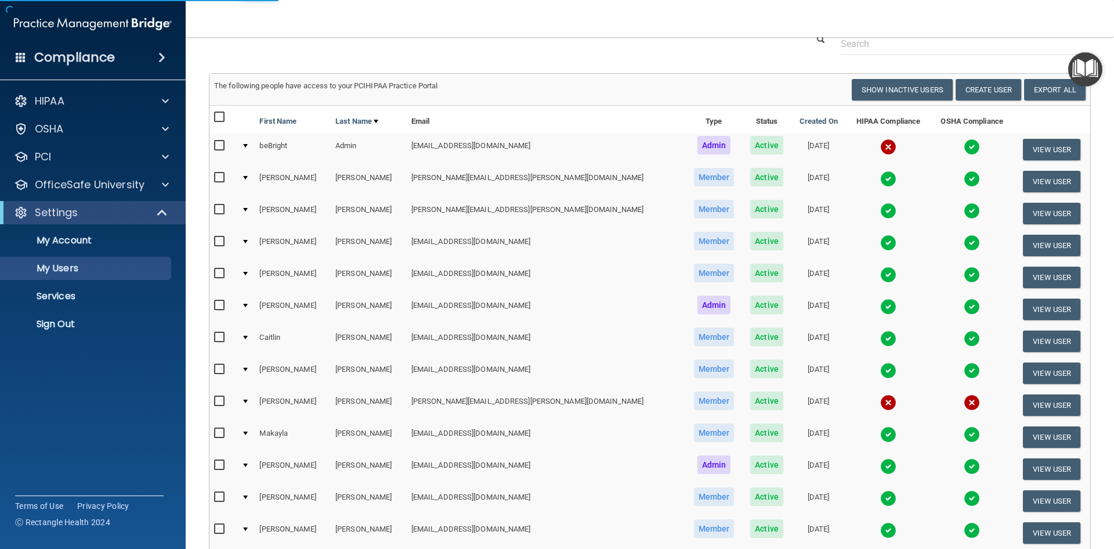
click at [881, 178] on img at bounding box center [889, 179] width 16 height 16
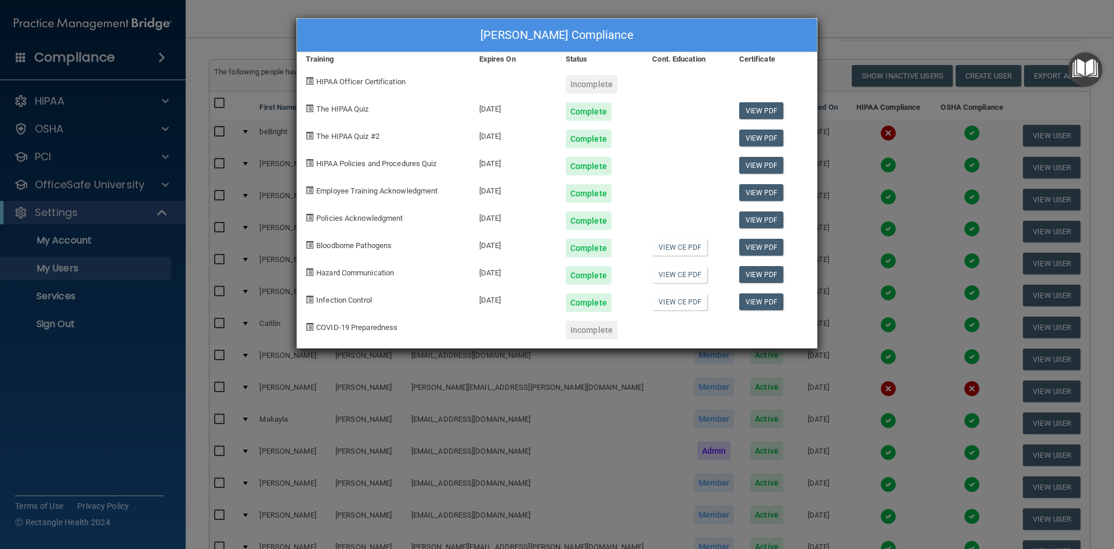
click at [259, 17] on div "Sarah Davis's Compliance Training Expires On Status Cont. Education Certificate…" at bounding box center [557, 274] width 1114 height 549
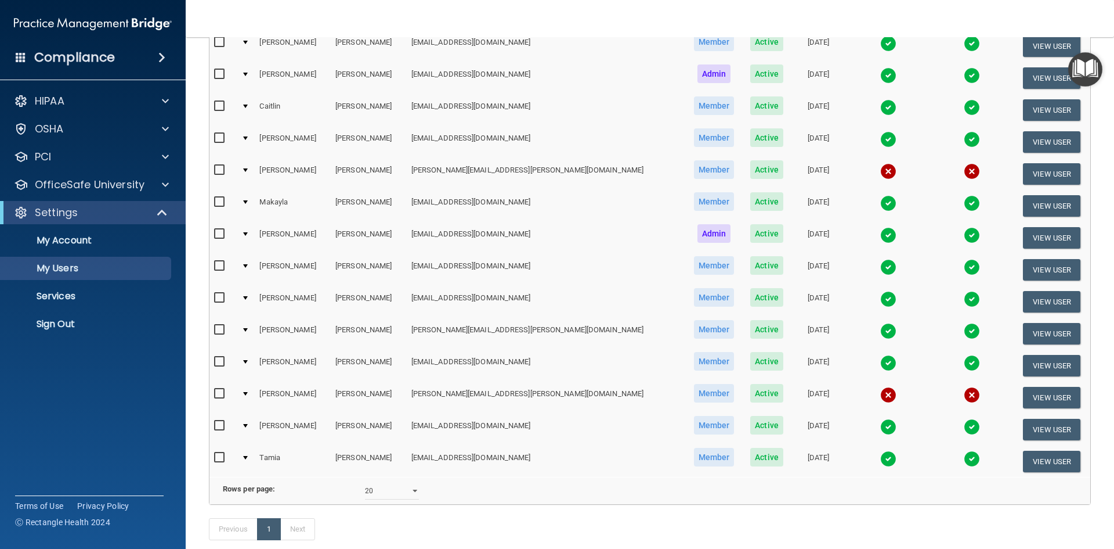
scroll to position [290, 0]
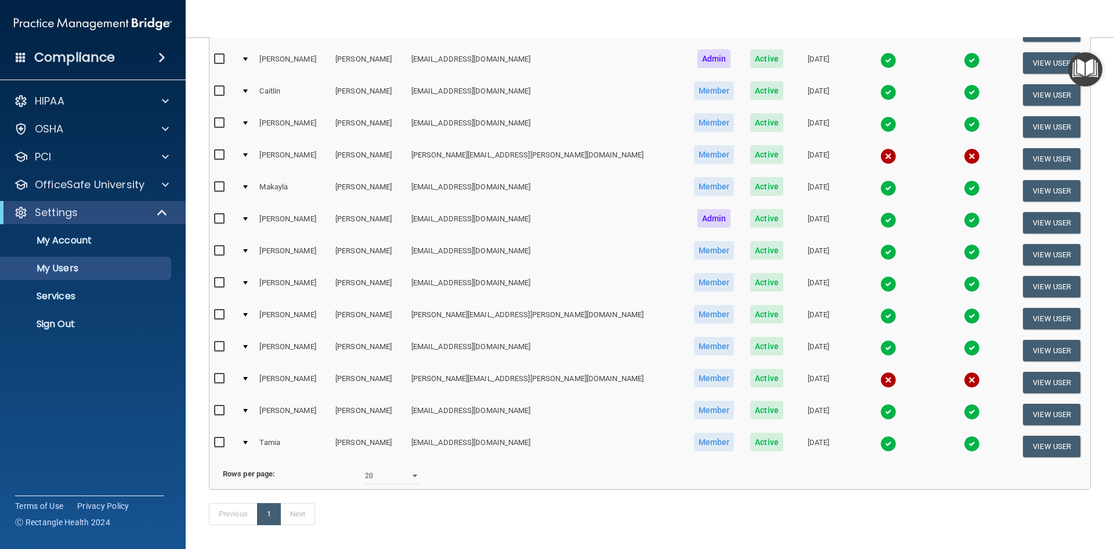
click at [881, 348] on img at bounding box center [889, 348] width 16 height 16
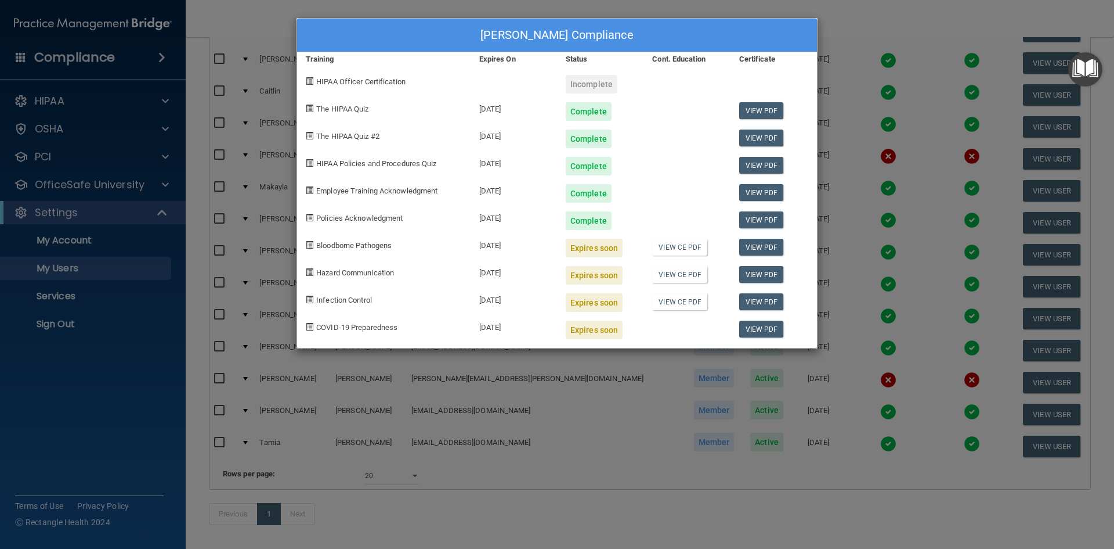
click at [653, 377] on div "Heather Vanderlinde's Compliance Training Expires On Status Cont. Education Cer…" at bounding box center [557, 274] width 1114 height 549
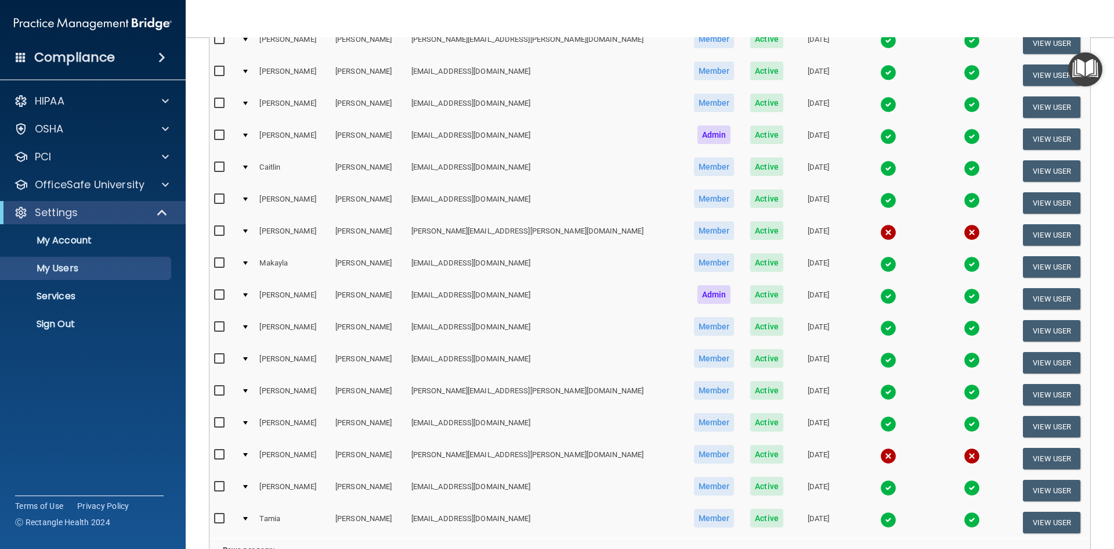
scroll to position [174, 0]
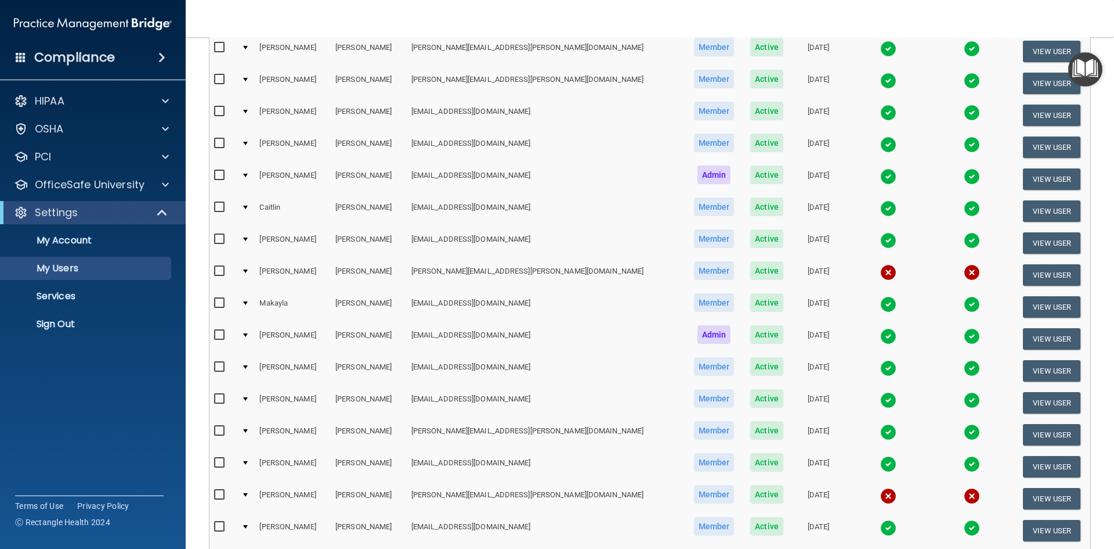
click at [881, 111] on img at bounding box center [889, 112] width 16 height 16
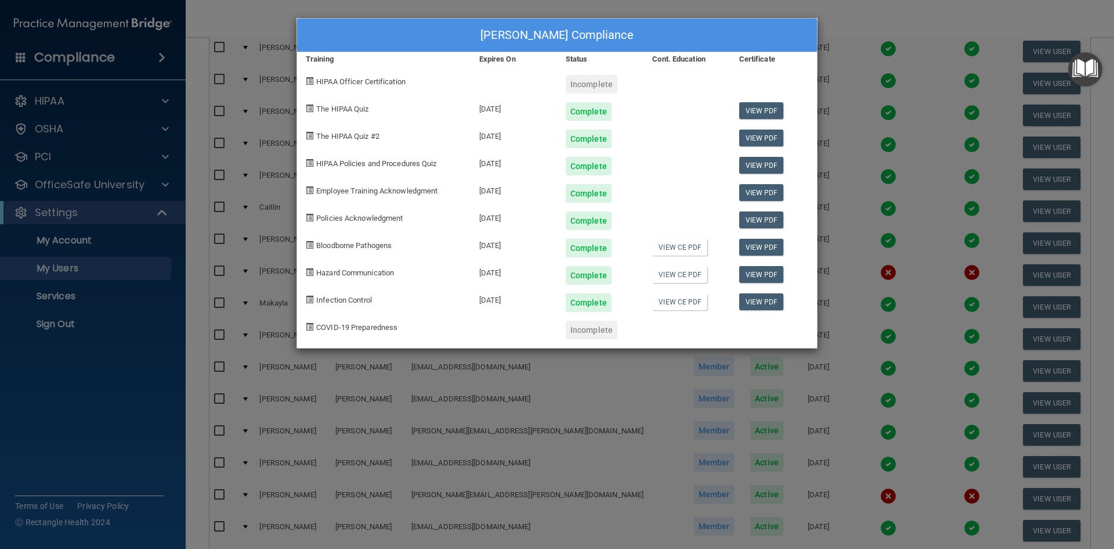
click at [852, 111] on div "Brenda Everman's Compliance Training Expires On Status Cont. Education Certific…" at bounding box center [557, 274] width 1114 height 549
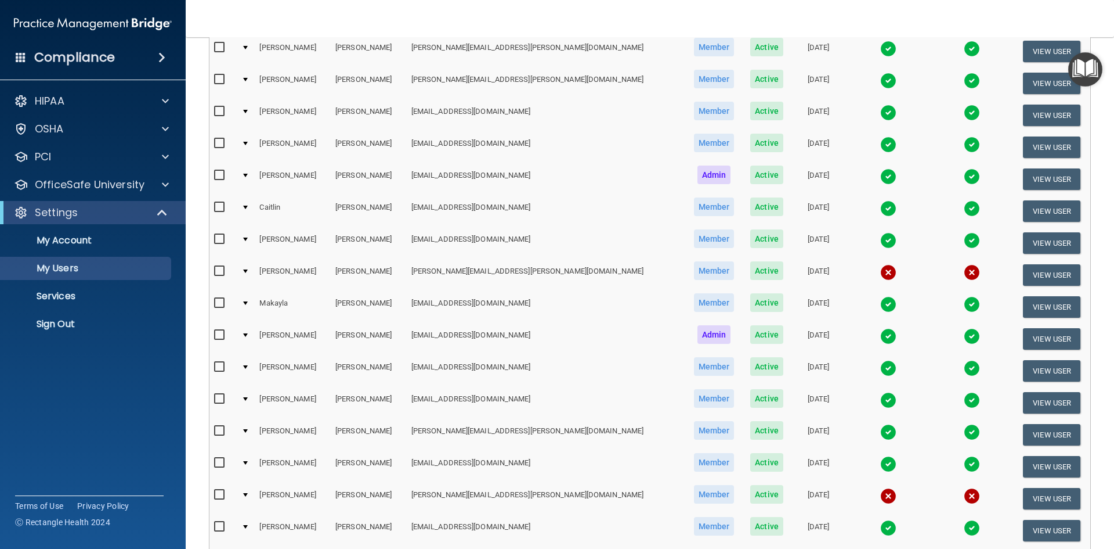
click at [751, 111] on span "Active" at bounding box center [767, 111] width 33 height 19
click at [881, 113] on img at bounding box center [889, 112] width 16 height 16
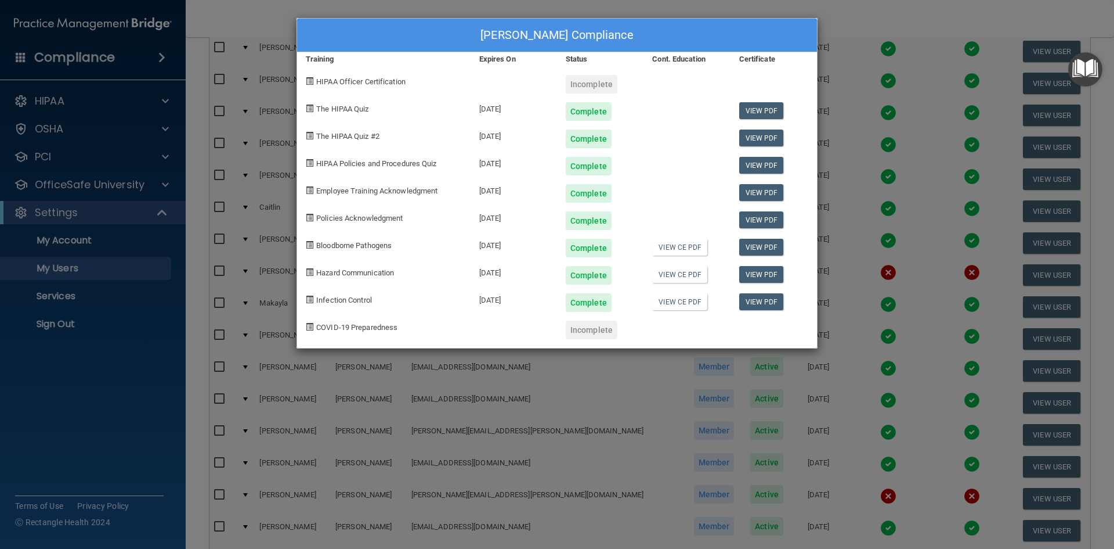
click at [402, 10] on div "Brenda Everman's Compliance Training Expires On Status Cont. Education Certific…" at bounding box center [557, 274] width 1114 height 549
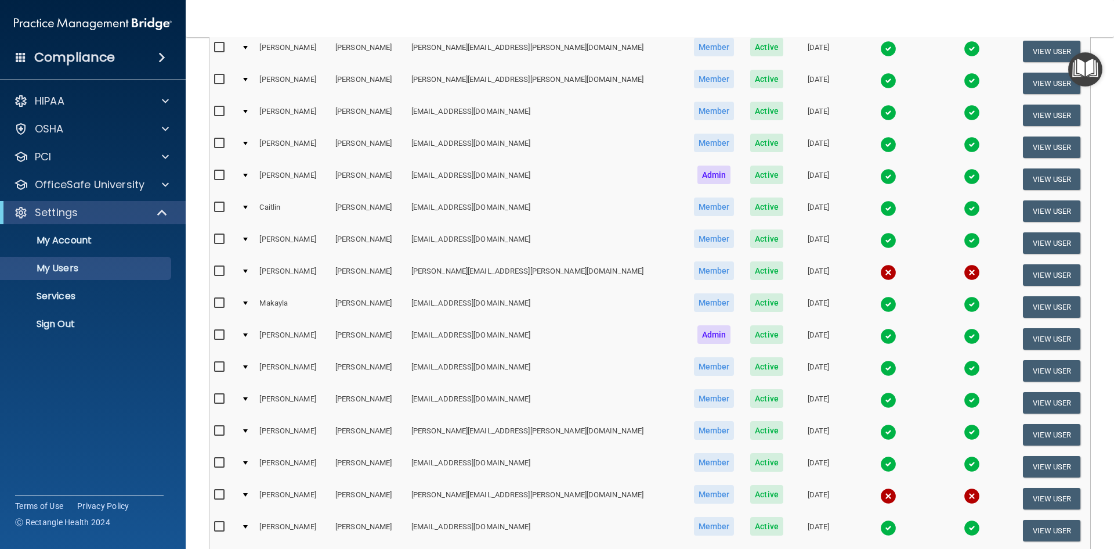
click at [881, 401] on img at bounding box center [889, 400] width 16 height 16
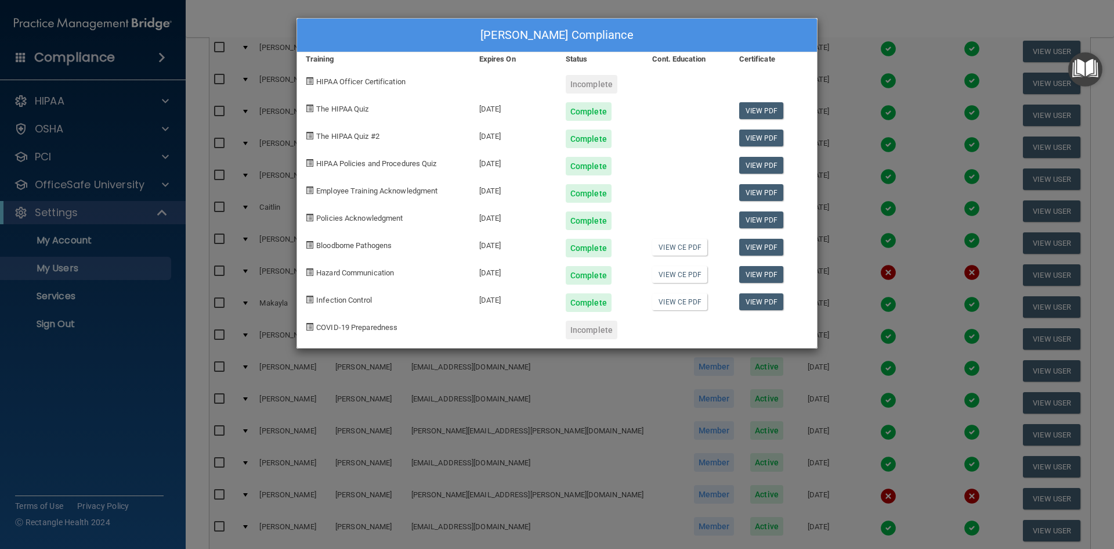
click at [676, 12] on div "Taylor Stephens's Compliance Training Expires On Status Cont. Education Certifi…" at bounding box center [557, 274] width 1114 height 549
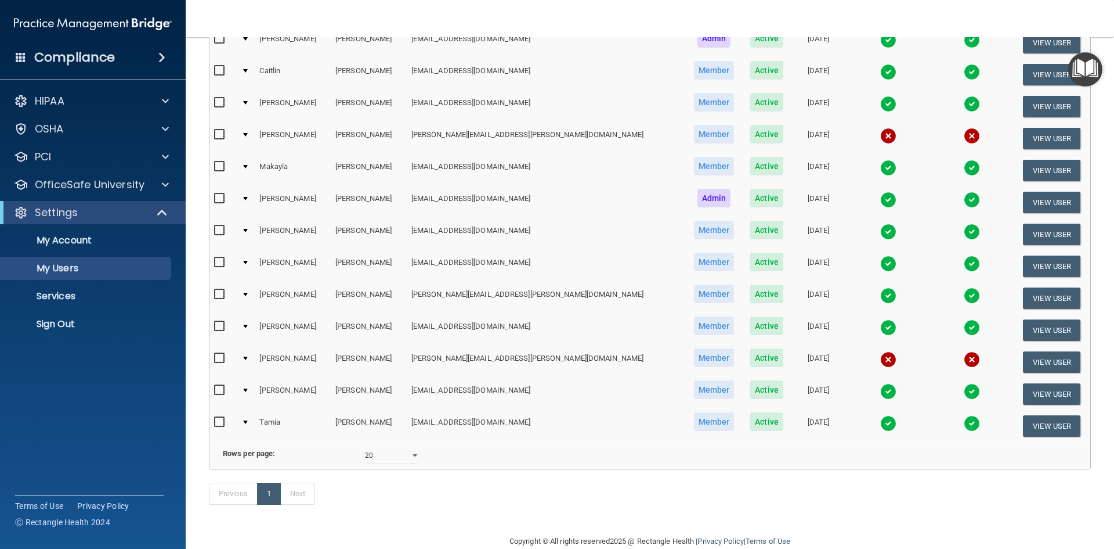
scroll to position [290, 0]
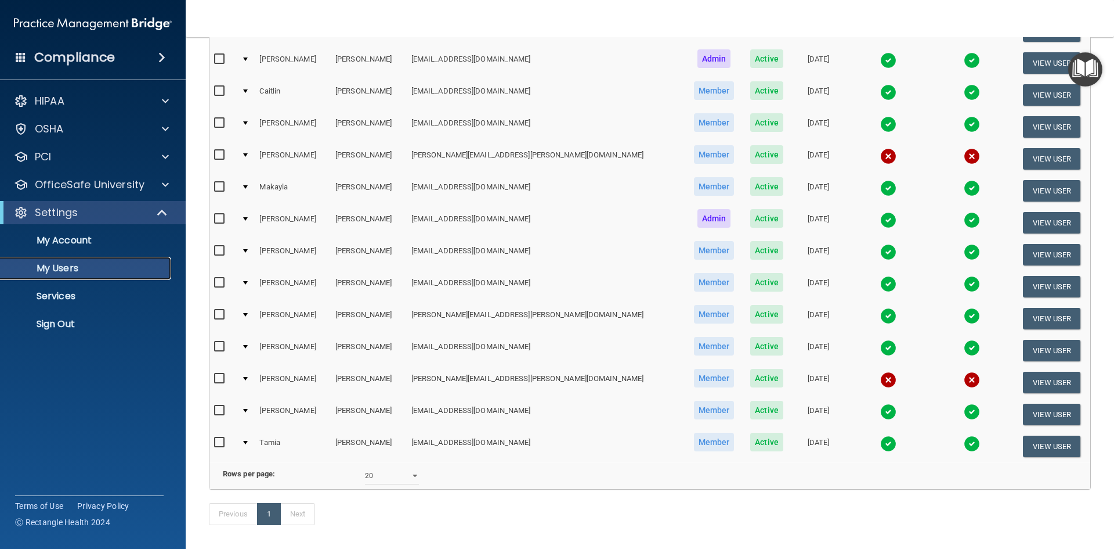
click at [89, 263] on p "My Users" at bounding box center [87, 268] width 158 height 12
click at [64, 235] on p "My Account" at bounding box center [87, 241] width 158 height 12
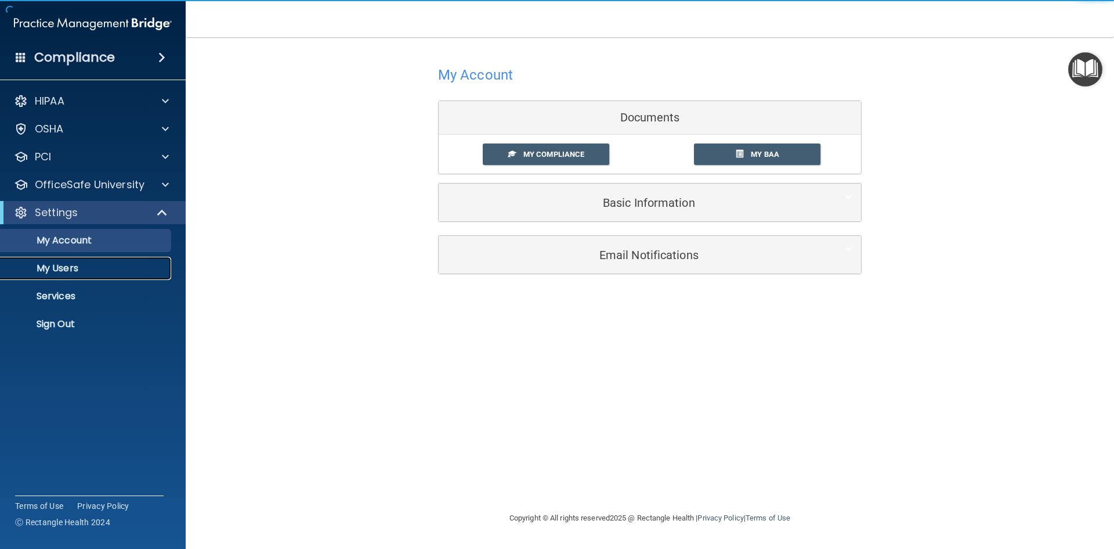
click at [62, 272] on p "My Users" at bounding box center [87, 268] width 158 height 12
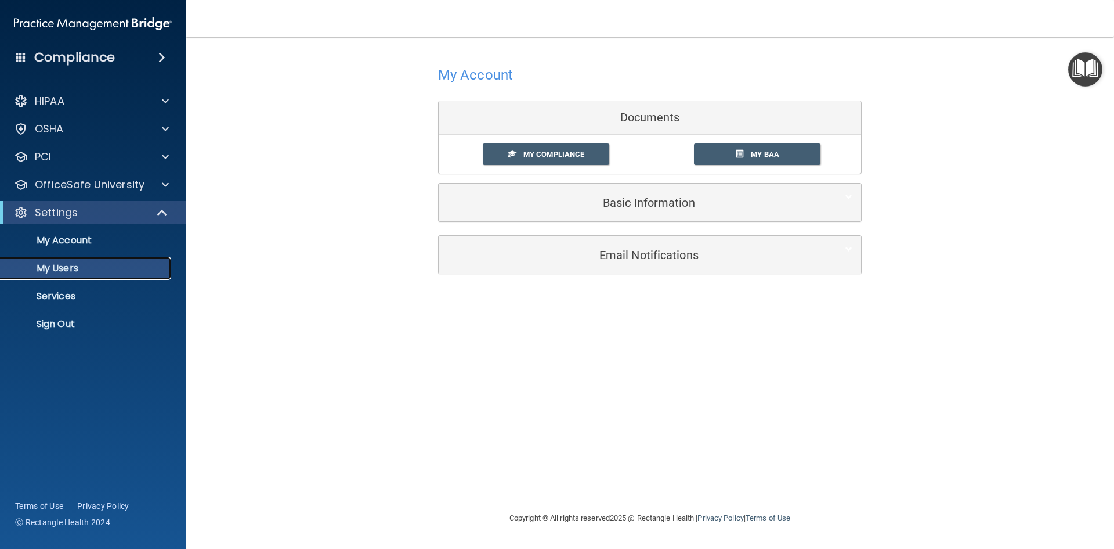
select select "20"
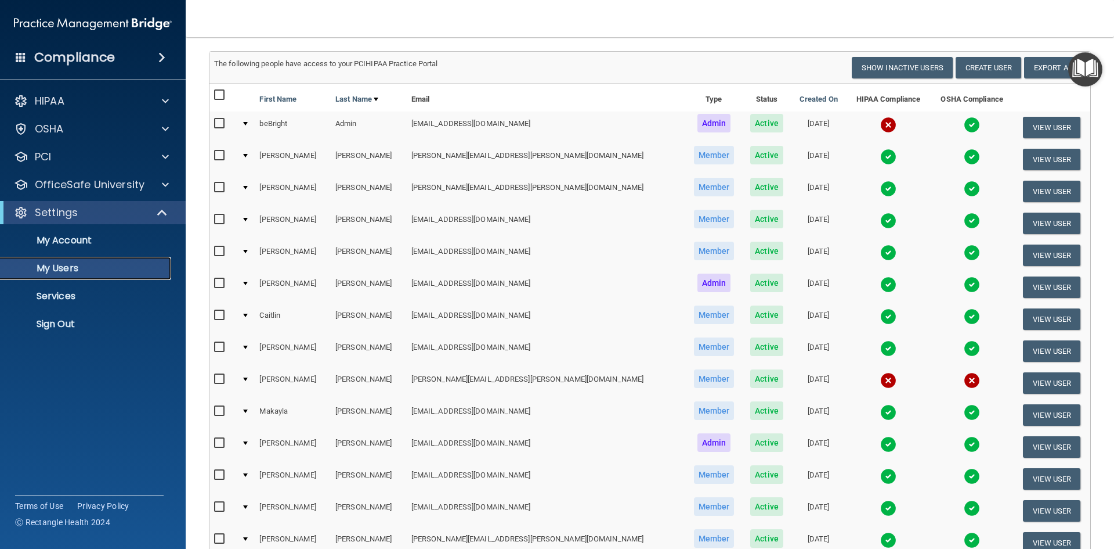
scroll to position [58, 0]
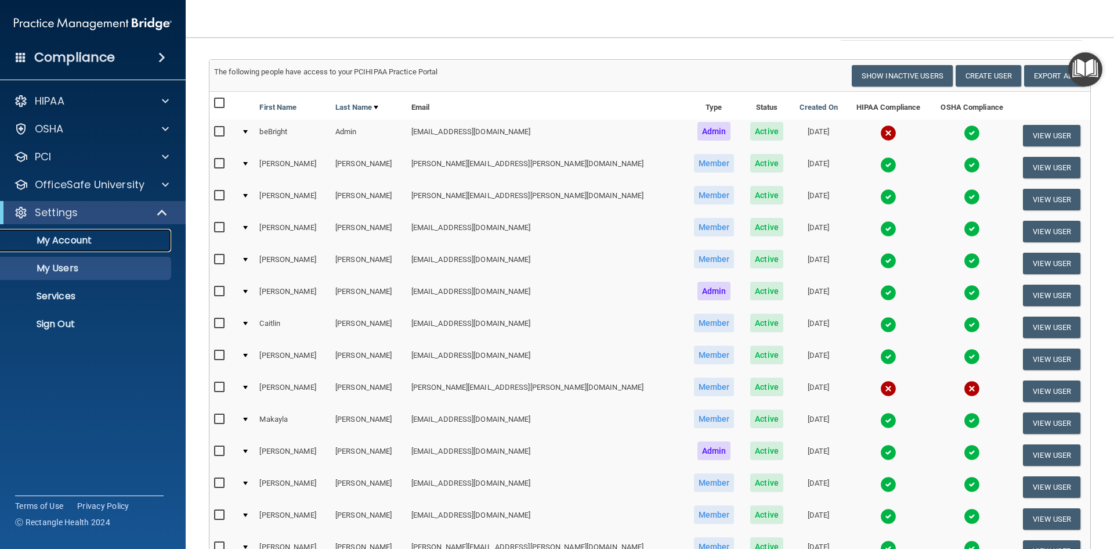
click at [57, 244] on p "My Account" at bounding box center [87, 241] width 158 height 12
